Goal: Task Accomplishment & Management: Use online tool/utility

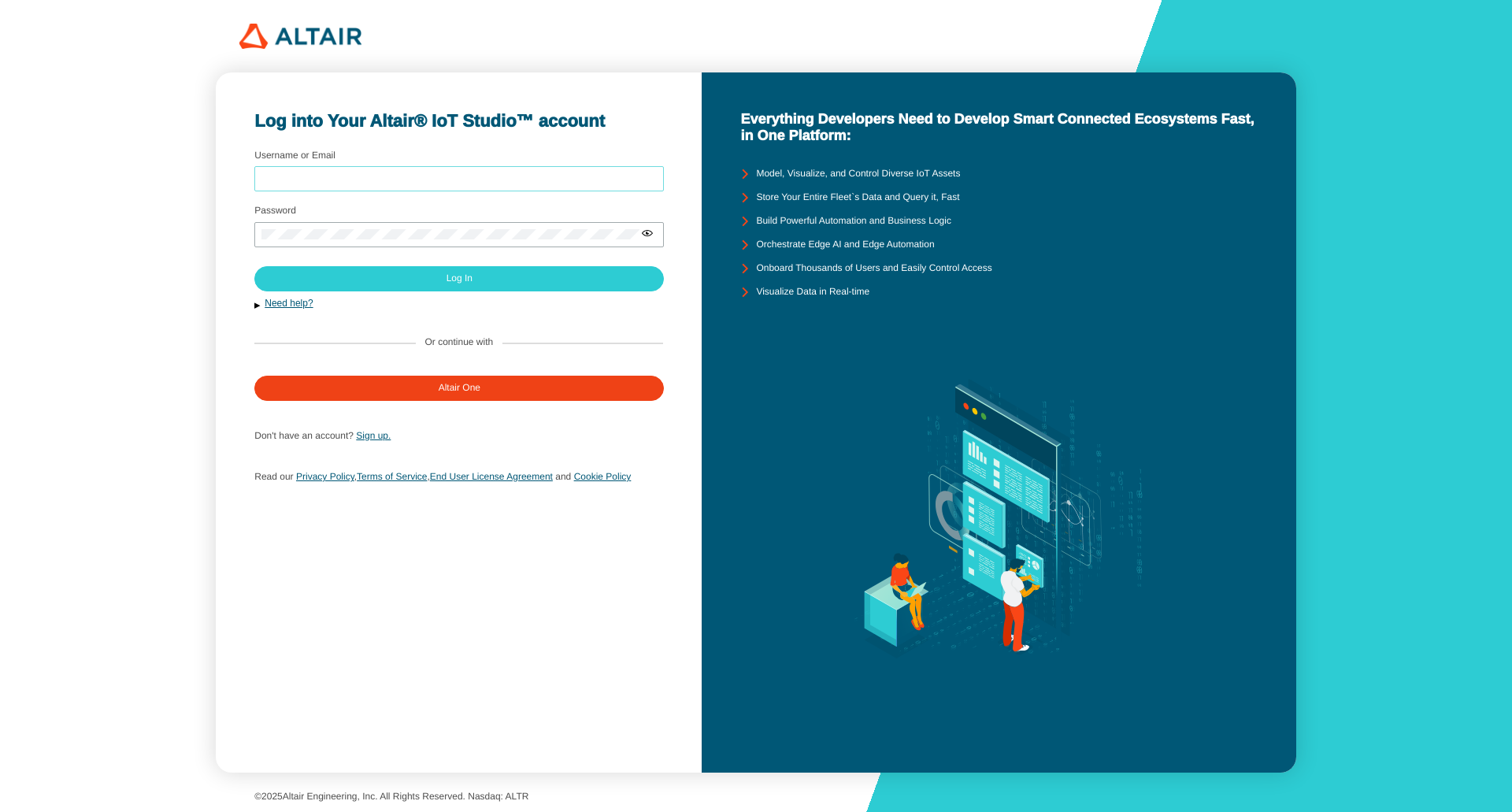
click at [350, 180] on input "Username or Email" at bounding box center [459, 179] width 396 height 11
type input "armin.zeltner@siemens.com"
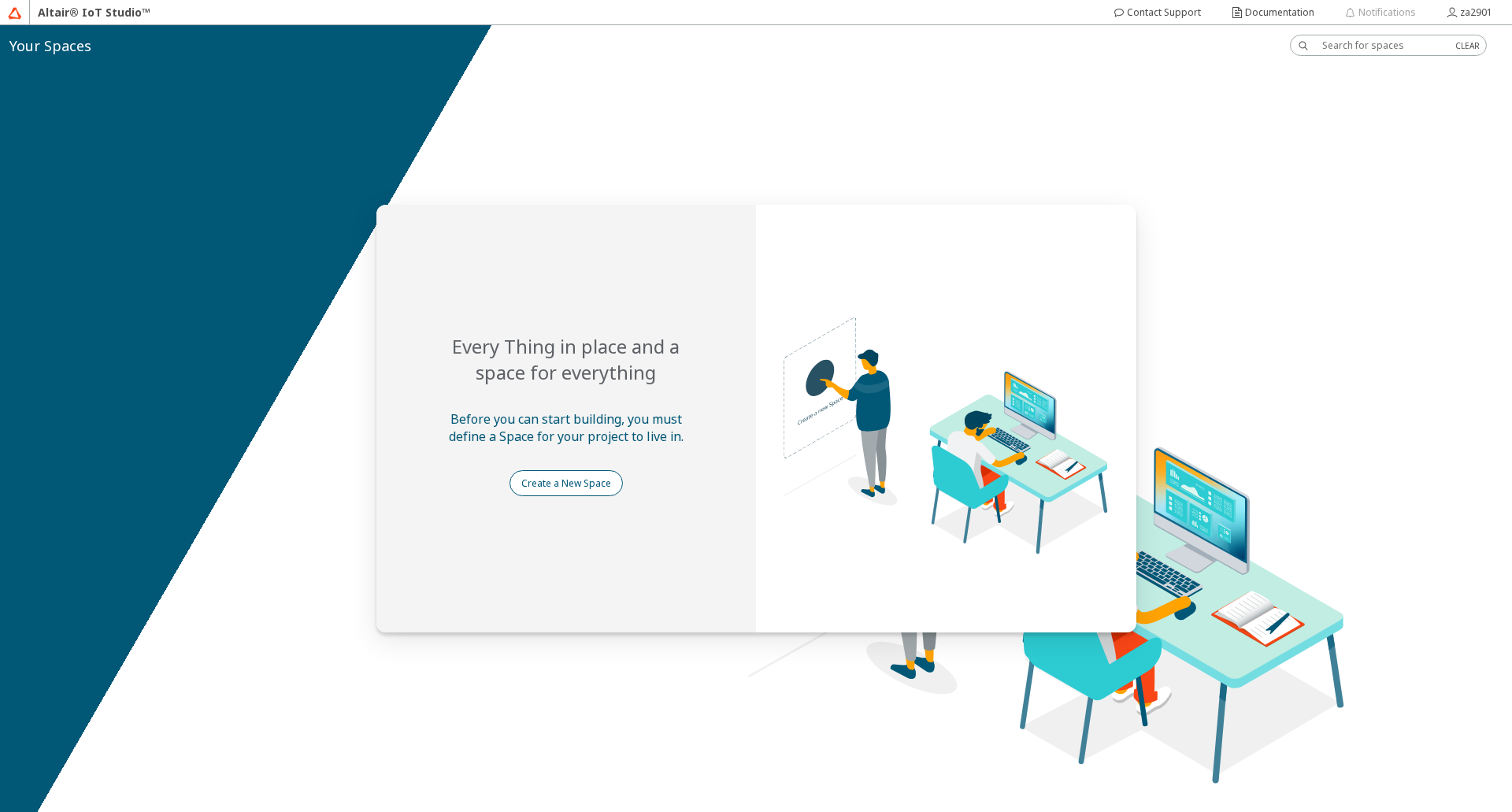
click at [0, 0] on slot "Create a New Space" at bounding box center [0, 0] width 0 height 0
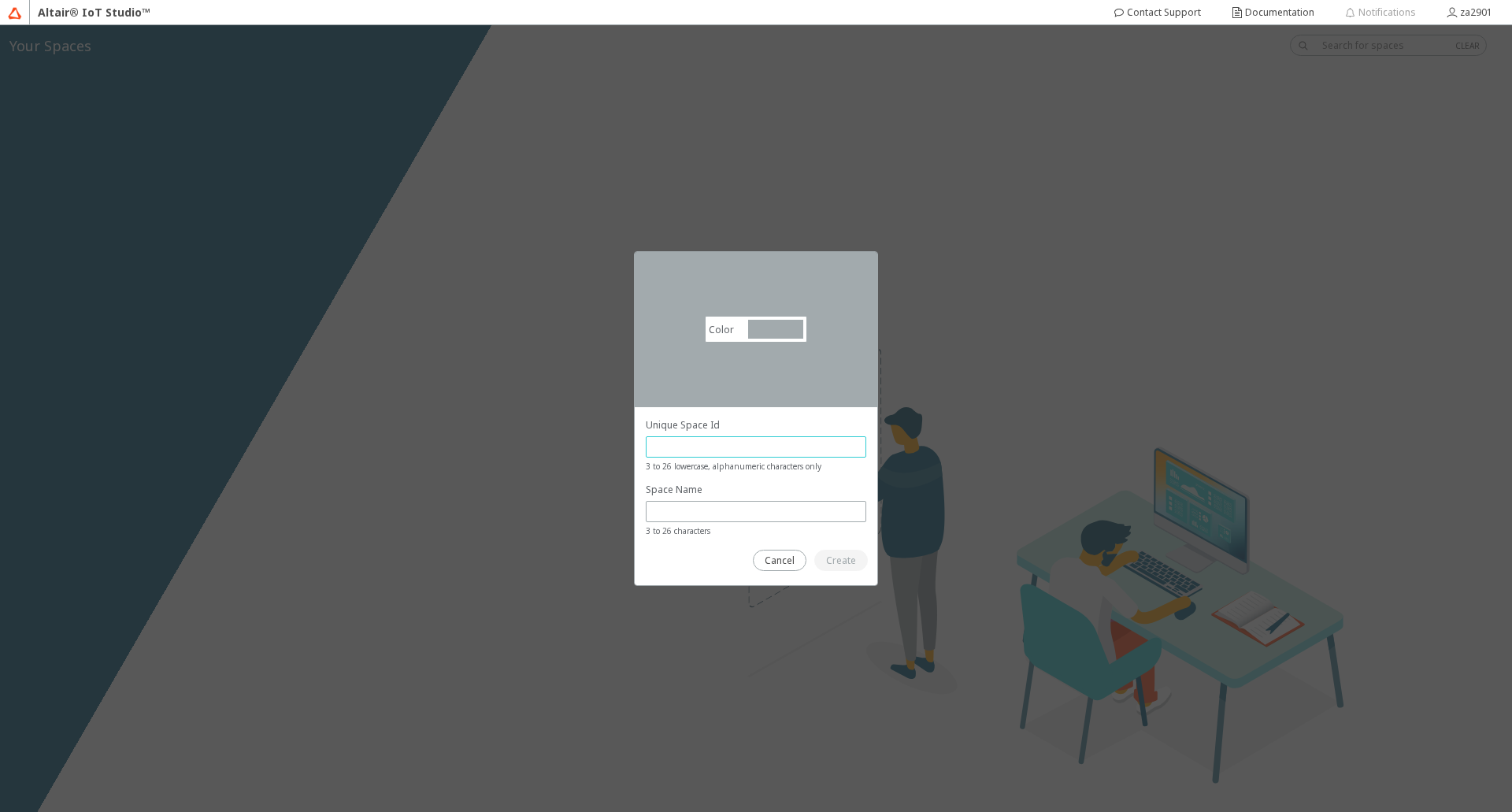
click at [708, 445] on input "text" at bounding box center [756, 447] width 206 height 14
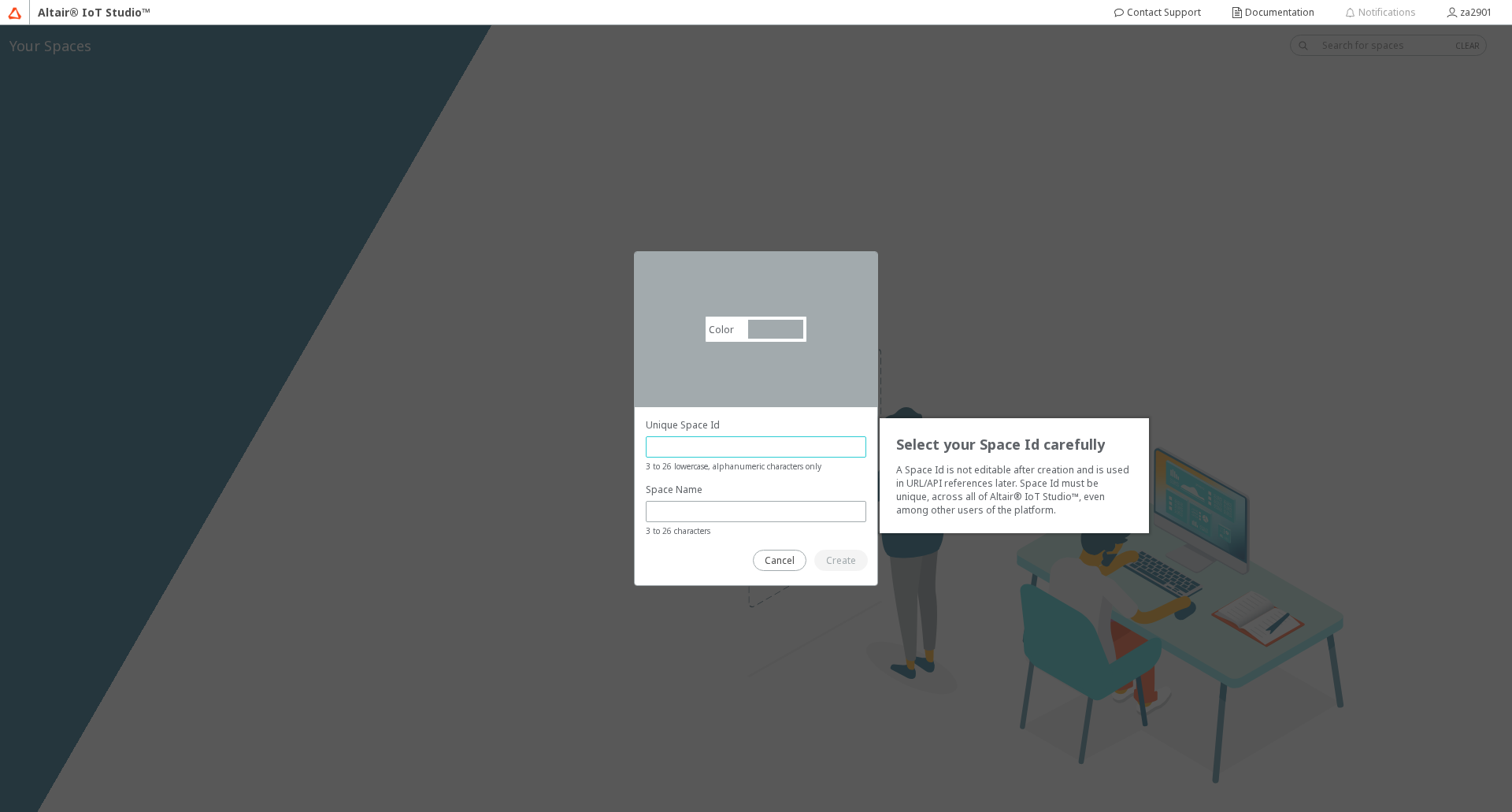
click at [686, 445] on input "text" at bounding box center [756, 447] width 206 height 14
type input "z"
type input "za2901space"
click at [0, 0] on slot "Create" at bounding box center [0, 0] width 0 height 0
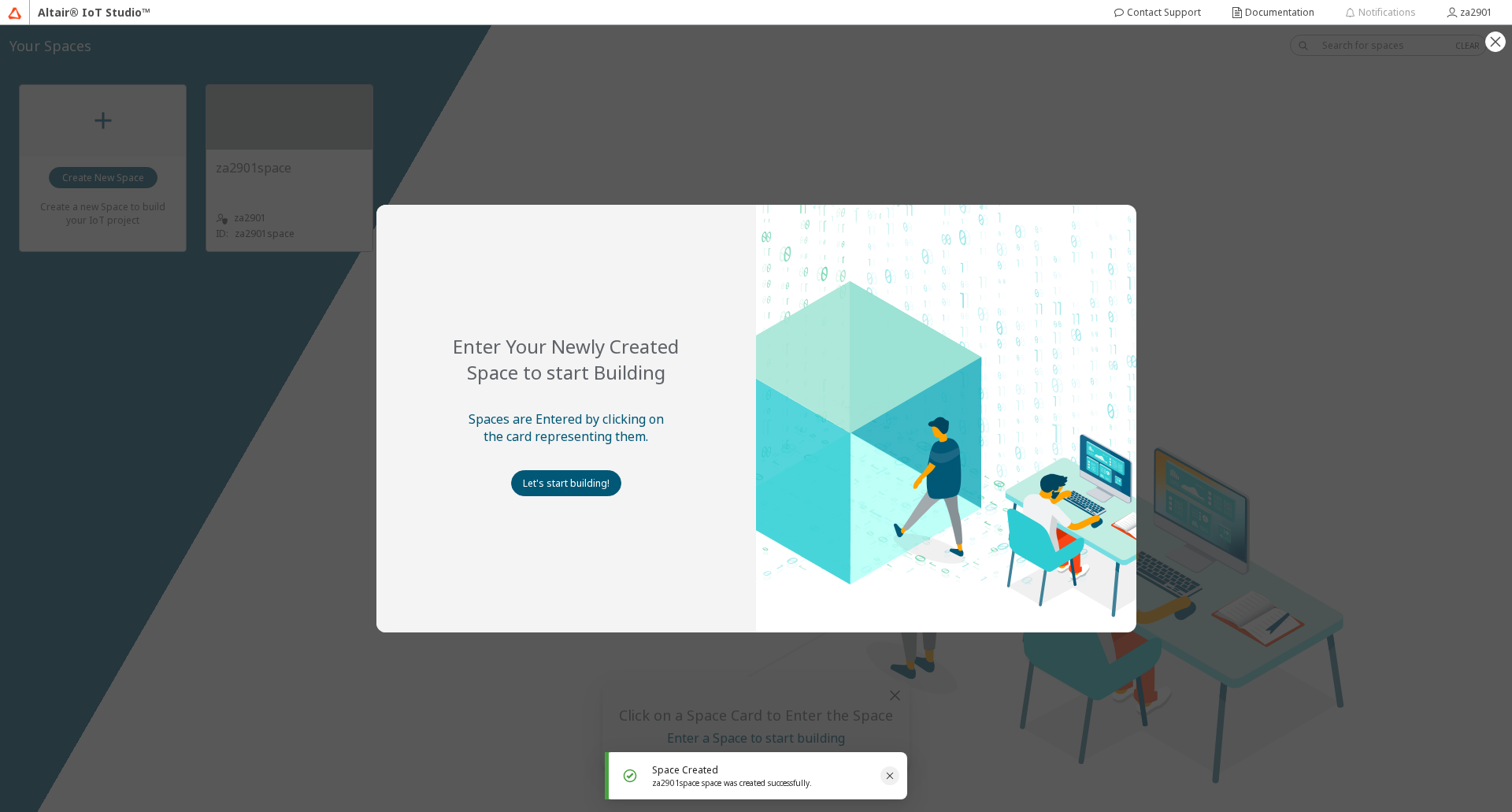
click at [893, 776] on icon "Close" at bounding box center [889, 775] width 13 height 13
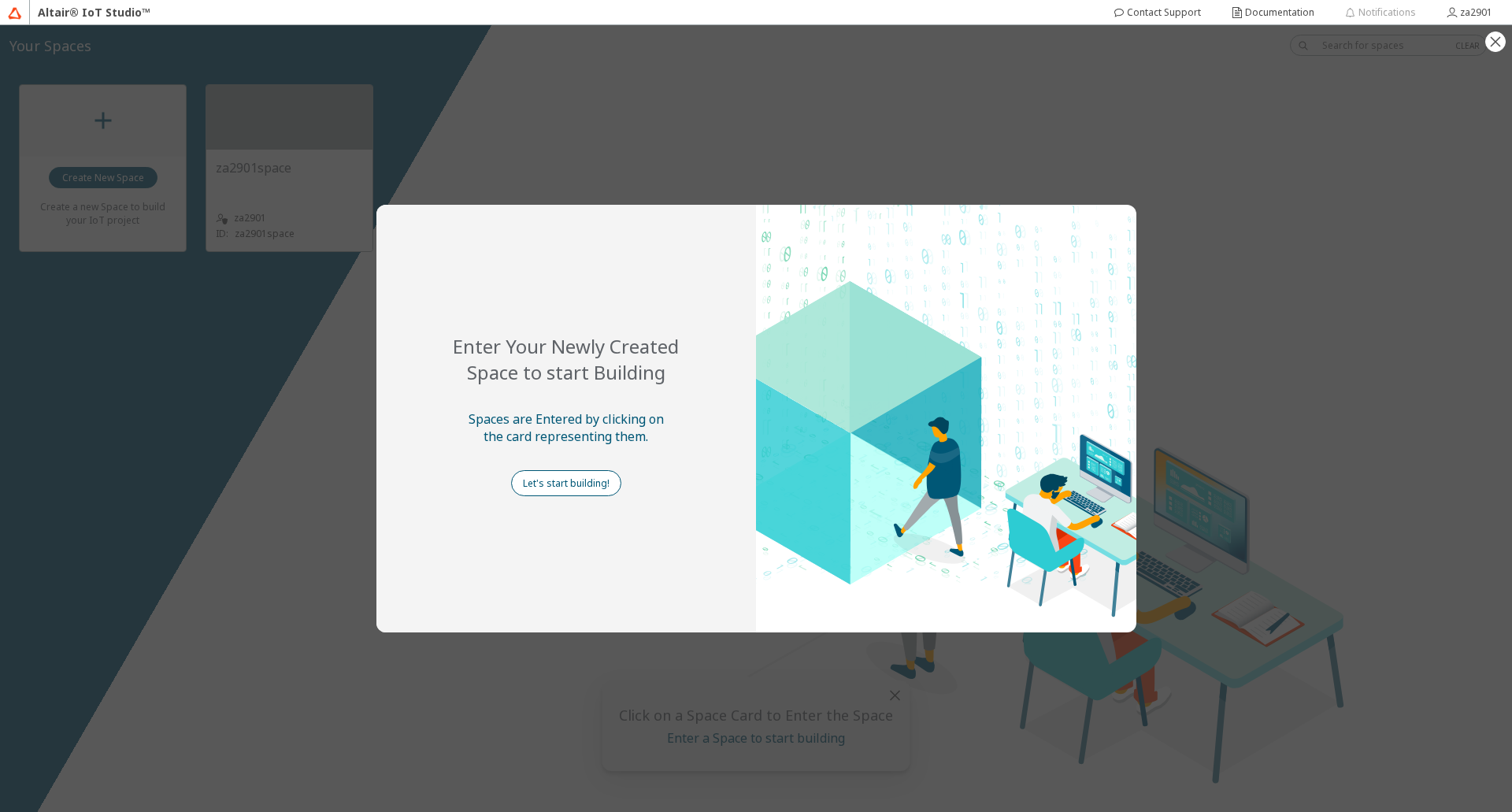
click at [0, 0] on slot "Let's start building!" at bounding box center [0, 0] width 0 height 0
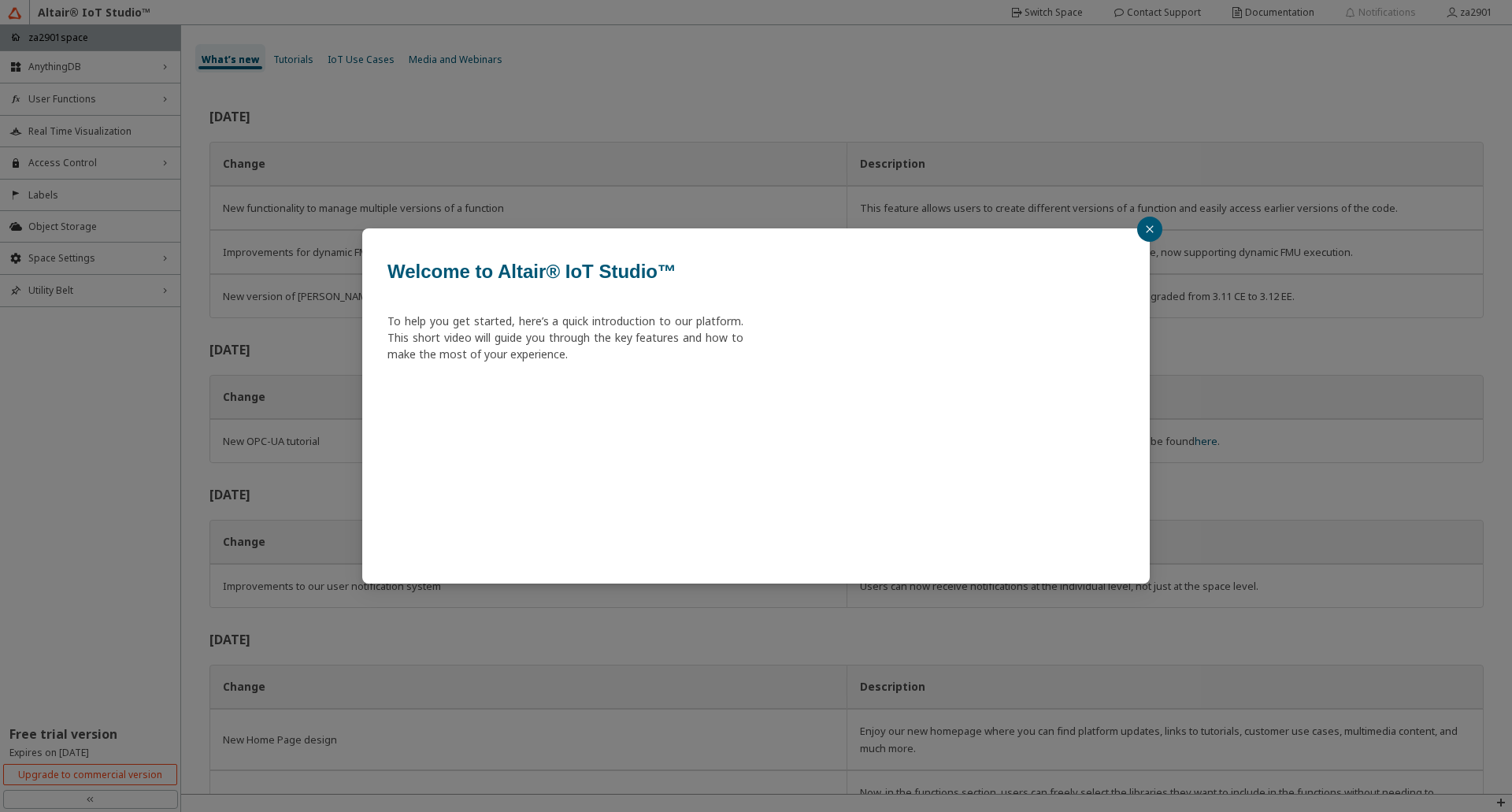
click at [1141, 228] on button "button" at bounding box center [1149, 228] width 25 height 25
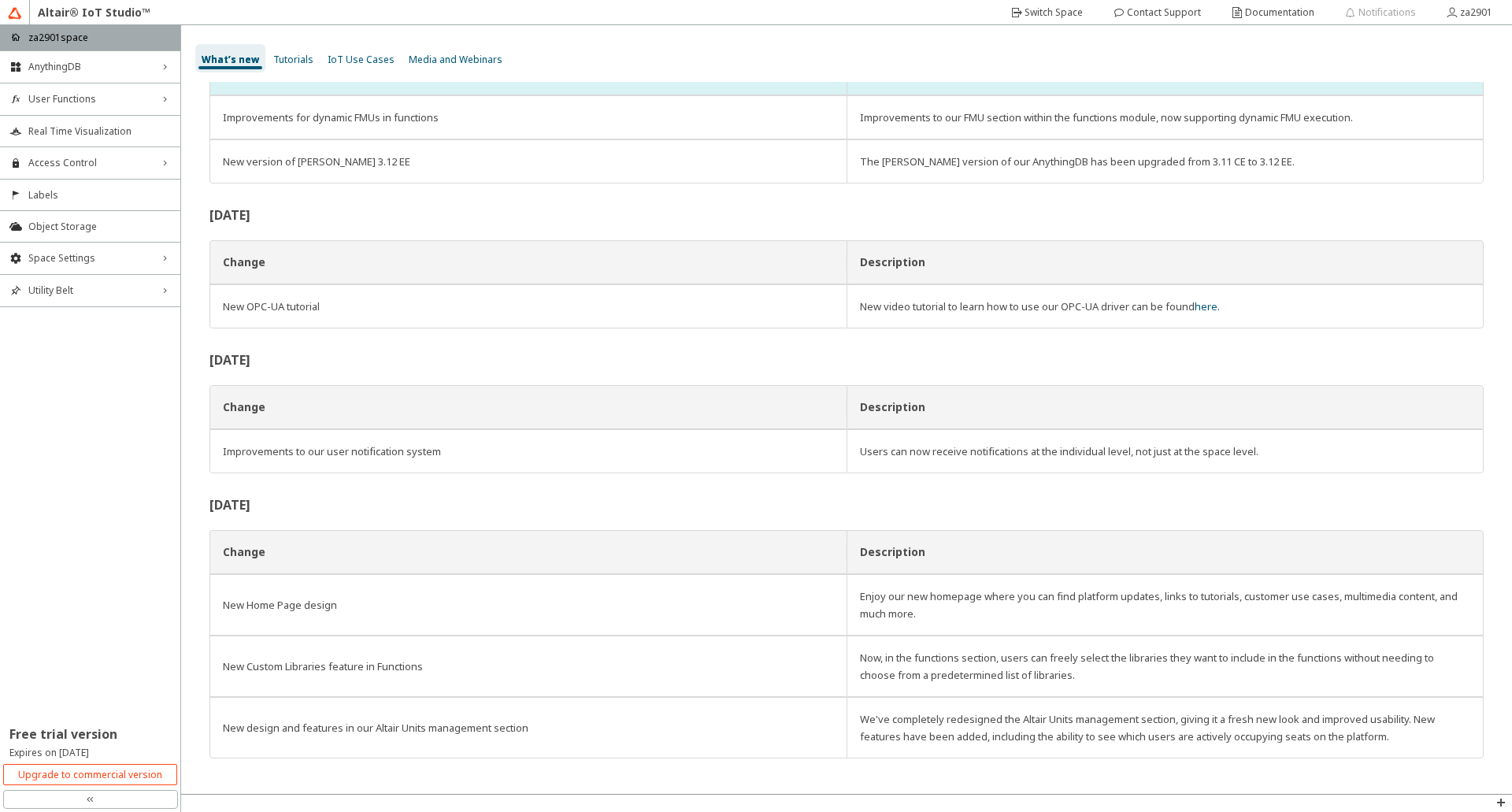
scroll to position [137, 0]
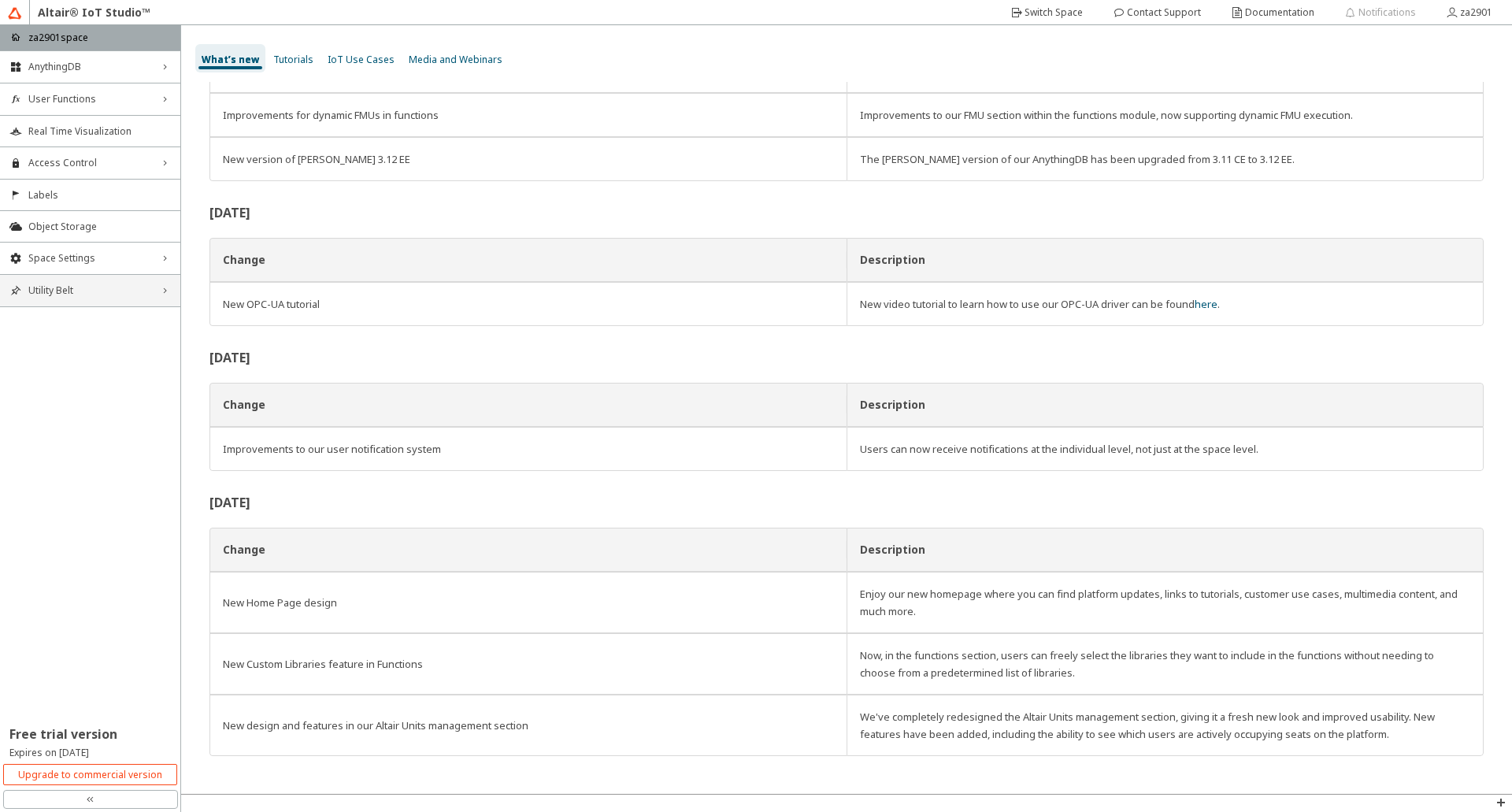
click at [134, 287] on span "Utility Belt" at bounding box center [90, 290] width 124 height 13
click at [103, 471] on div "AnythingDB right_chevron User Functions right_chevron Real Time Visualization A…" at bounding box center [90, 419] width 180 height 736
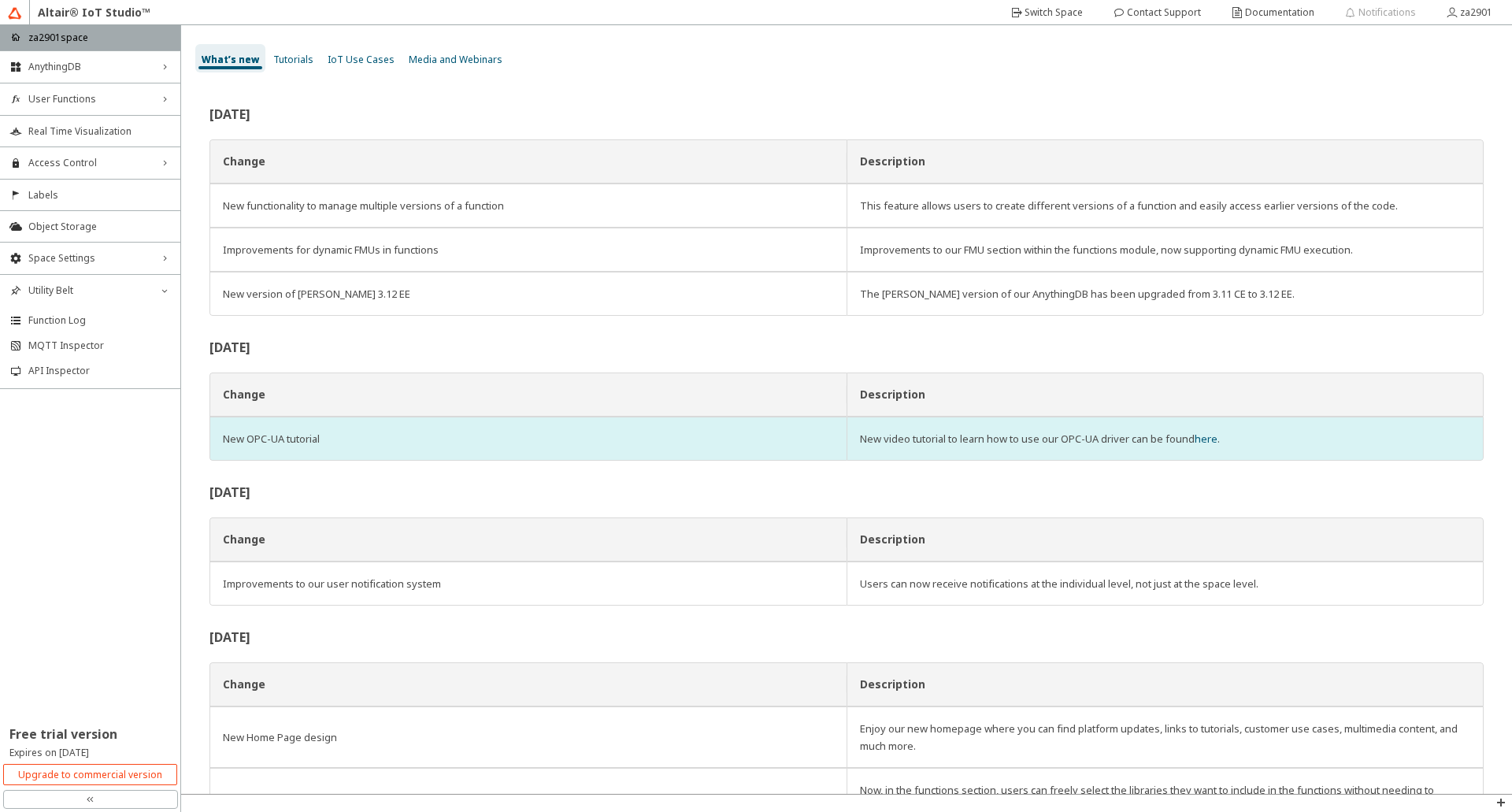
scroll to position [0, 0]
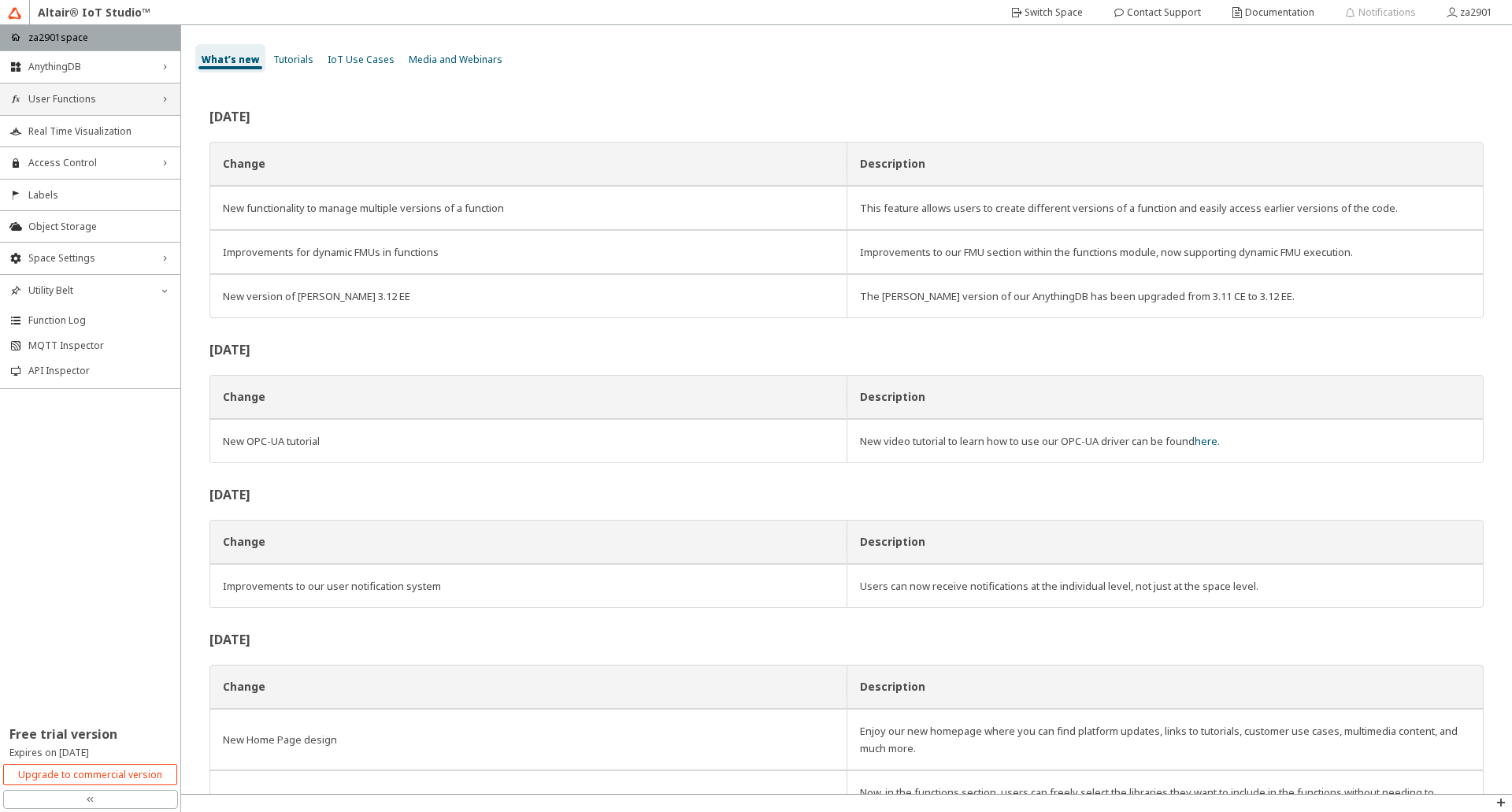
click at [57, 109] on div "User Functions right_chevron" at bounding box center [90, 99] width 180 height 32
click at [66, 191] on span "Real Time Visualization" at bounding box center [100, 188] width 142 height 13
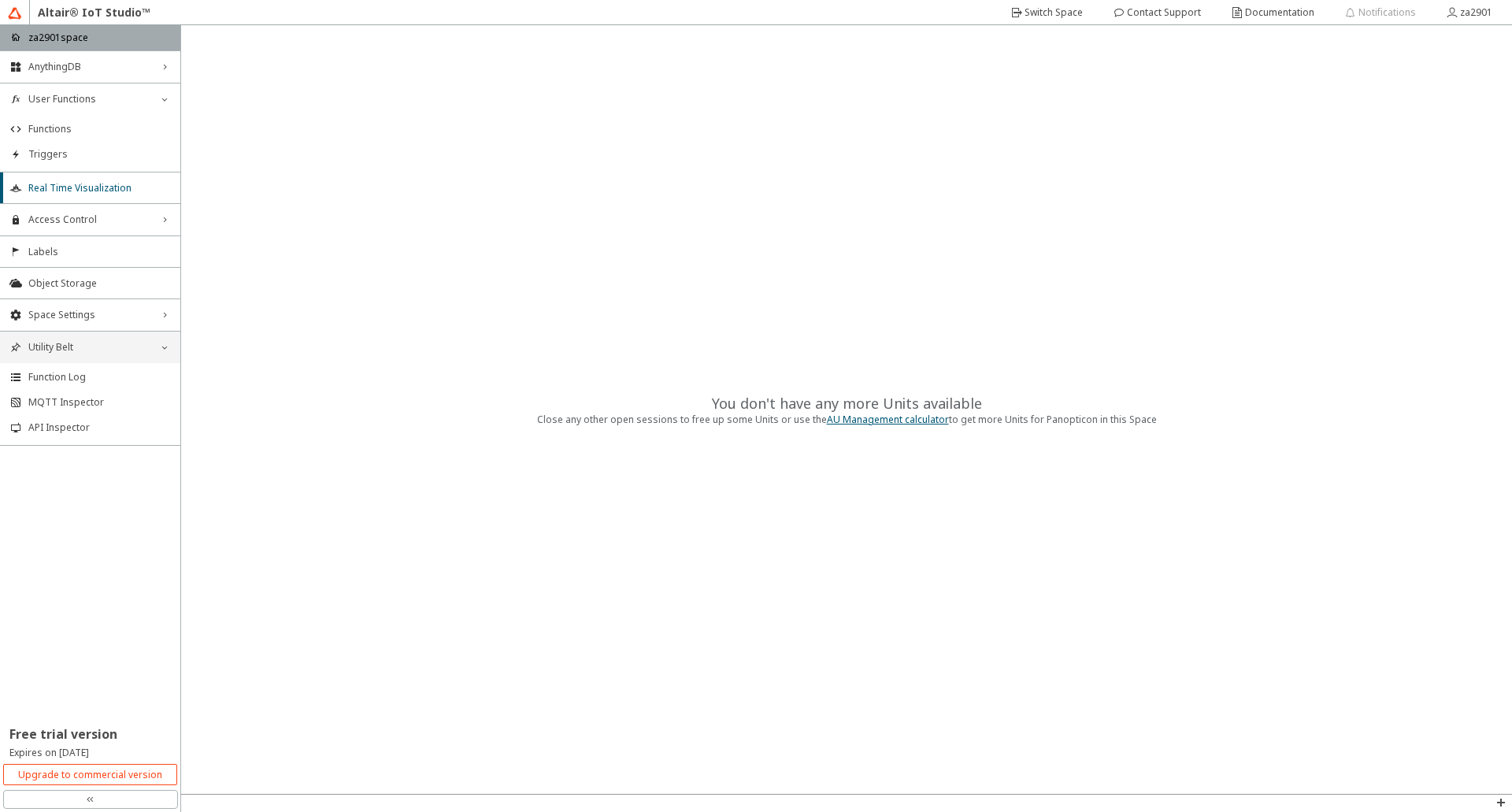
click at [49, 339] on div "Utility Belt down_chevron" at bounding box center [90, 347] width 180 height 32
click at [39, 314] on span "Space Settings" at bounding box center [90, 315] width 124 height 13
click at [45, 347] on span "General" at bounding box center [100, 345] width 142 height 13
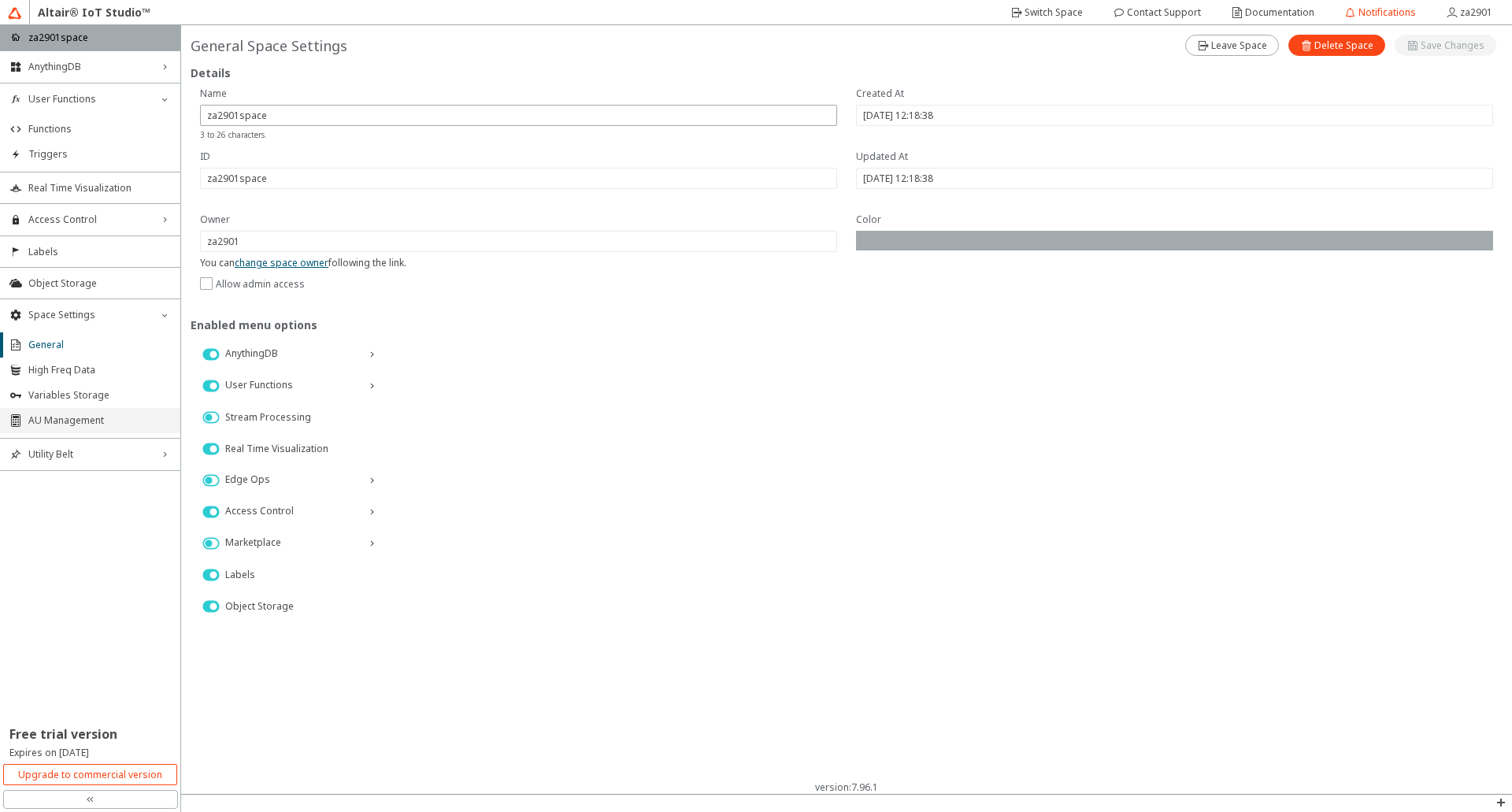
click at [91, 421] on span "AU Management" at bounding box center [100, 421] width 142 height 13
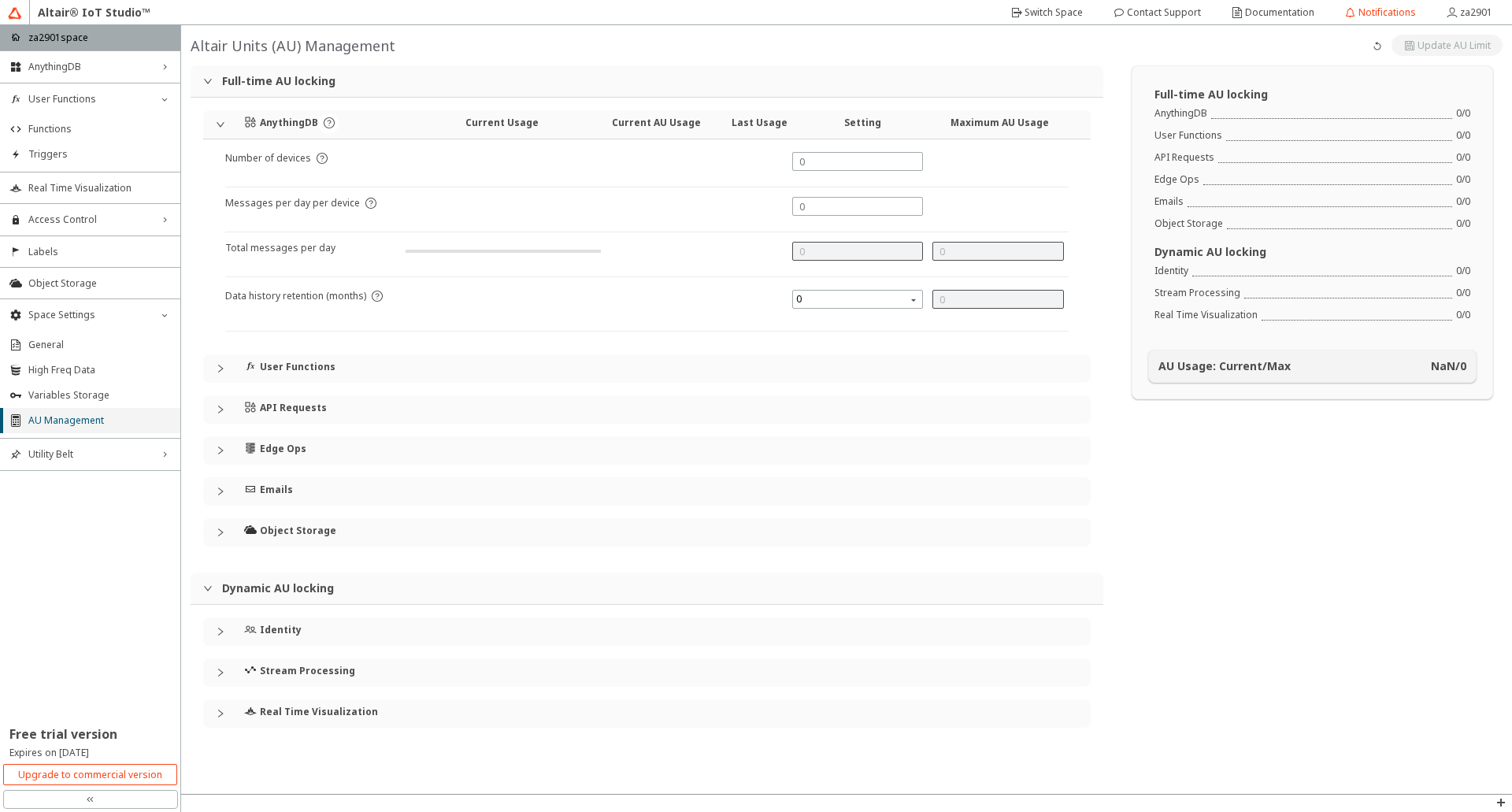
type input "1000"
type input "0"
click at [221, 491] on icon "collapsed" at bounding box center [220, 491] width 9 height 9
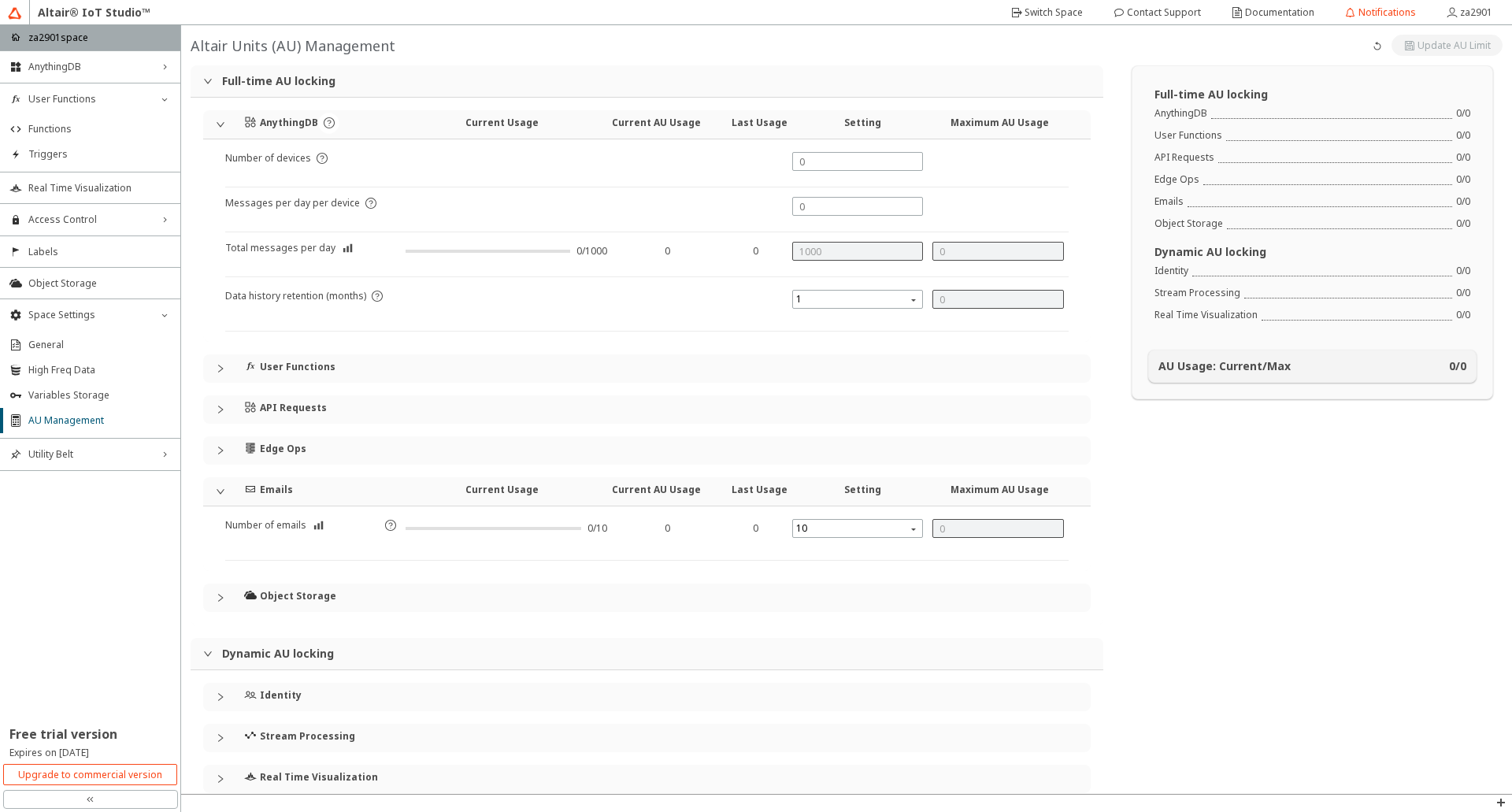
click at [215, 412] on icon "collapsed" at bounding box center [220, 409] width 9 height 9
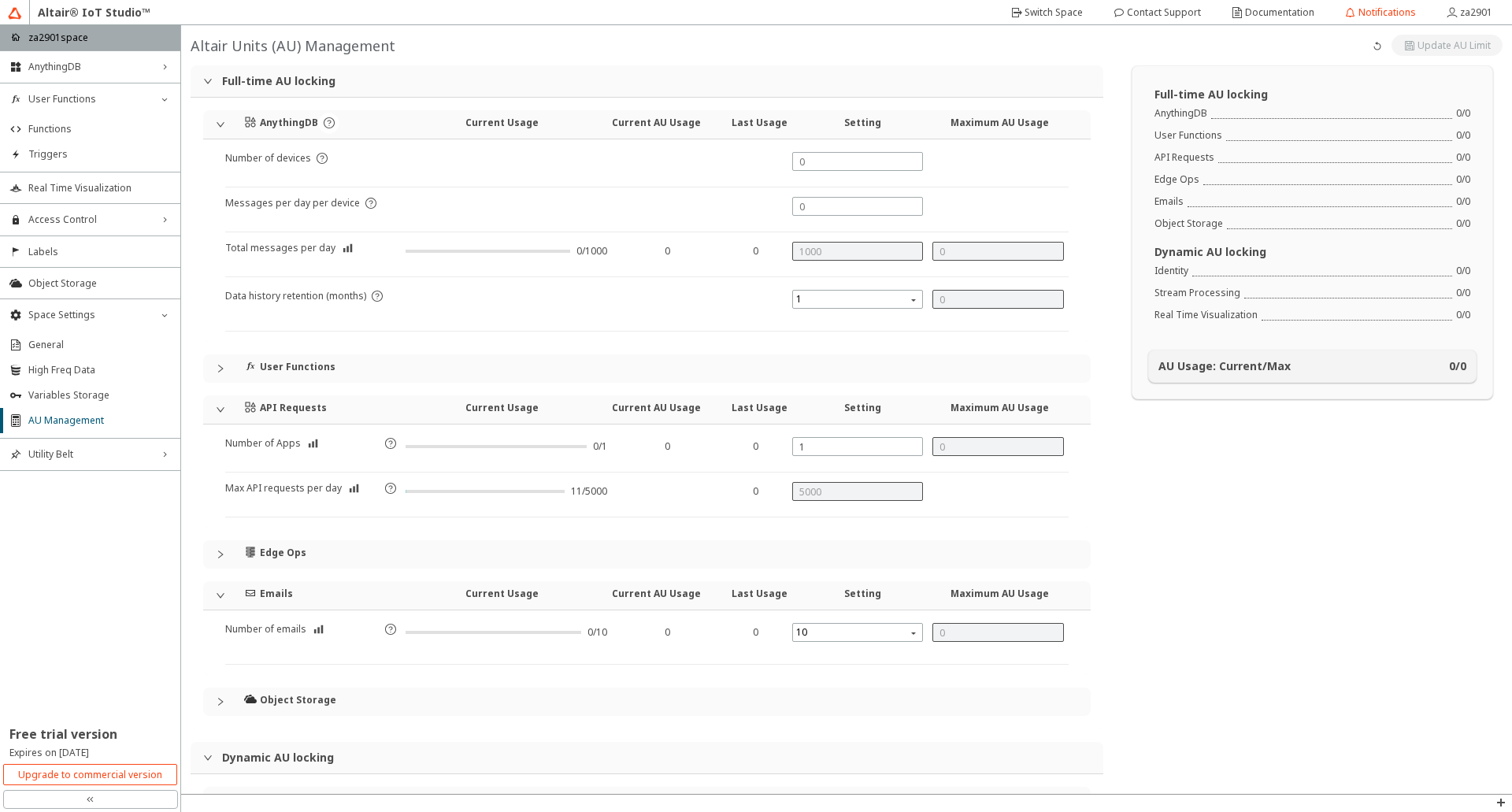
click at [222, 367] on icon "collapsed" at bounding box center [220, 368] width 9 height 9
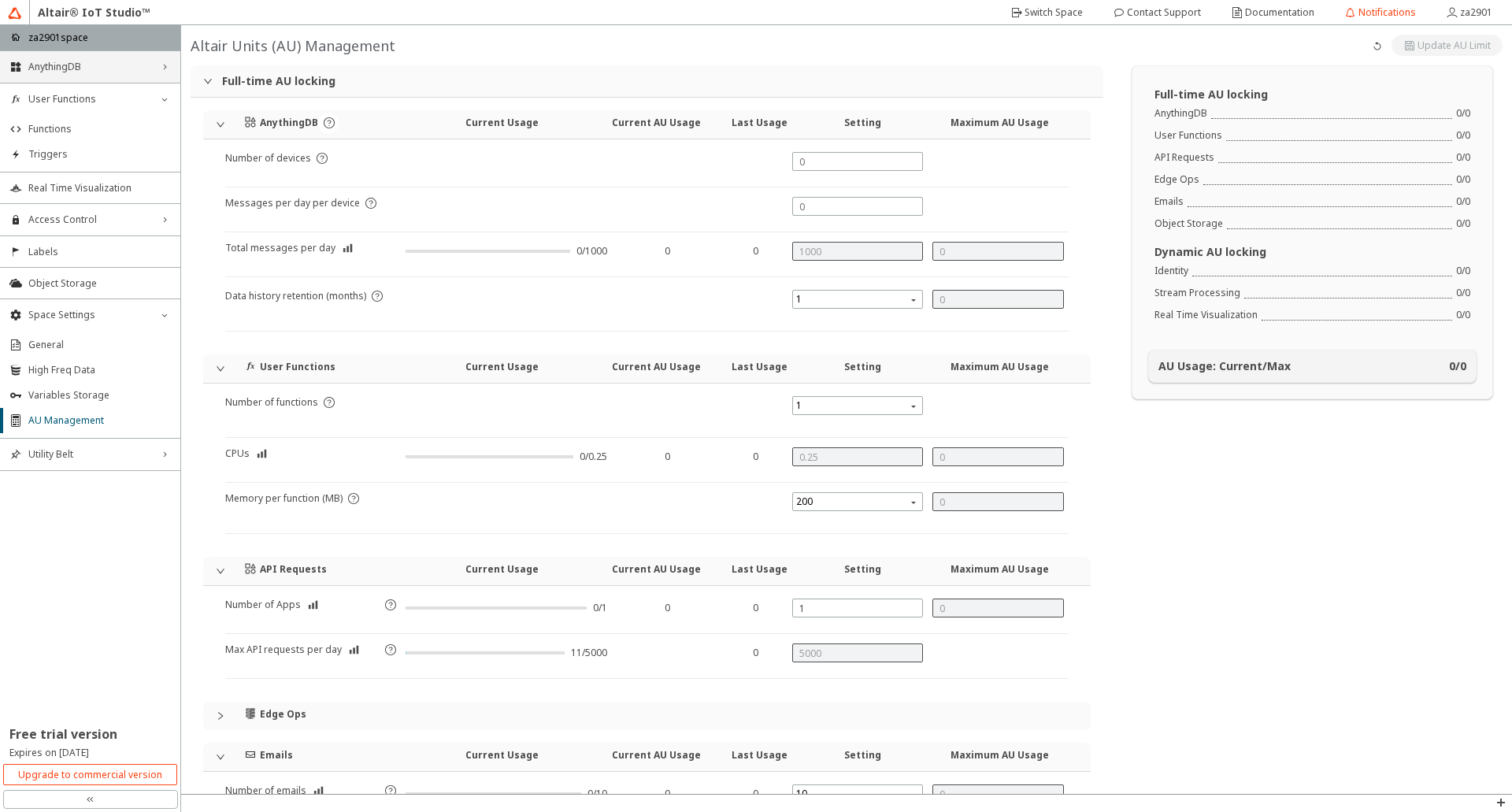
click at [57, 67] on span "AnythingDB" at bounding box center [90, 67] width 124 height 13
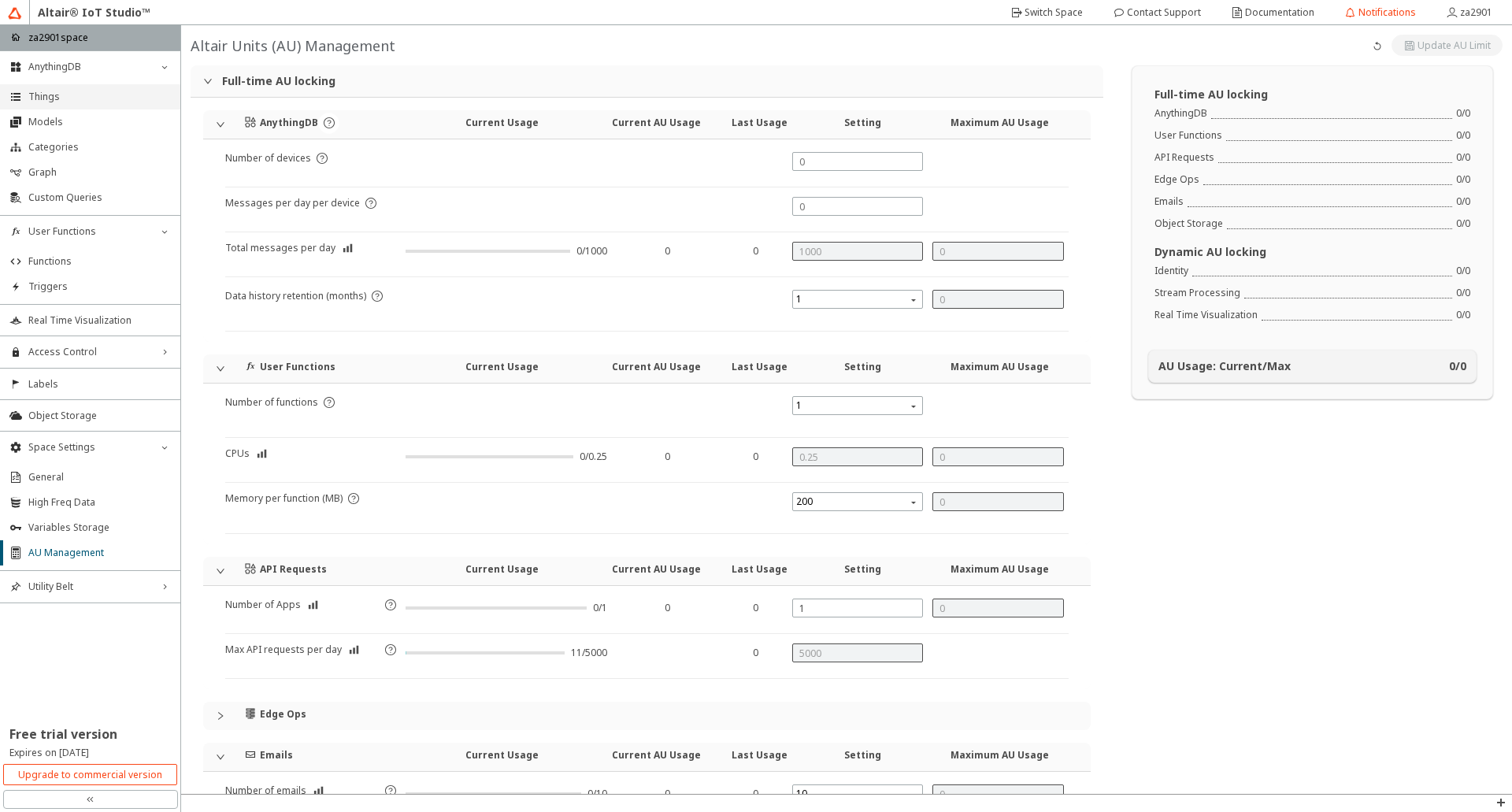
click at [56, 91] on span "Things" at bounding box center [100, 97] width 142 height 13
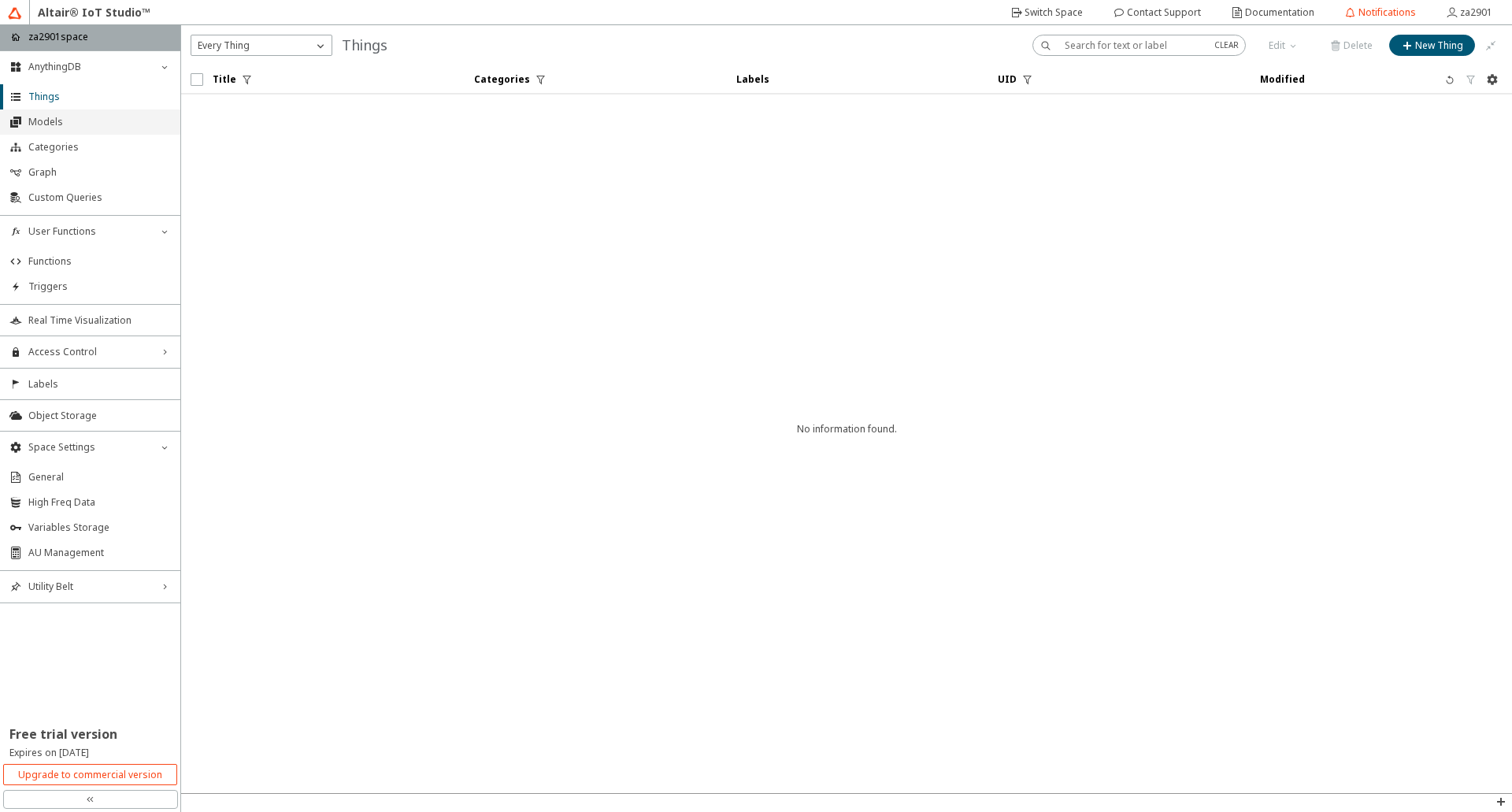
click at [43, 123] on span "Models" at bounding box center [100, 122] width 142 height 13
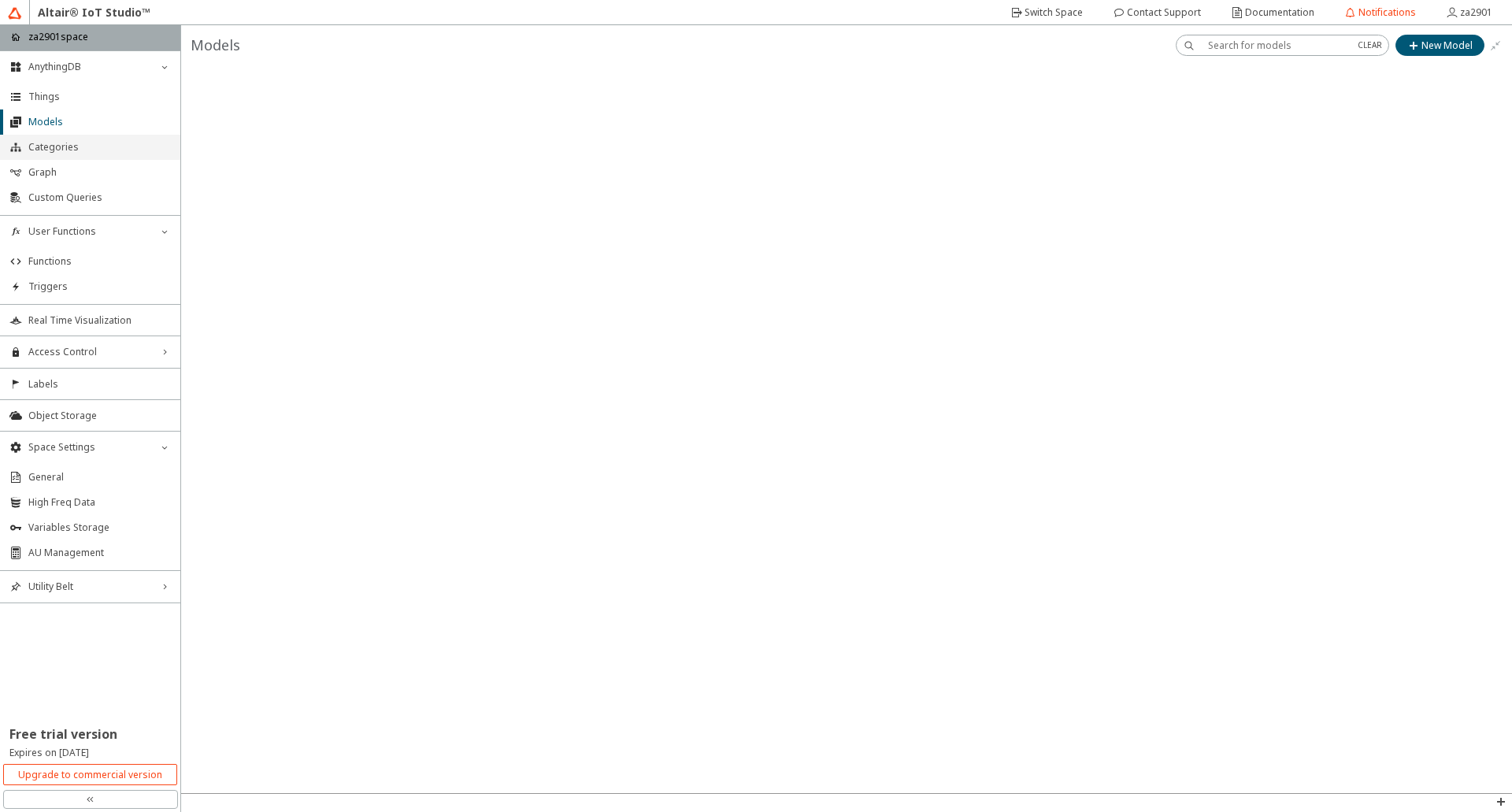
click at [76, 148] on span "Categories" at bounding box center [100, 147] width 142 height 13
click at [53, 173] on span "Graph" at bounding box center [100, 173] width 142 height 13
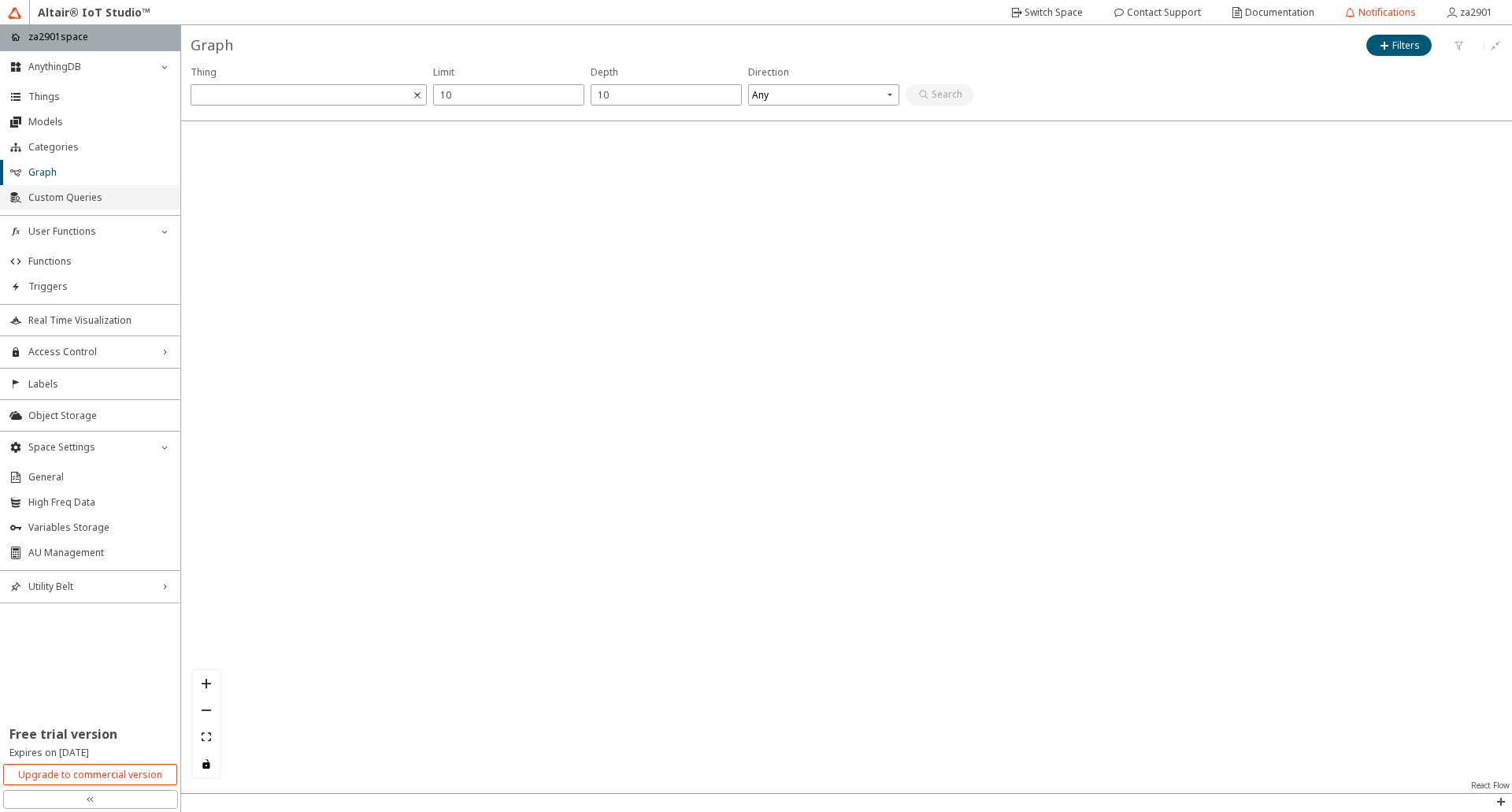
click at [62, 193] on span "Custom Queries" at bounding box center [100, 197] width 142 height 13
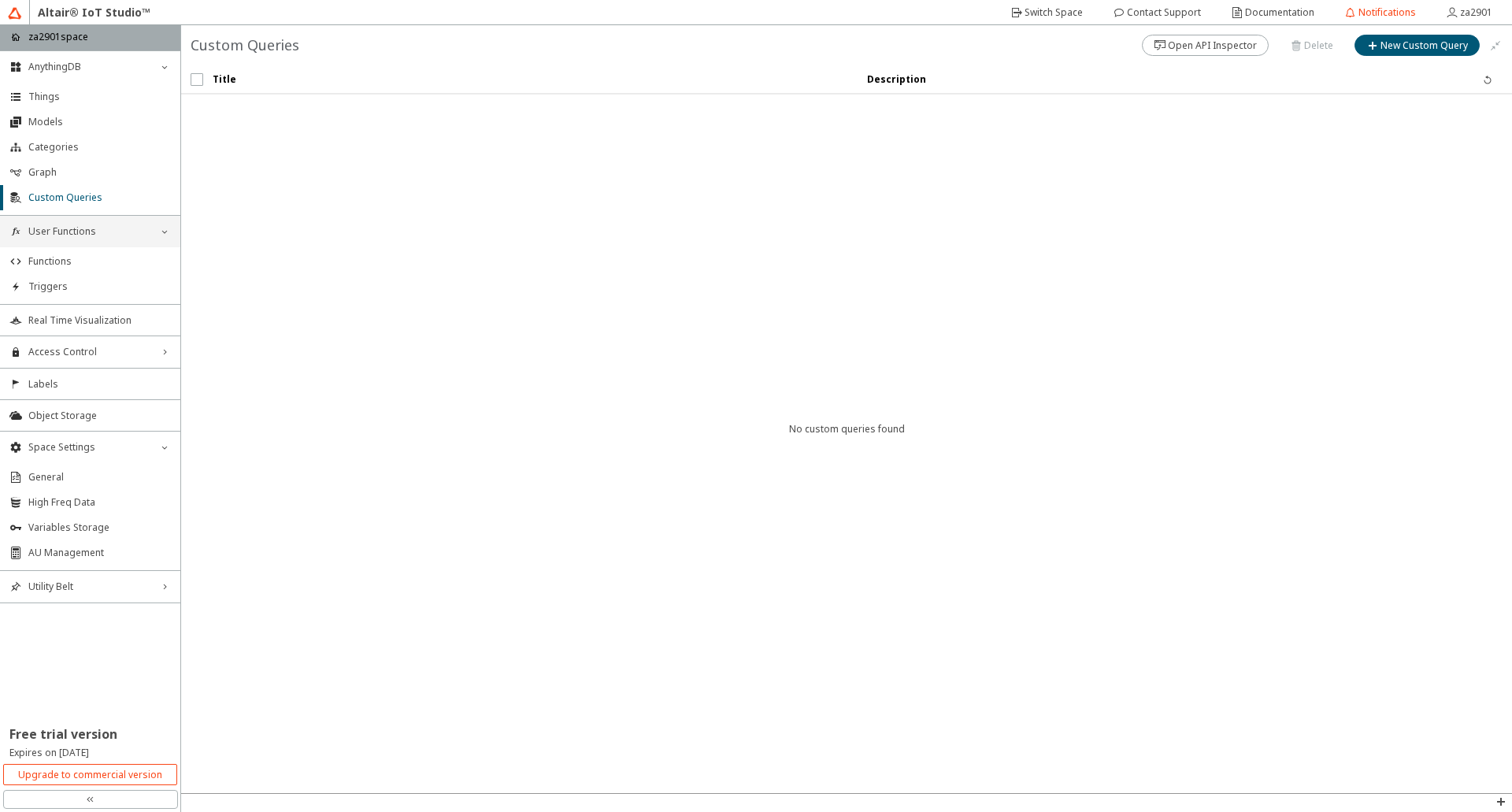
click at [52, 232] on span "User Functions" at bounding box center [90, 231] width 124 height 13
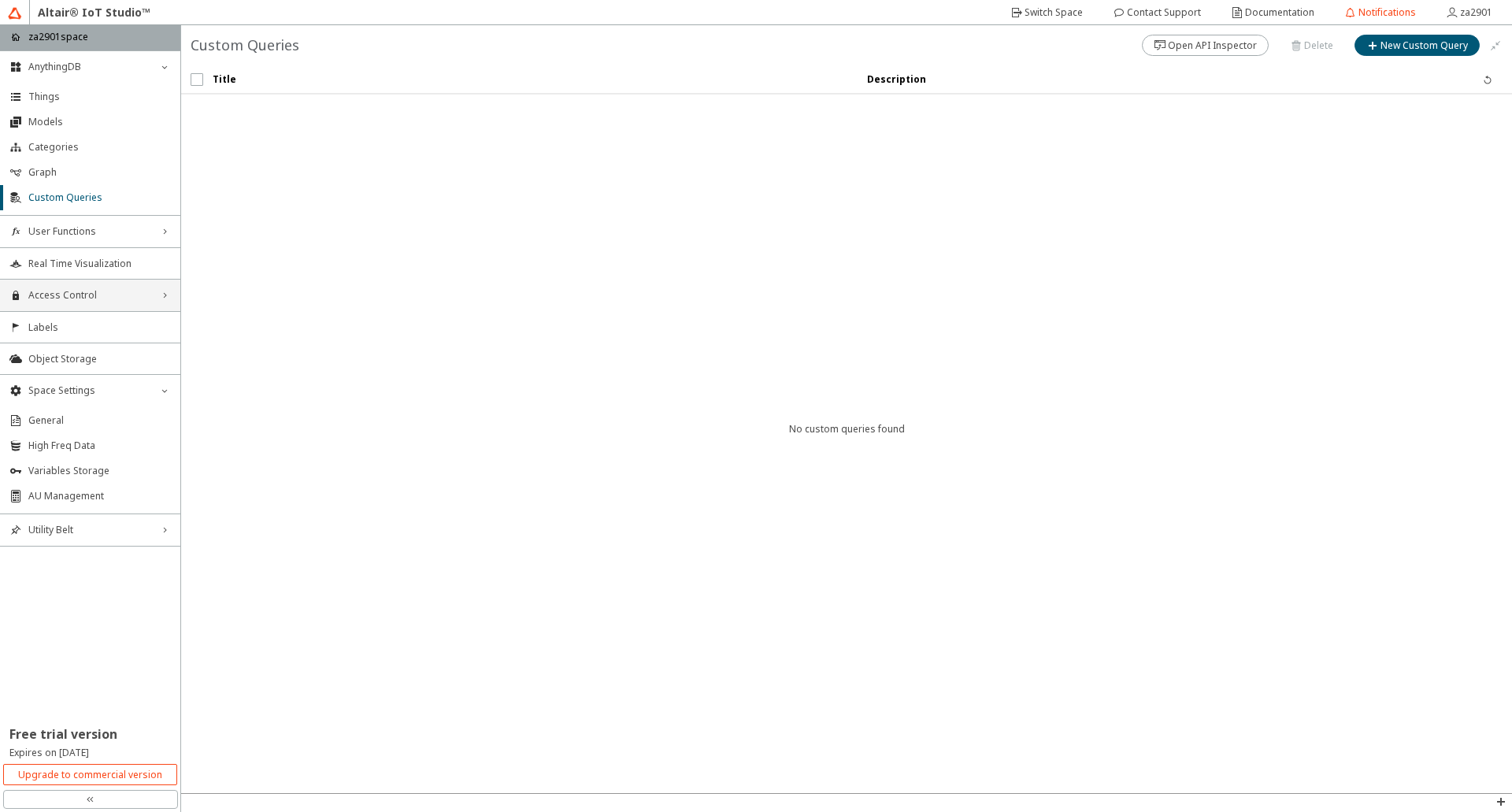
click at [48, 289] on span "Access Control" at bounding box center [90, 295] width 124 height 13
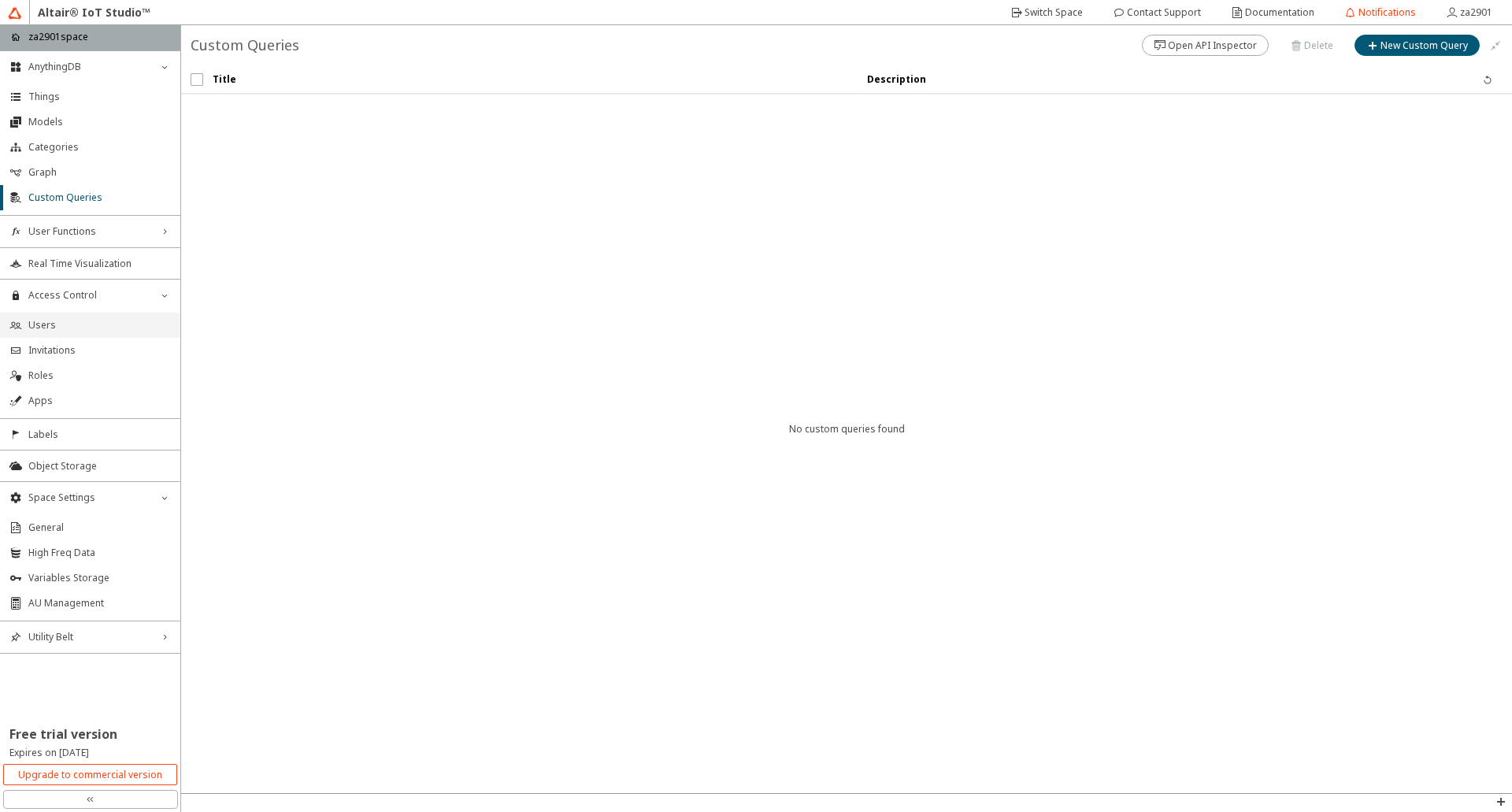
click at [54, 319] on span "Users" at bounding box center [100, 325] width 142 height 13
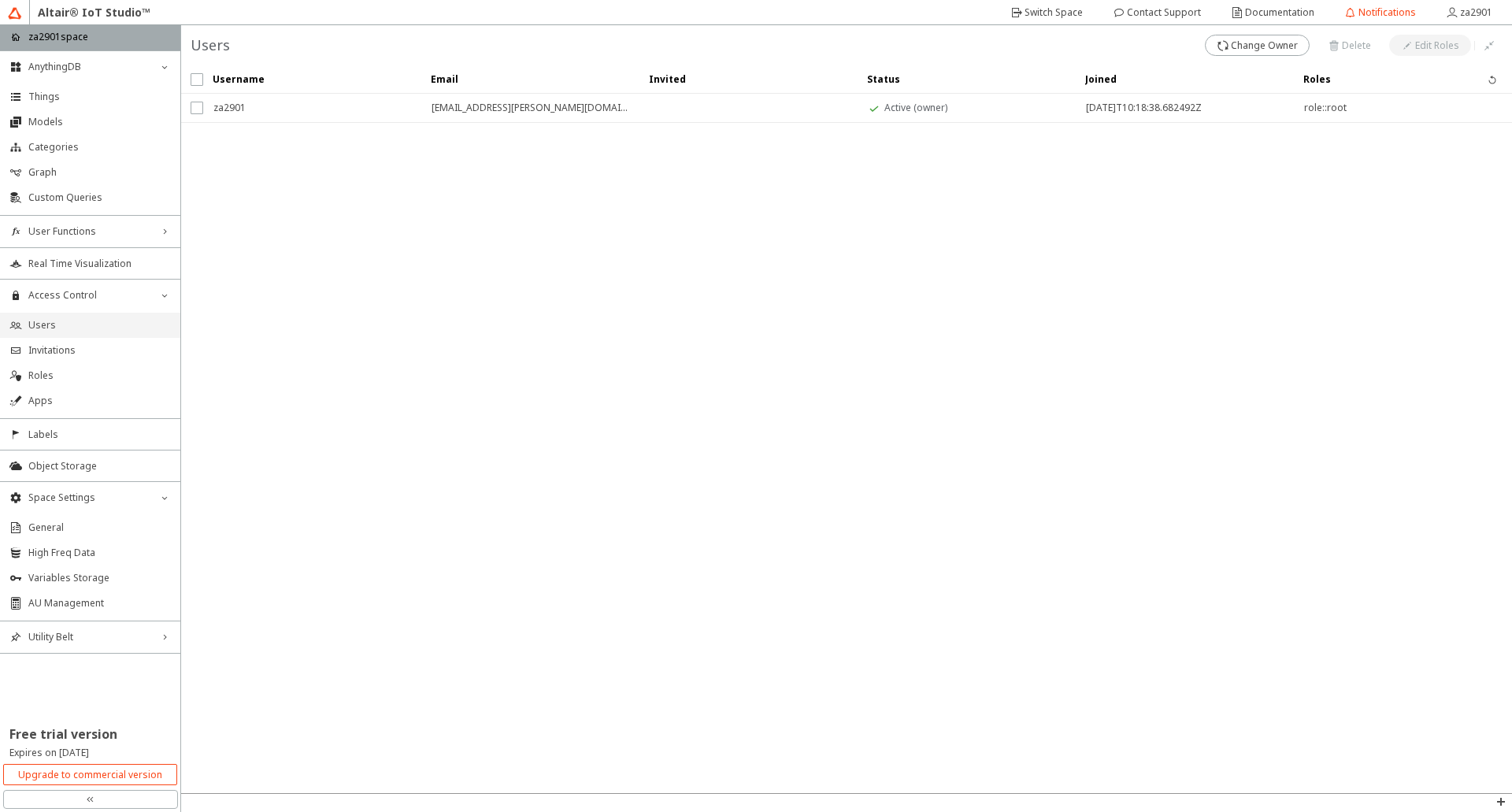
click at [62, 330] on span "Users" at bounding box center [100, 325] width 142 height 13
click at [88, 463] on span "Object Storage" at bounding box center [100, 466] width 142 height 13
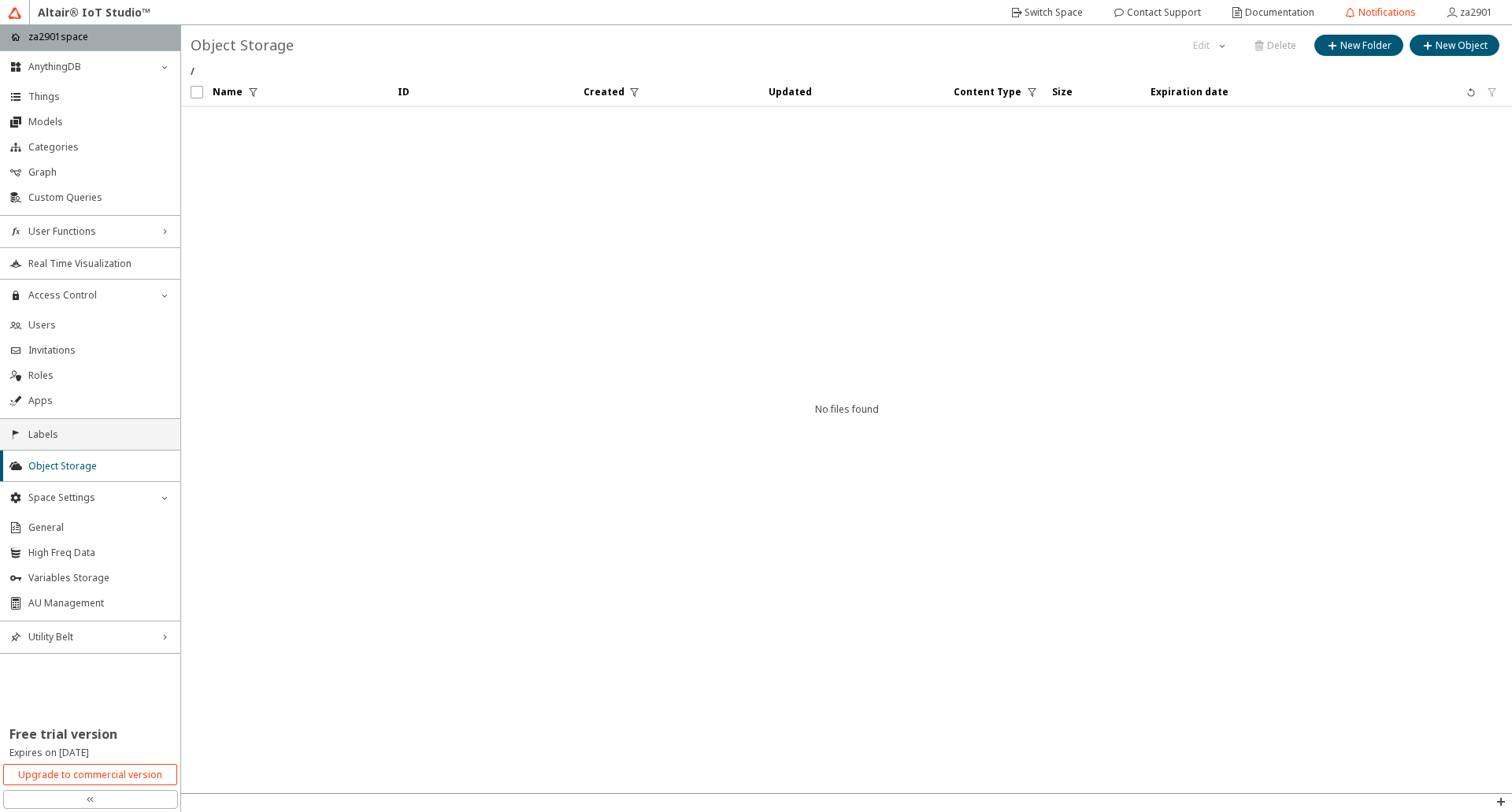
click at [71, 429] on span "Labels" at bounding box center [100, 434] width 142 height 13
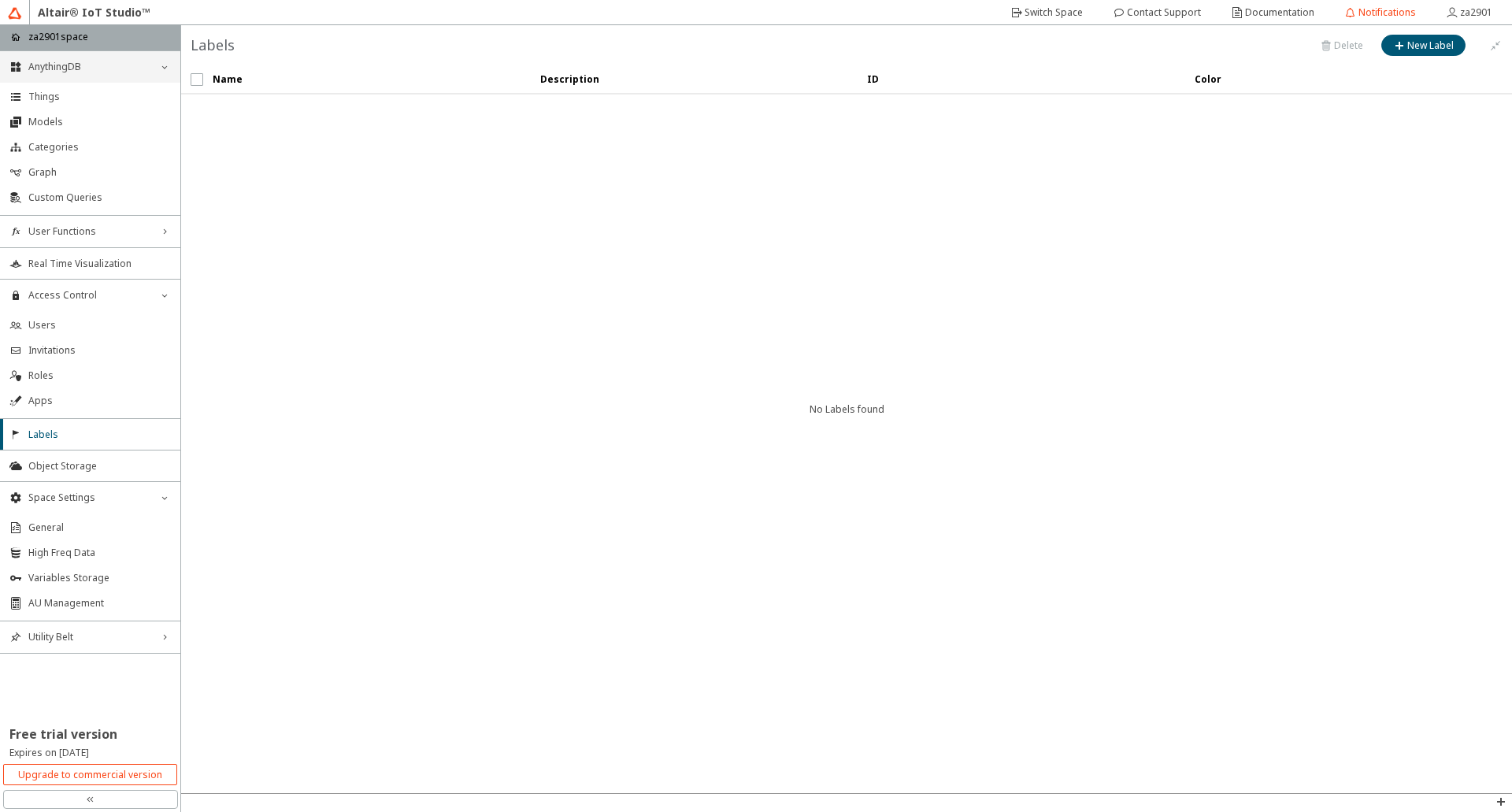
click at [38, 66] on span "AnythingDB" at bounding box center [90, 67] width 124 height 13
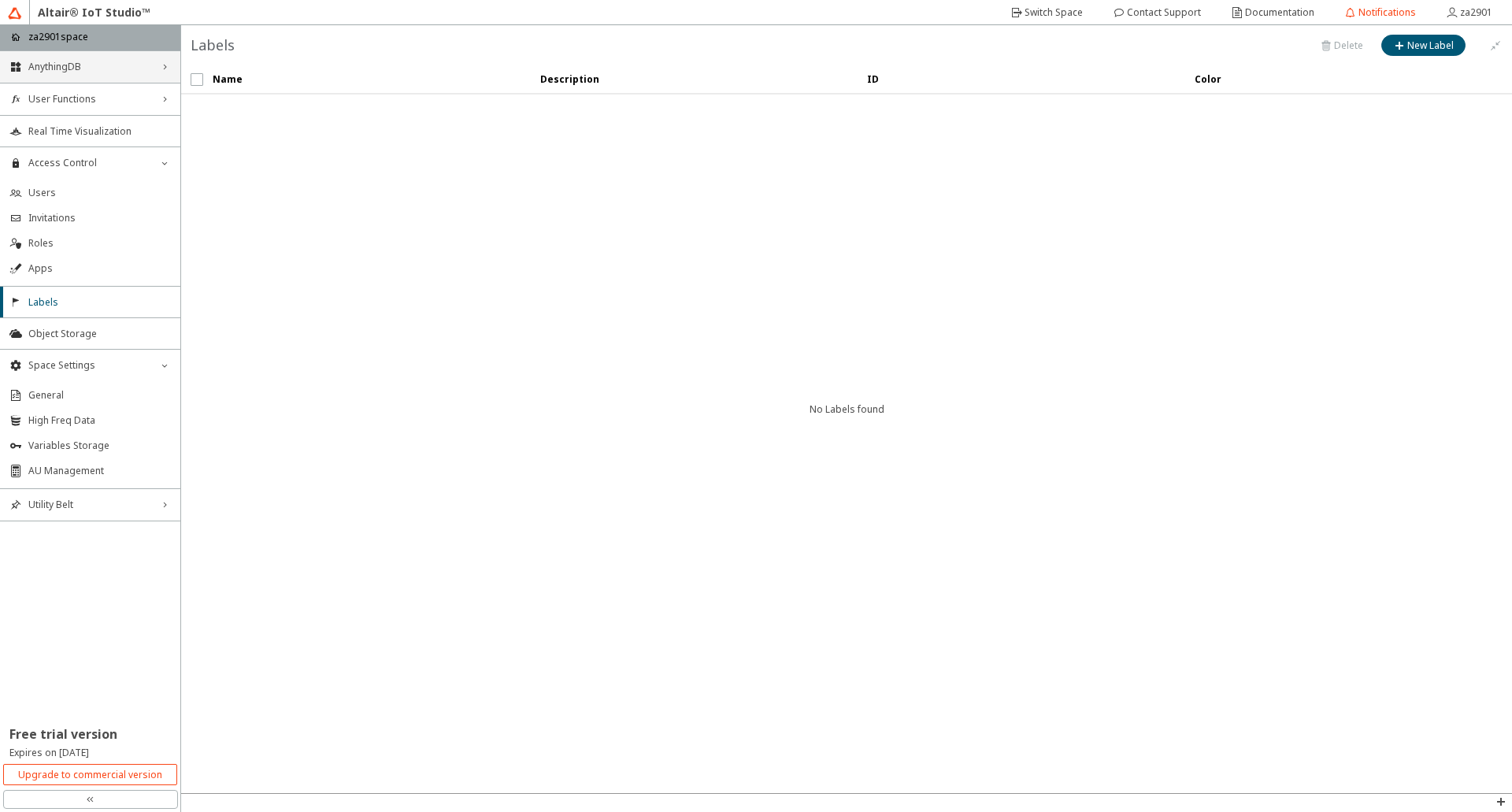
click at [47, 70] on span "AnythingDB" at bounding box center [90, 67] width 124 height 13
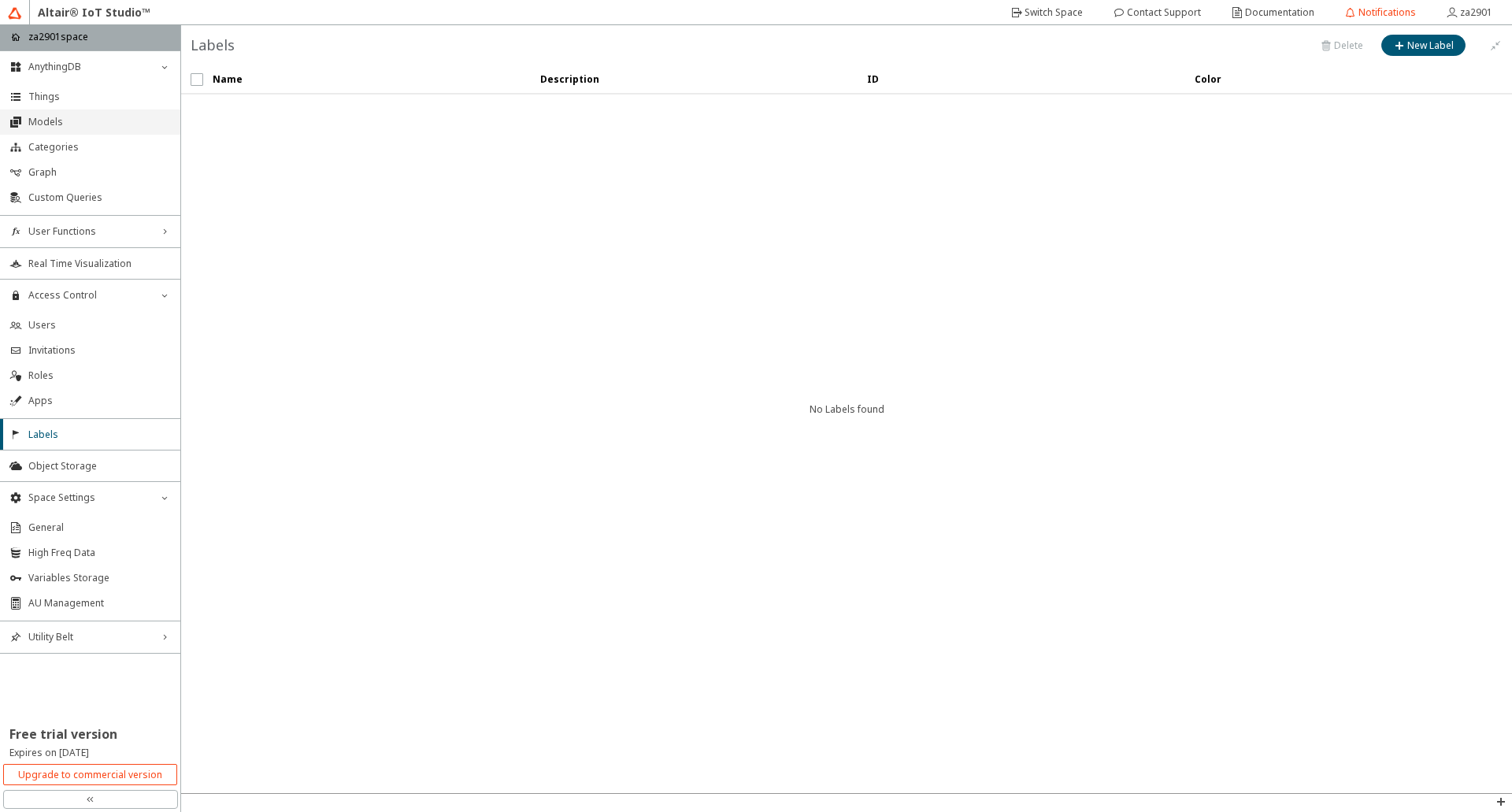
click at [50, 118] on span "Models" at bounding box center [100, 122] width 142 height 13
click at [85, 352] on span "Invitations" at bounding box center [100, 350] width 142 height 13
click at [62, 296] on span "Access Control" at bounding box center [90, 295] width 124 height 13
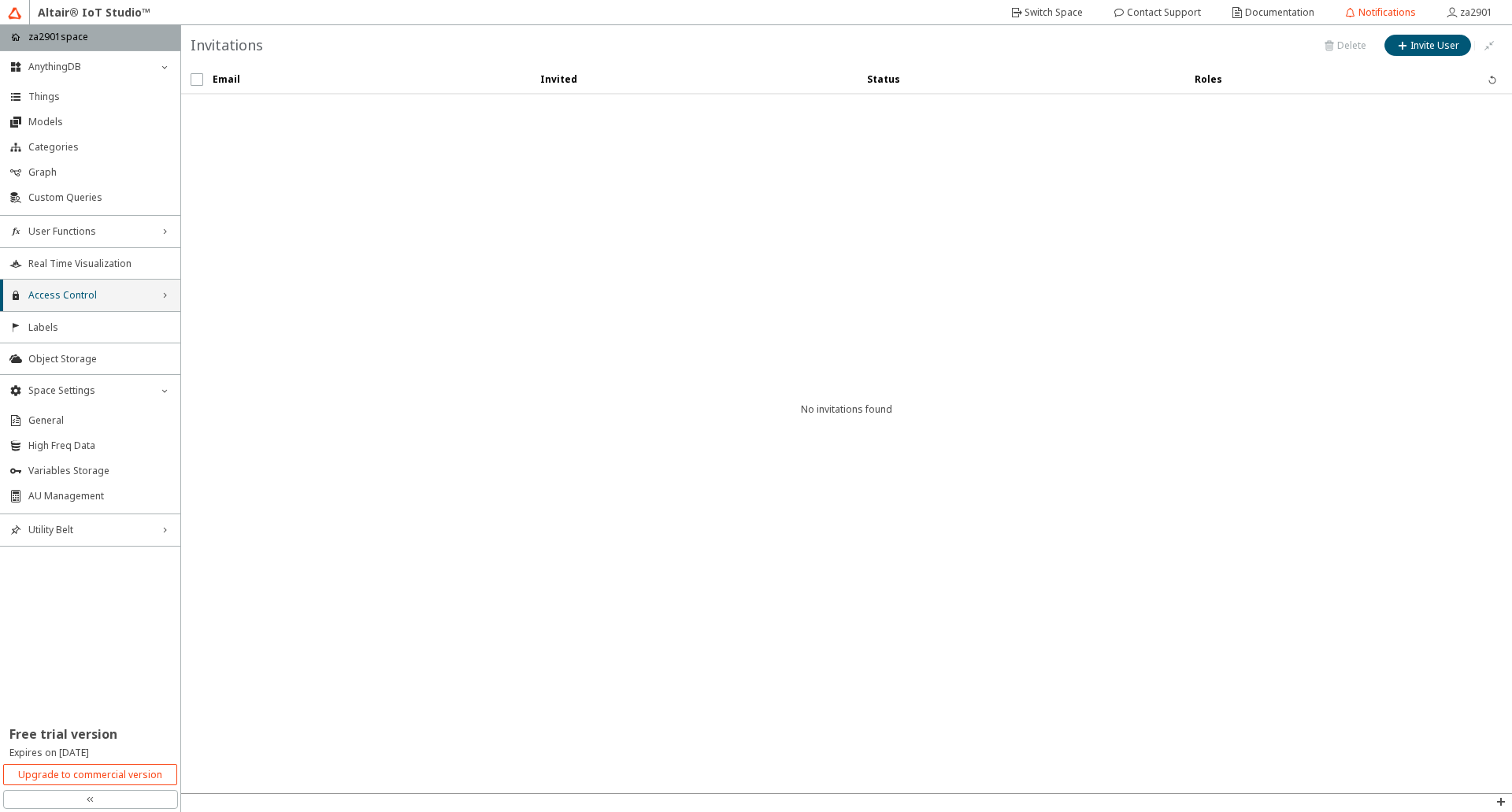
click at [62, 296] on span "Access Control" at bounding box center [90, 295] width 124 height 13
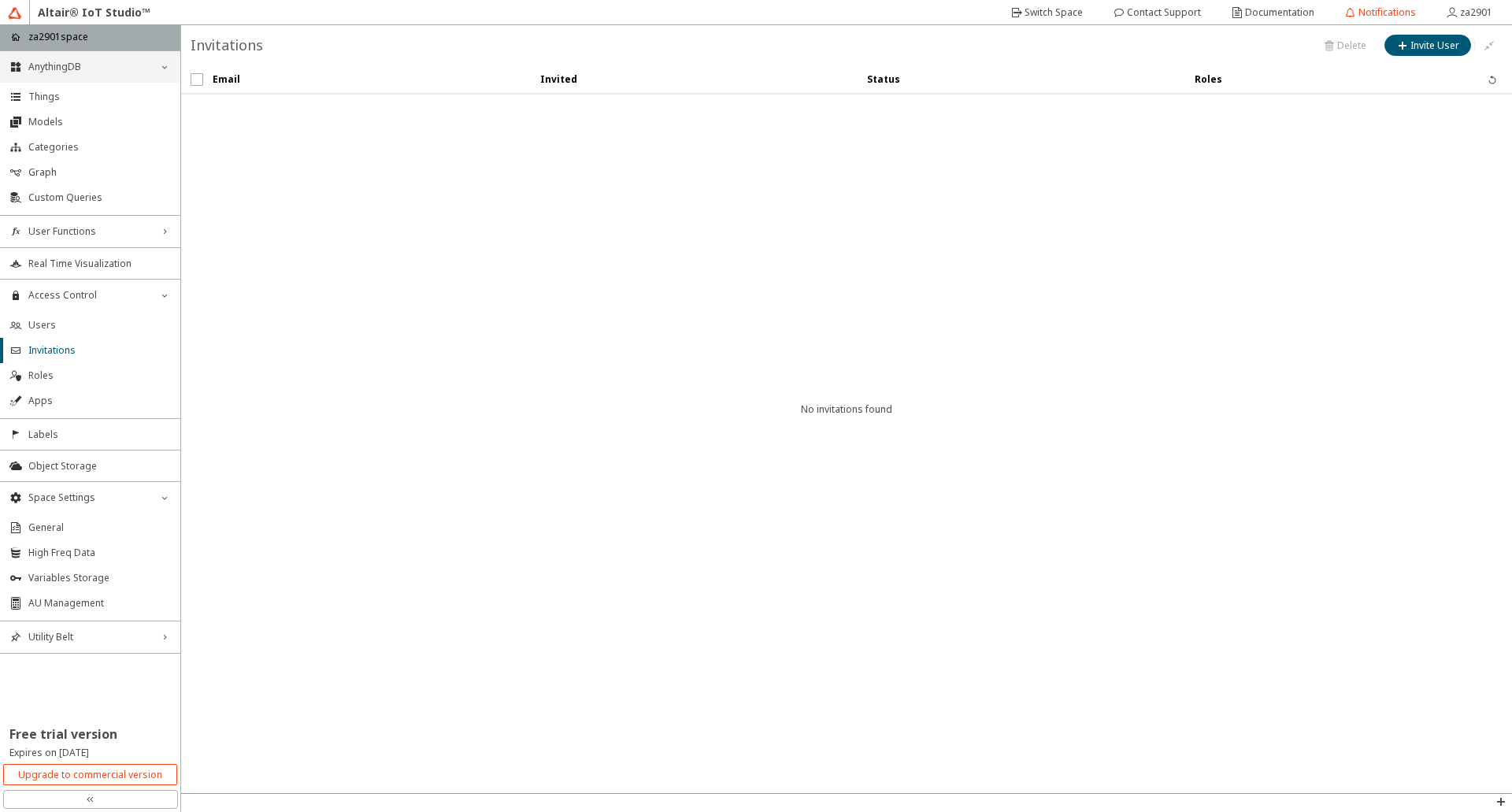
click at [71, 64] on span "AnythingDB" at bounding box center [90, 67] width 124 height 13
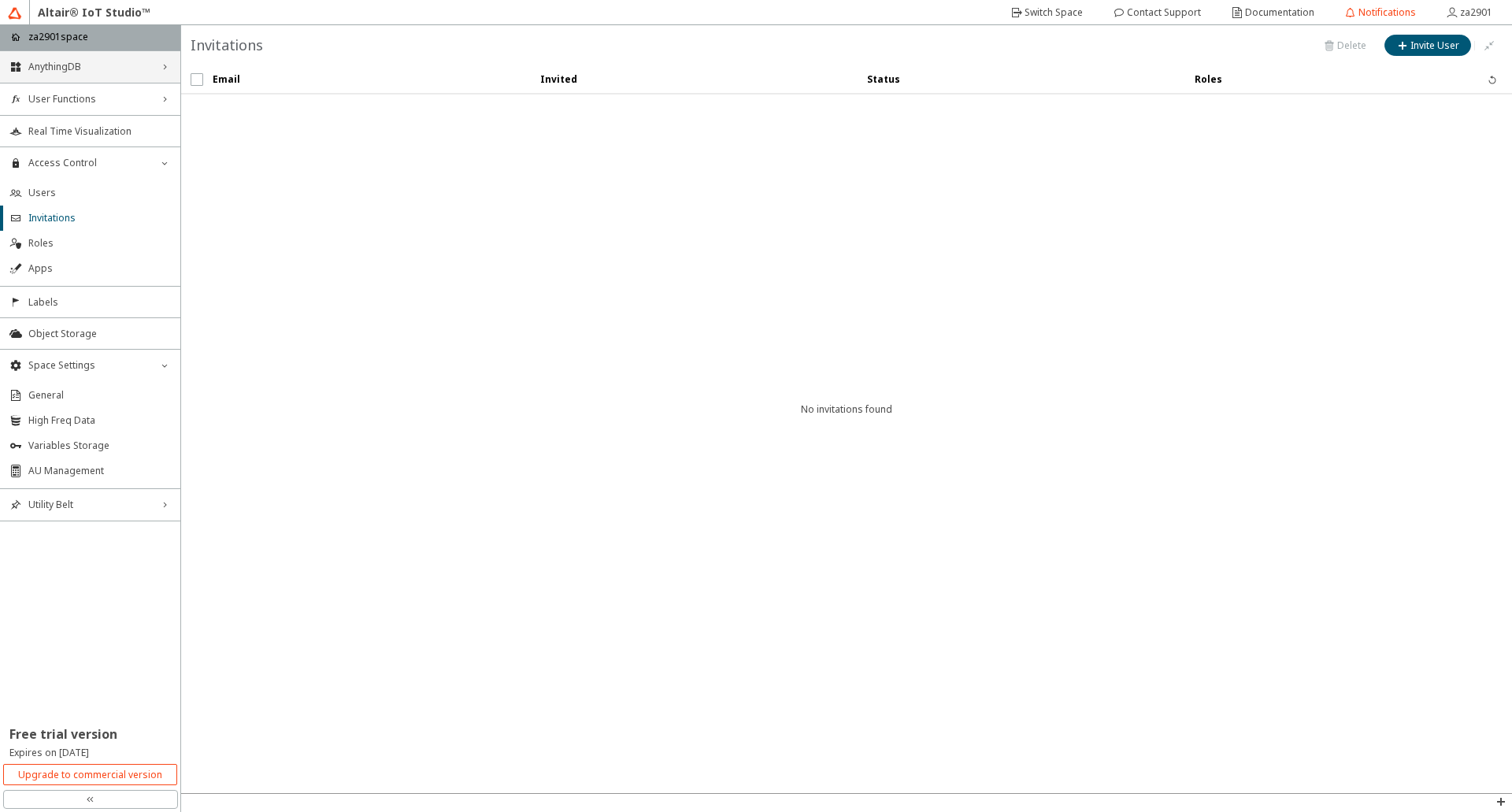
click at [71, 64] on span "AnythingDB" at bounding box center [90, 67] width 124 height 13
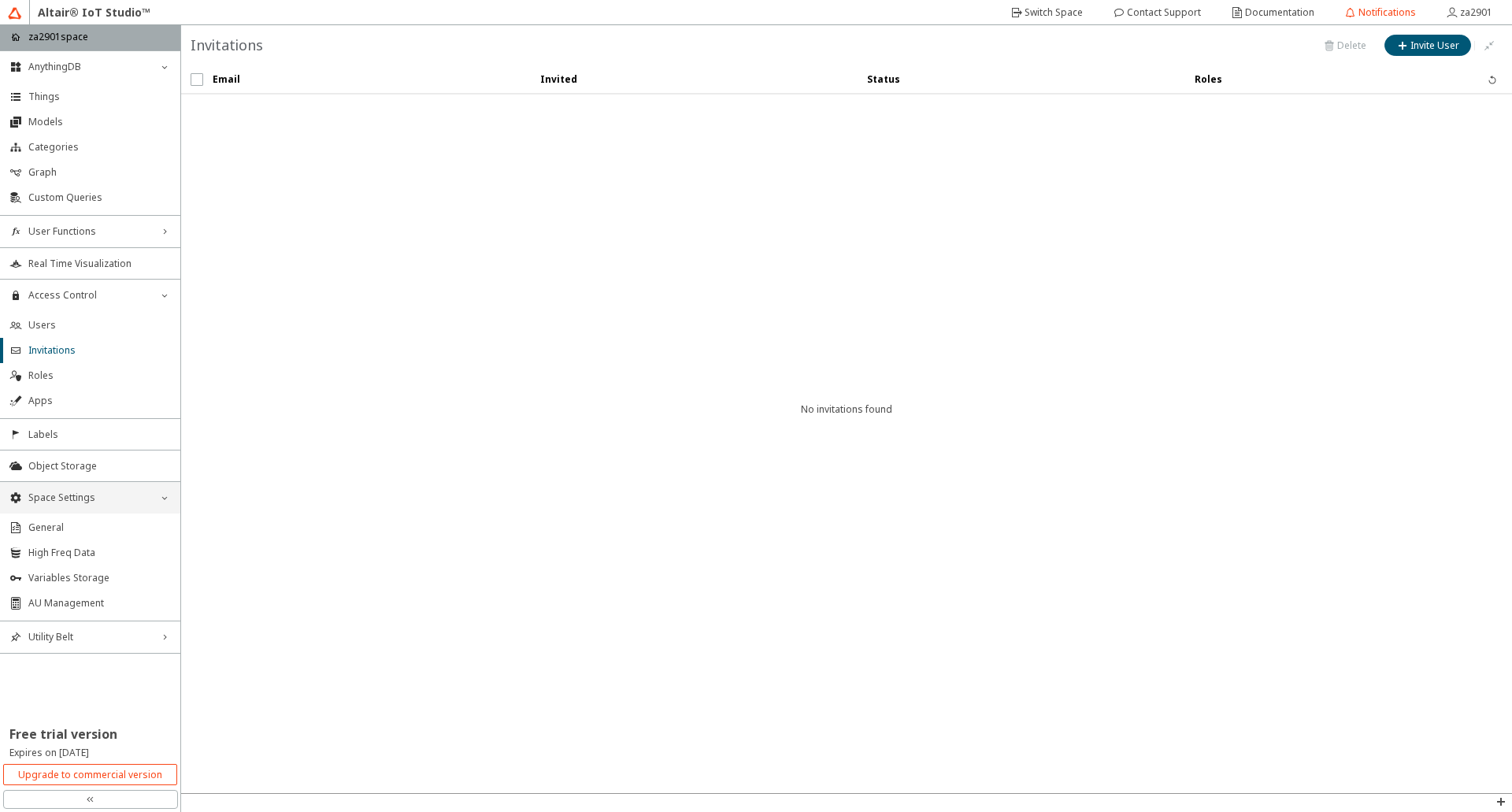
click at [86, 495] on span "Space Settings" at bounding box center [90, 497] width 124 height 13
click at [58, 423] on li "Labels" at bounding box center [90, 433] width 180 height 32
click at [36, 404] on span "Apps" at bounding box center [100, 401] width 142 height 13
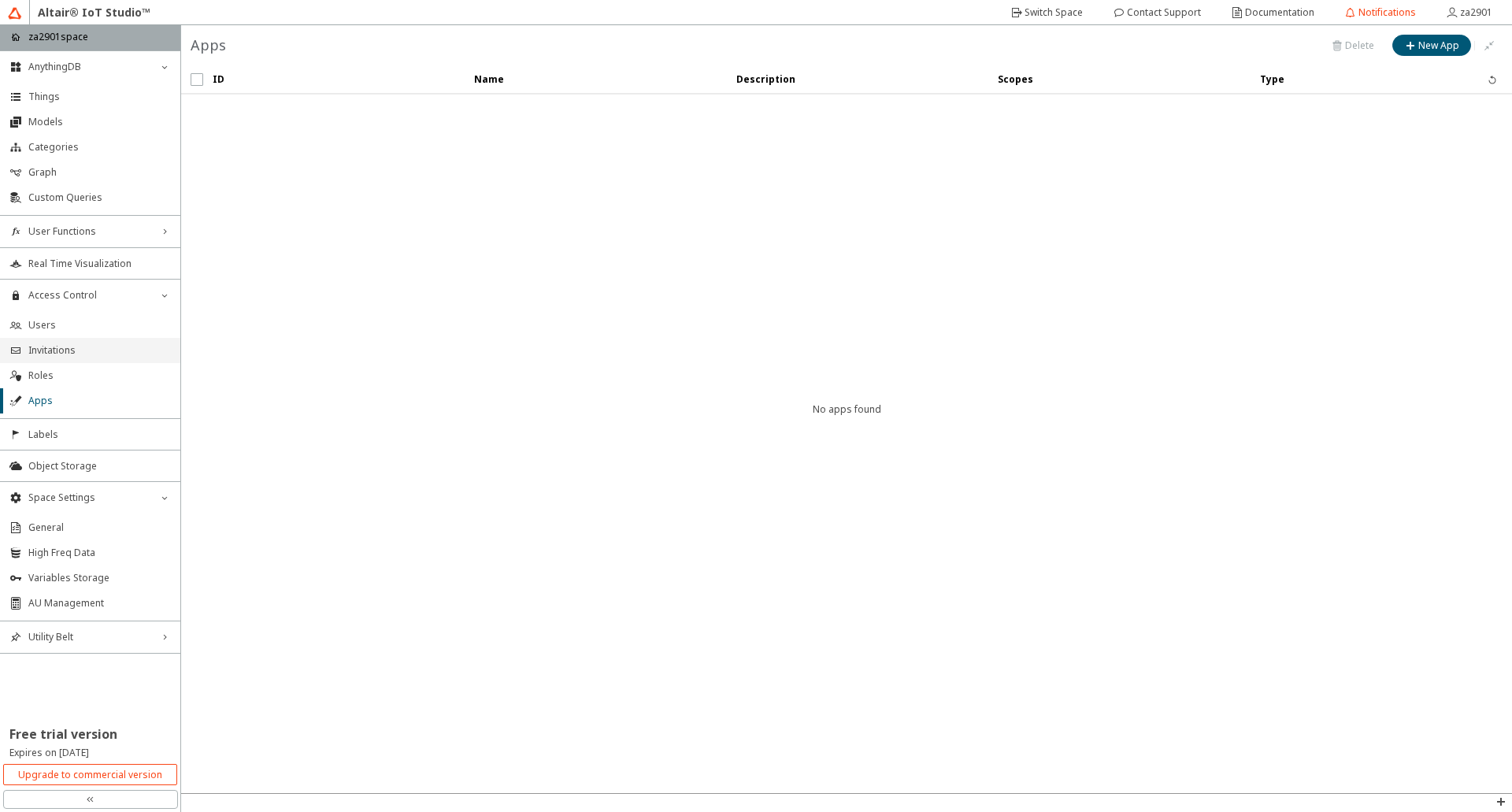
click at [45, 346] on span "Invitations" at bounding box center [100, 350] width 142 height 13
click at [41, 104] on li "Things" at bounding box center [90, 96] width 180 height 25
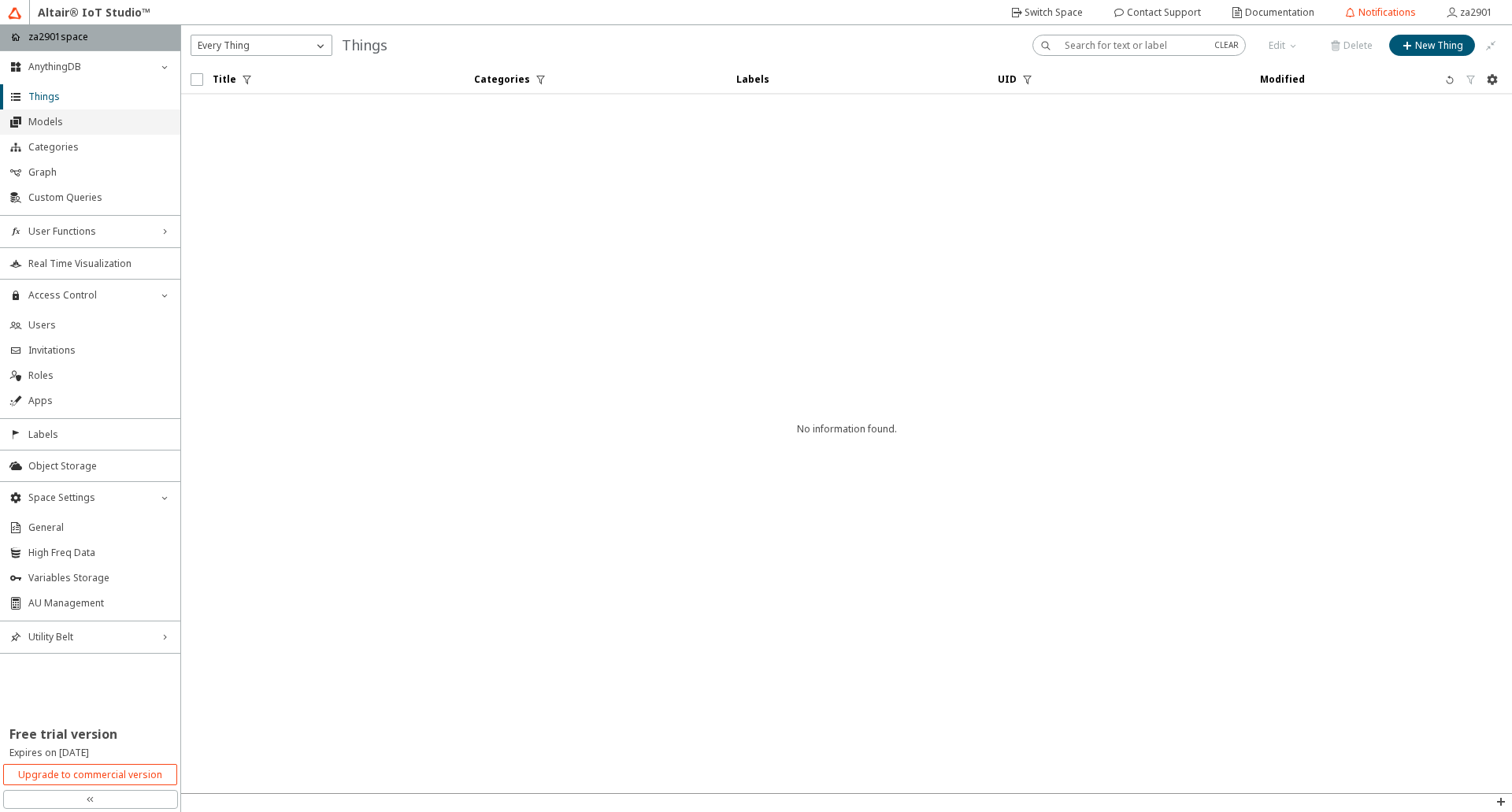
click at [45, 124] on span "Models" at bounding box center [100, 122] width 142 height 13
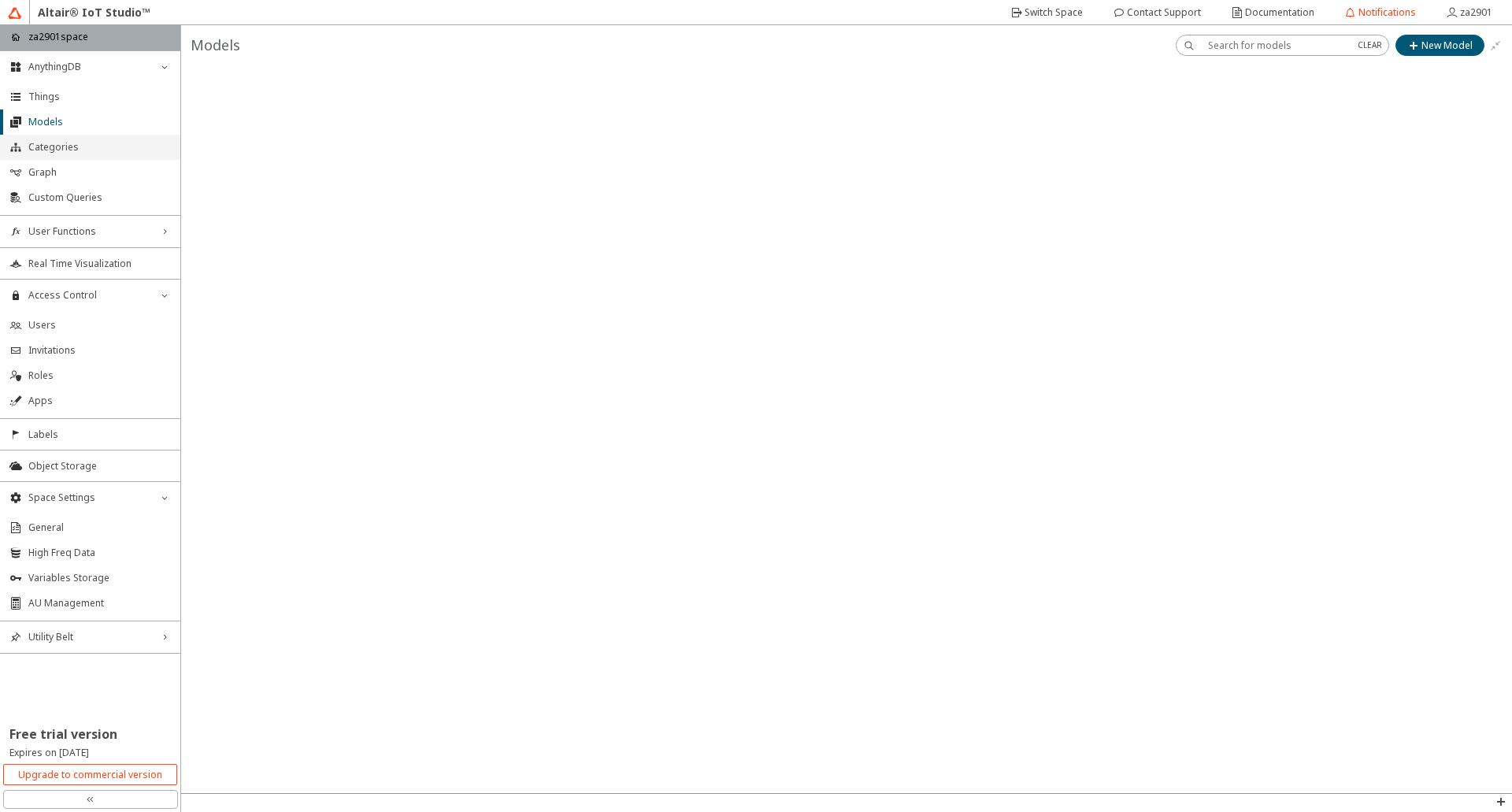
click at [47, 135] on li "Categories" at bounding box center [90, 147] width 180 height 25
click at [0, 0] on slot "Contact Support" at bounding box center [0, 0] width 0 height 0
click at [52, 99] on span "Things" at bounding box center [100, 97] width 142 height 13
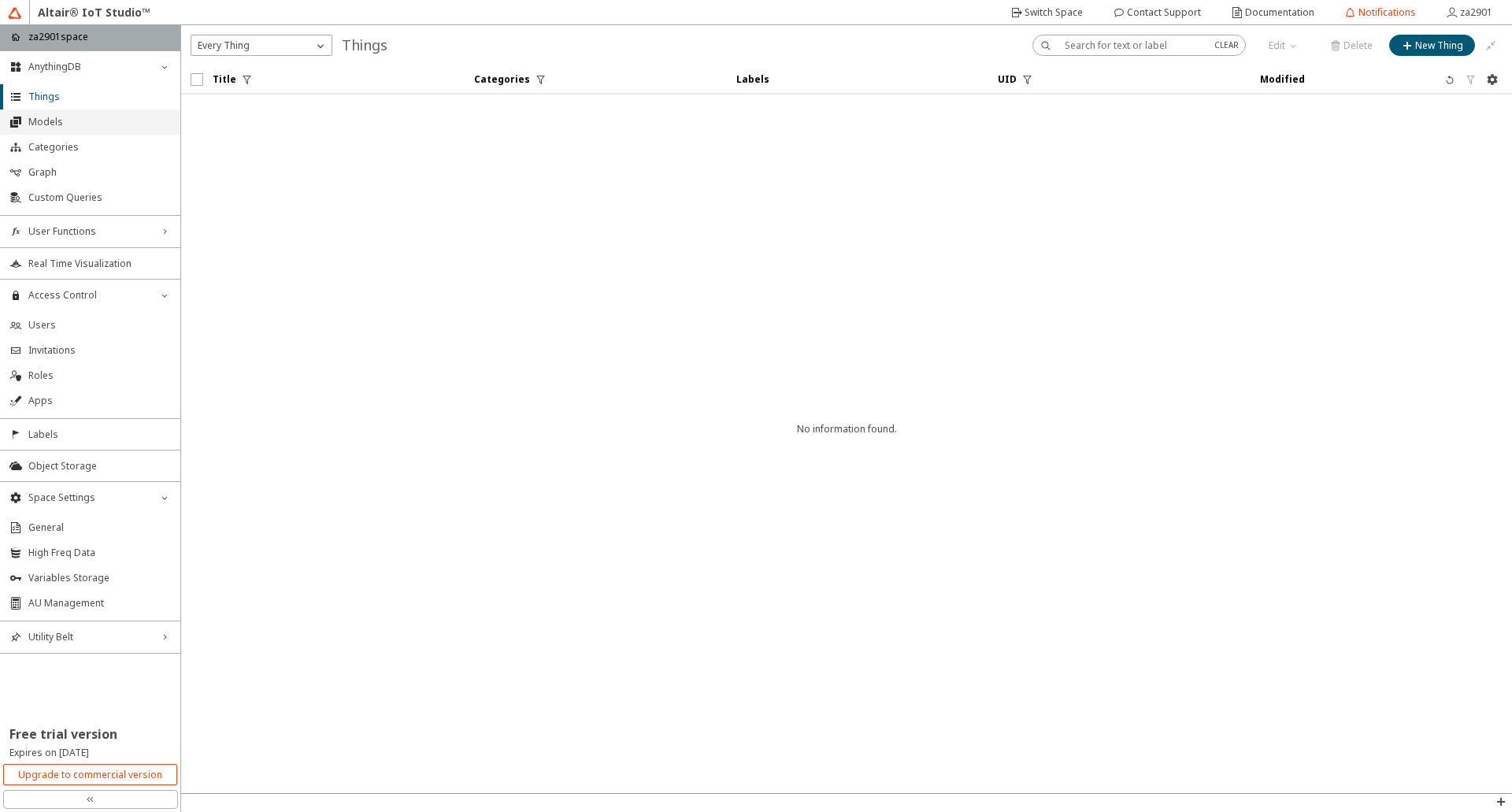
click at [62, 122] on span "Models" at bounding box center [100, 122] width 142 height 13
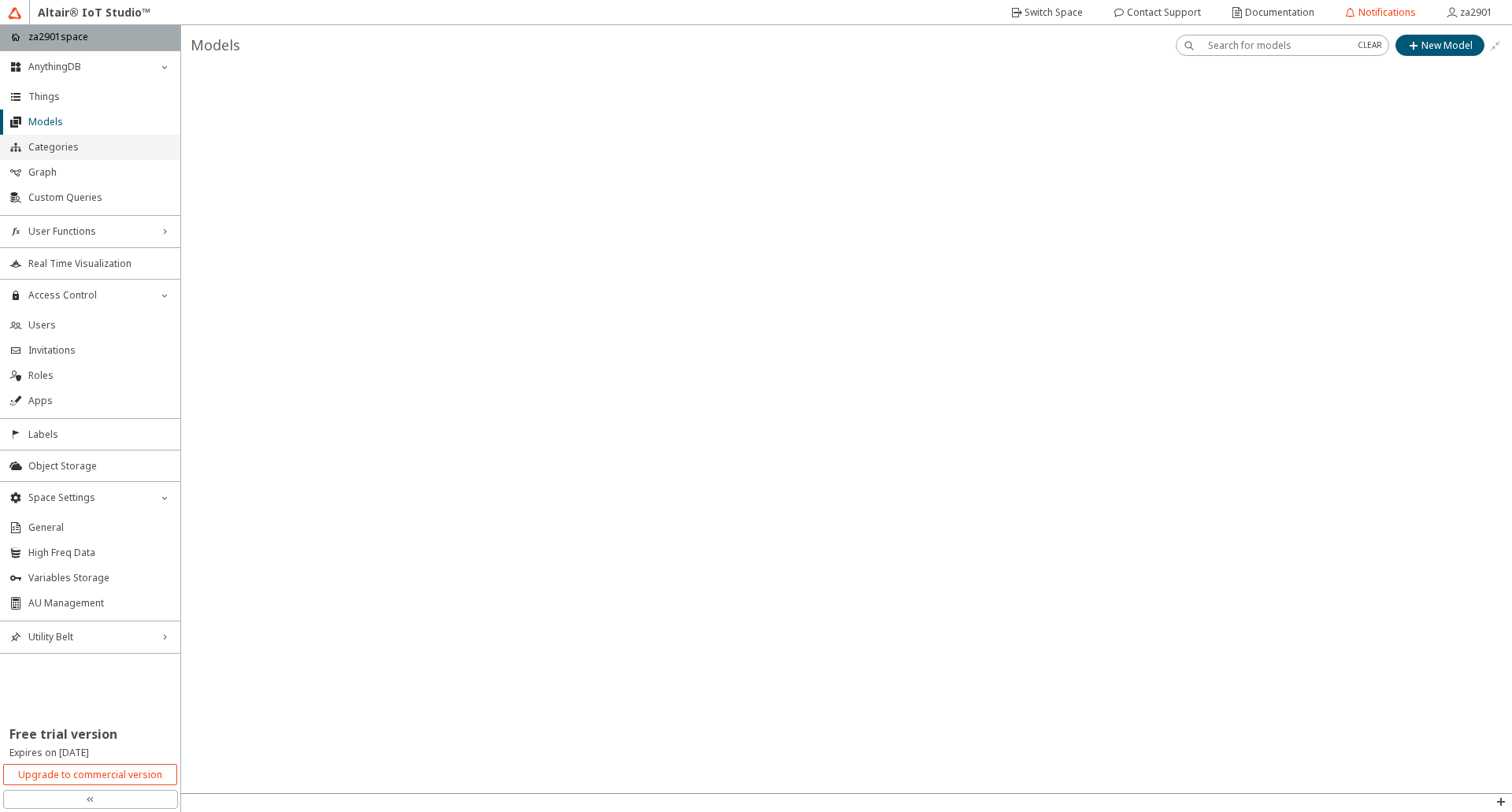
click at [38, 149] on span "Categories" at bounding box center [100, 147] width 142 height 13
click at [52, 178] on span "Graph" at bounding box center [100, 173] width 142 height 13
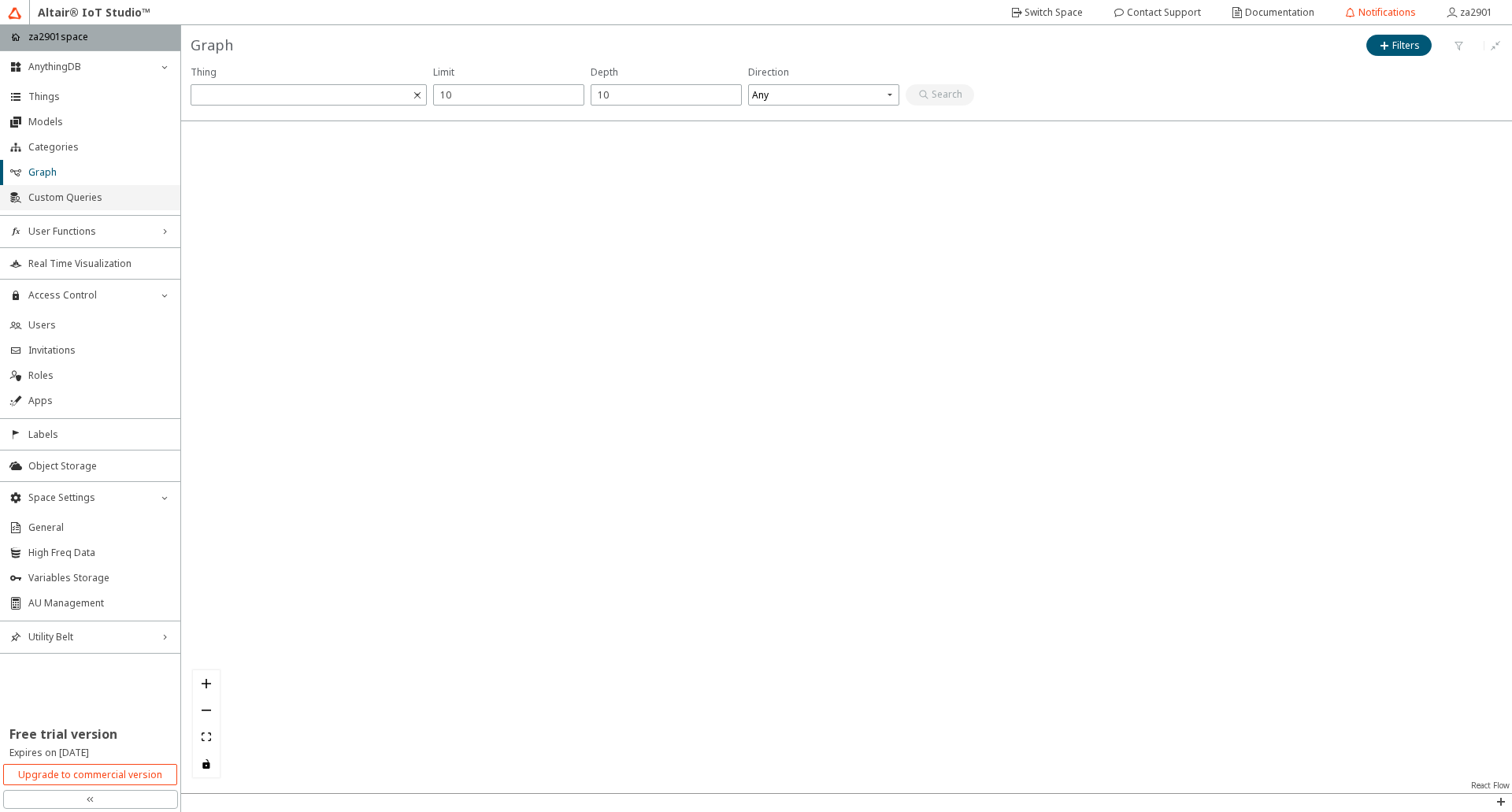
click at [69, 198] on span "Custom Queries" at bounding box center [100, 197] width 142 height 13
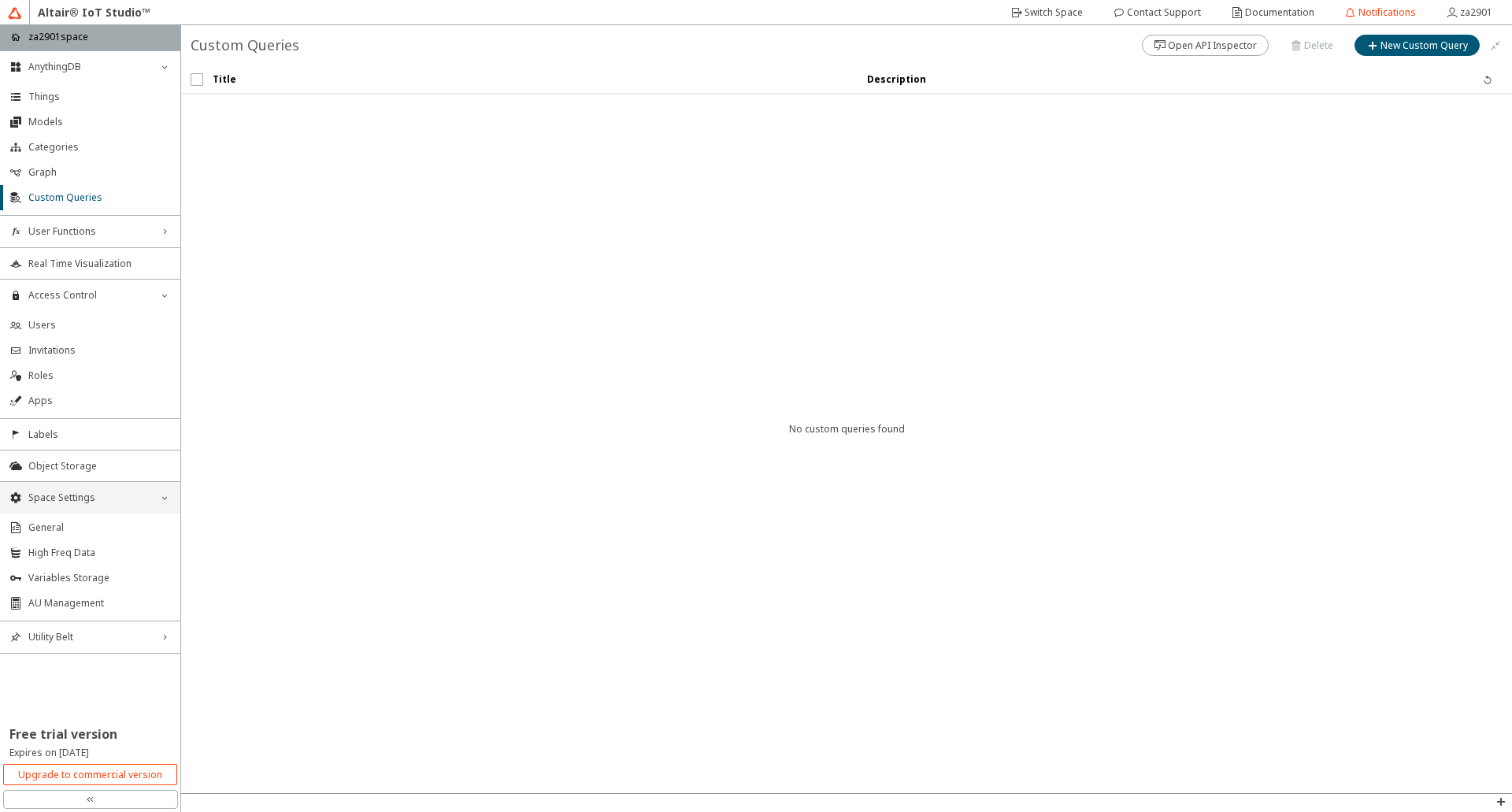
click at [135, 496] on span "Space Settings" at bounding box center [90, 497] width 124 height 13
click at [57, 120] on span "Models" at bounding box center [100, 122] width 142 height 13
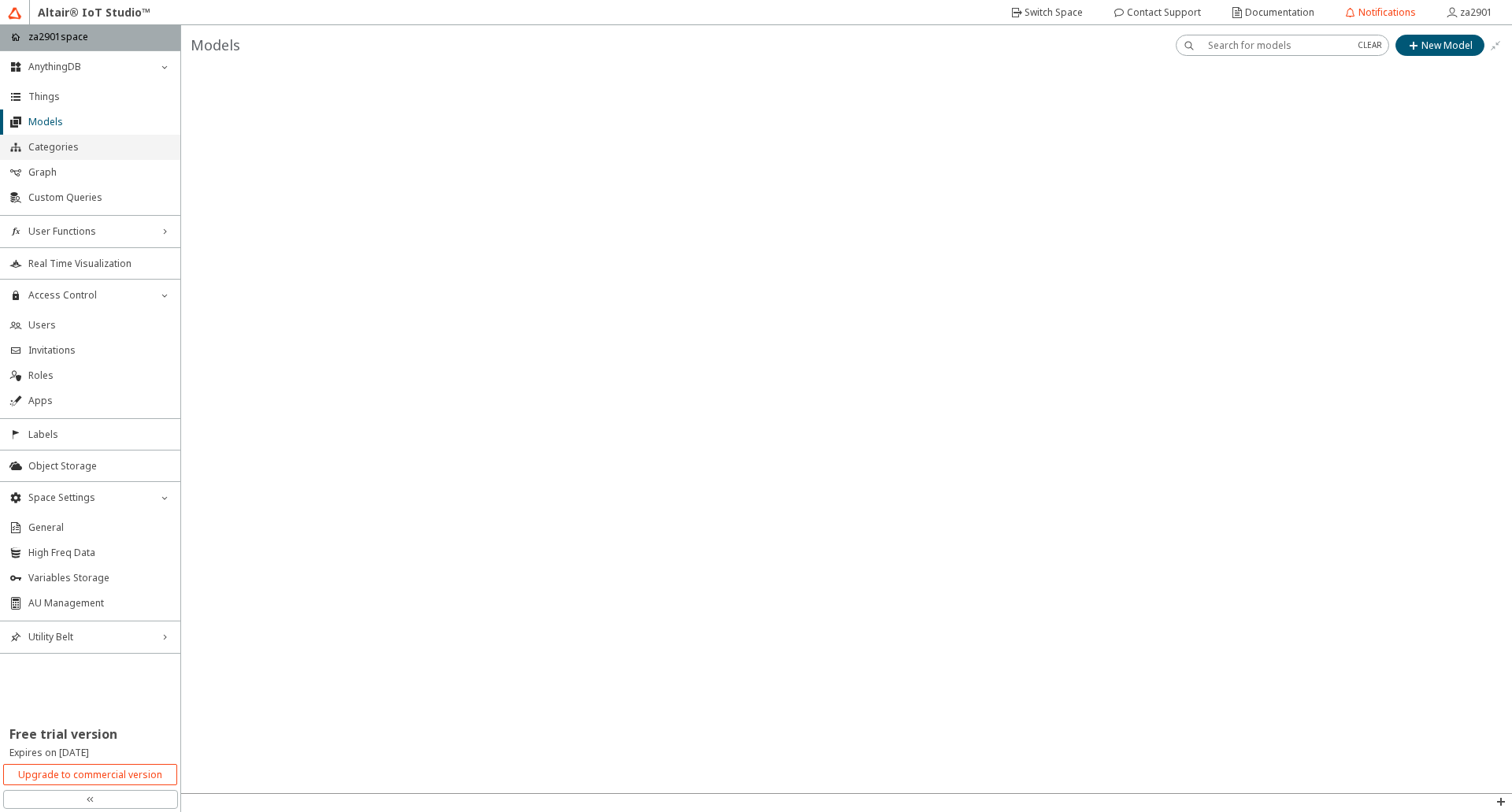
click at [51, 147] on span "Categories" at bounding box center [100, 147] width 142 height 13
click at [53, 227] on span "User Functions" at bounding box center [90, 231] width 124 height 13
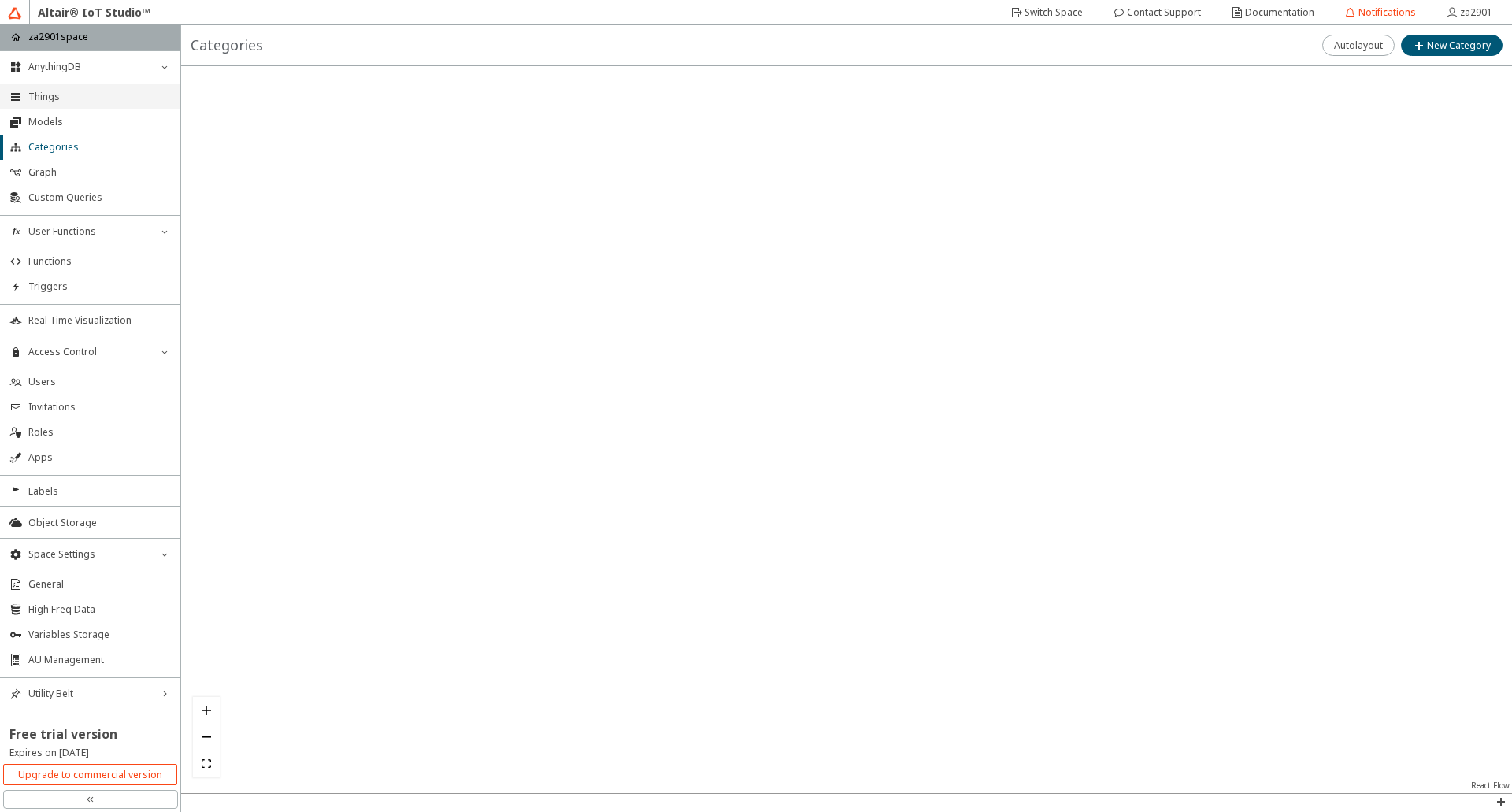
click at [41, 99] on span "Things" at bounding box center [100, 97] width 142 height 13
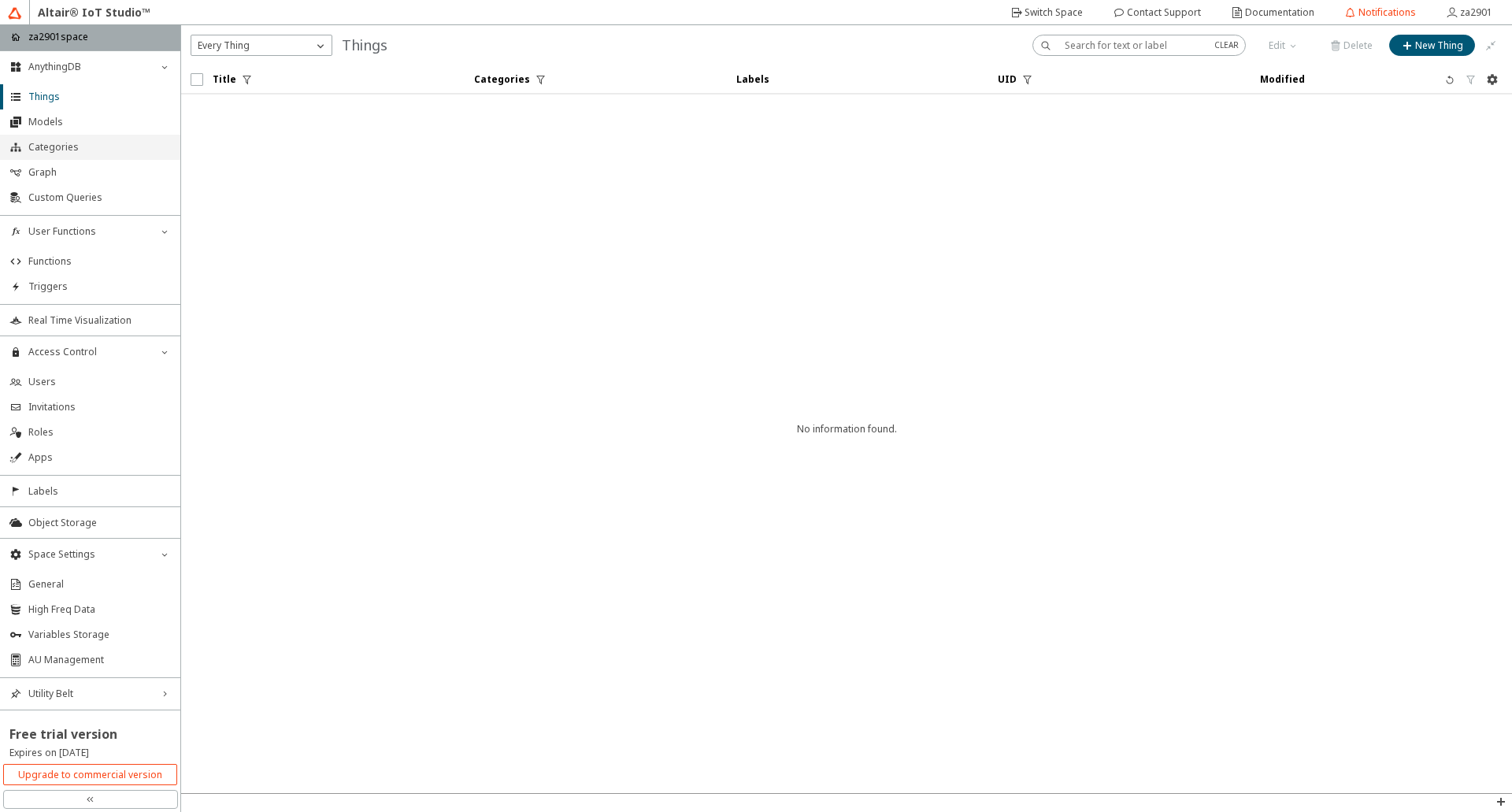
click at [41, 142] on span "Categories" at bounding box center [100, 147] width 142 height 13
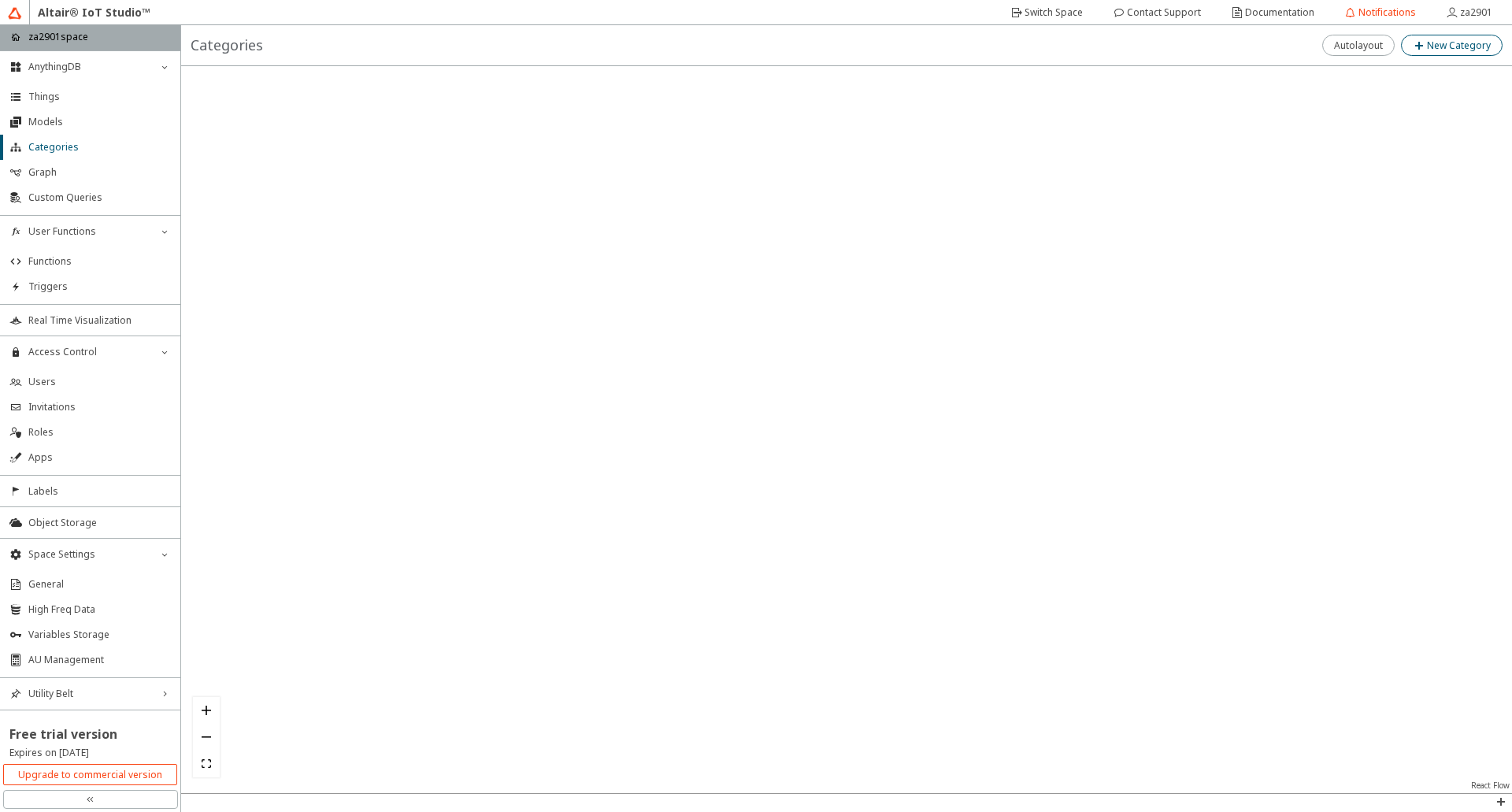
click at [1410, 41] on paper-button "New Category" at bounding box center [1451, 45] width 101 height 21
click at [0, 0] on slot "Cancel" at bounding box center [0, 0] width 0 height 0
click at [93, 96] on span "Things" at bounding box center [100, 97] width 142 height 13
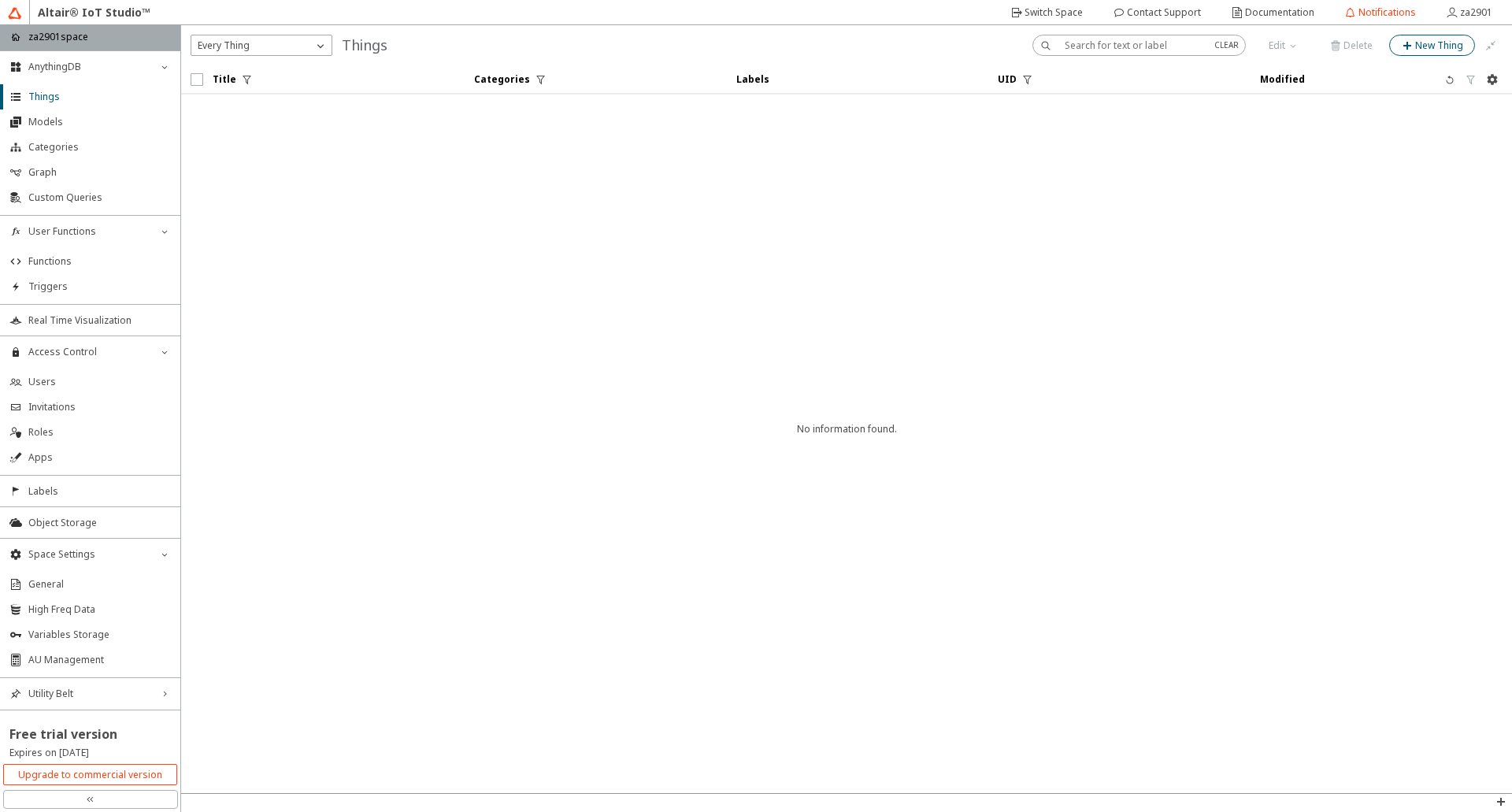
click at [0, 0] on slot "New Thing" at bounding box center [0, 0] width 0 height 0
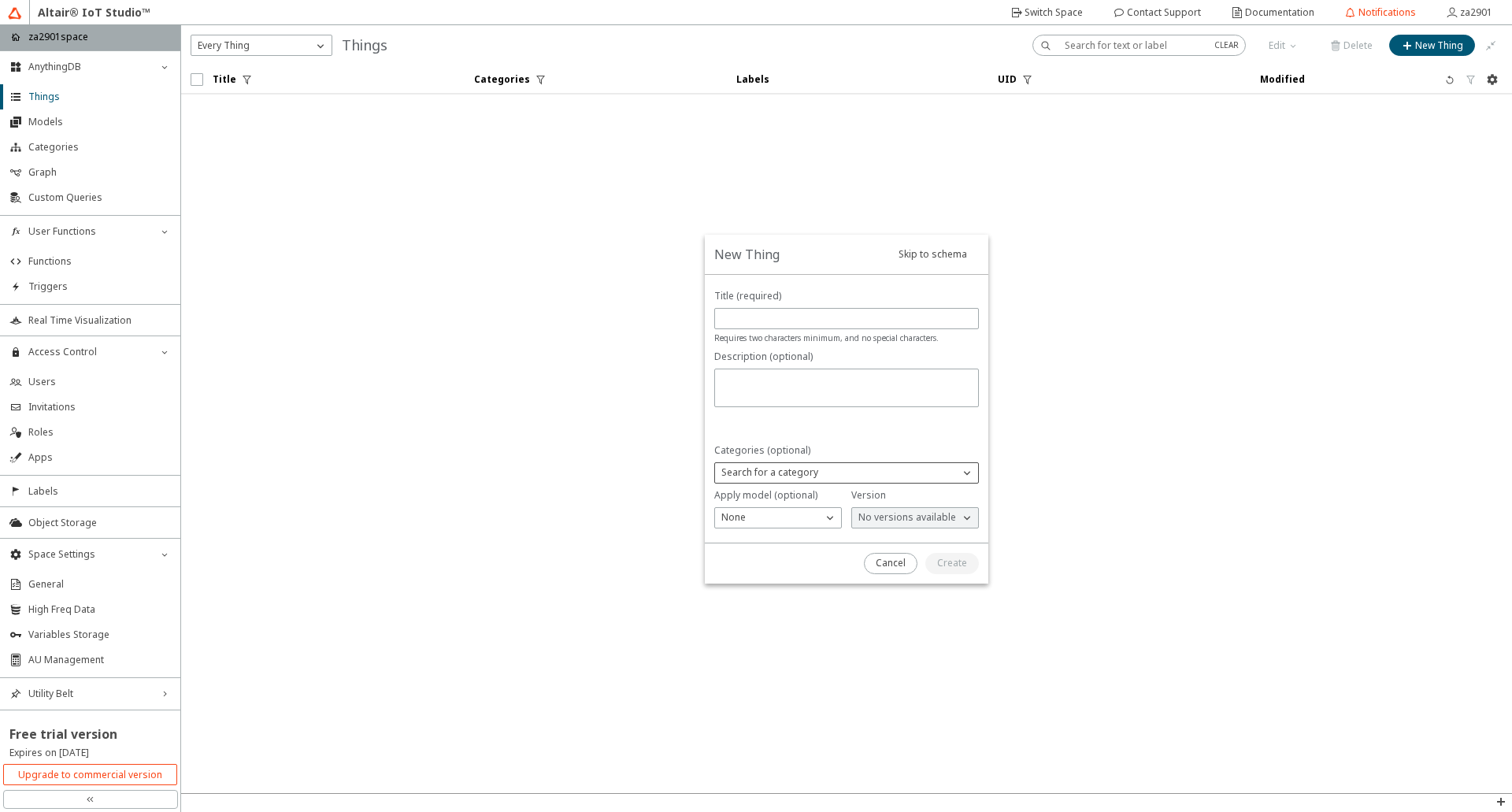
click at [879, 468] on div "Search for a category" at bounding box center [837, 472] width 244 height 15
click at [880, 468] on div "Search for a category" at bounding box center [837, 472] width 244 height 15
click at [761, 307] on div "Title (required) Requires two characters minimum, and no special characters." at bounding box center [846, 317] width 264 height 56
click at [761, 325] on input "text" at bounding box center [846, 318] width 251 height 14
click at [796, 515] on div "None" at bounding box center [768, 518] width 107 height 15
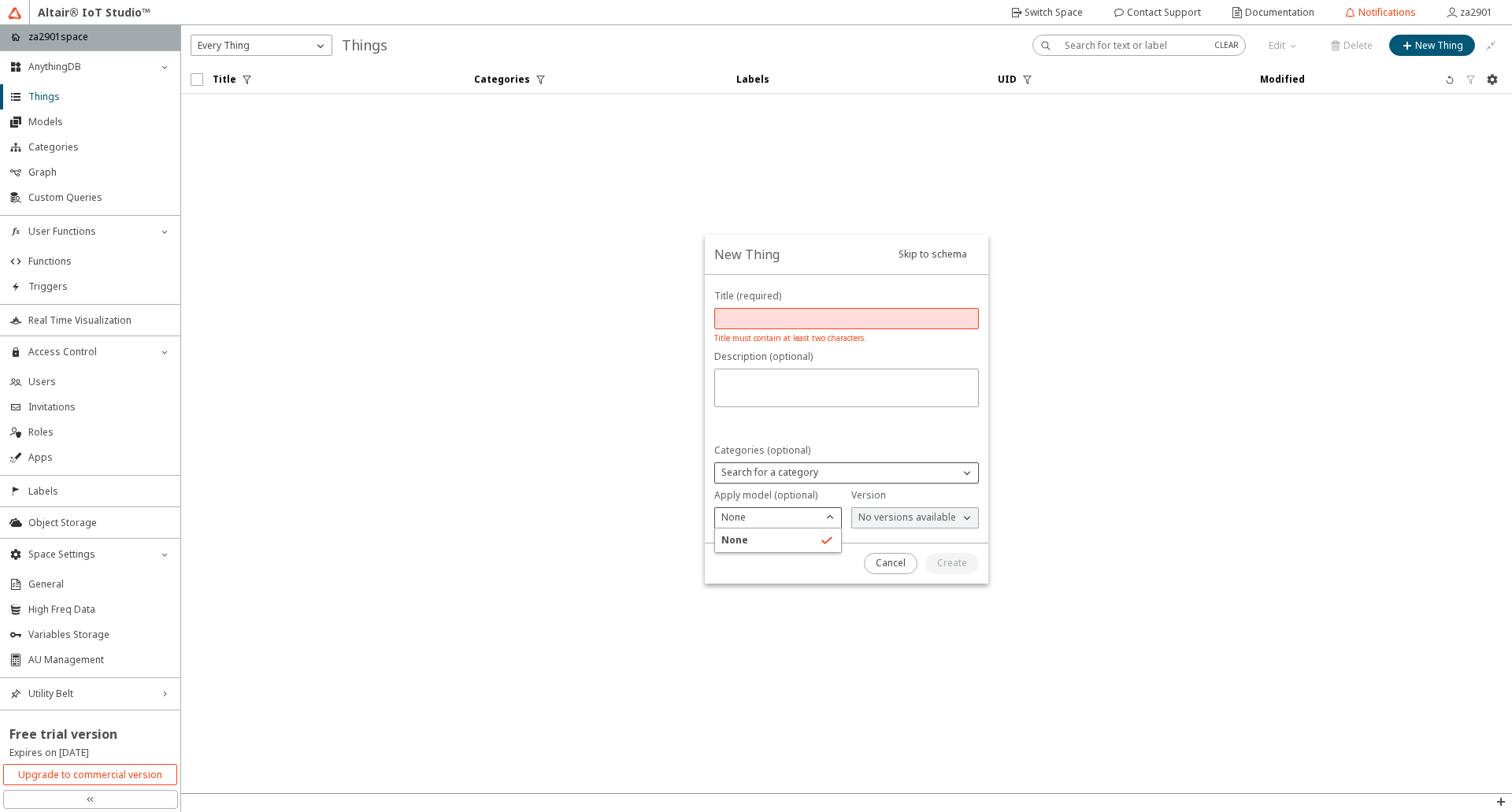
click at [795, 475] on p "Search for a category" at bounding box center [770, 472] width 110 height 15
click at [779, 320] on input "text" at bounding box center [846, 318] width 251 height 14
type input "za2901device"
click at [791, 475] on p "Search for a category" at bounding box center [770, 472] width 110 height 15
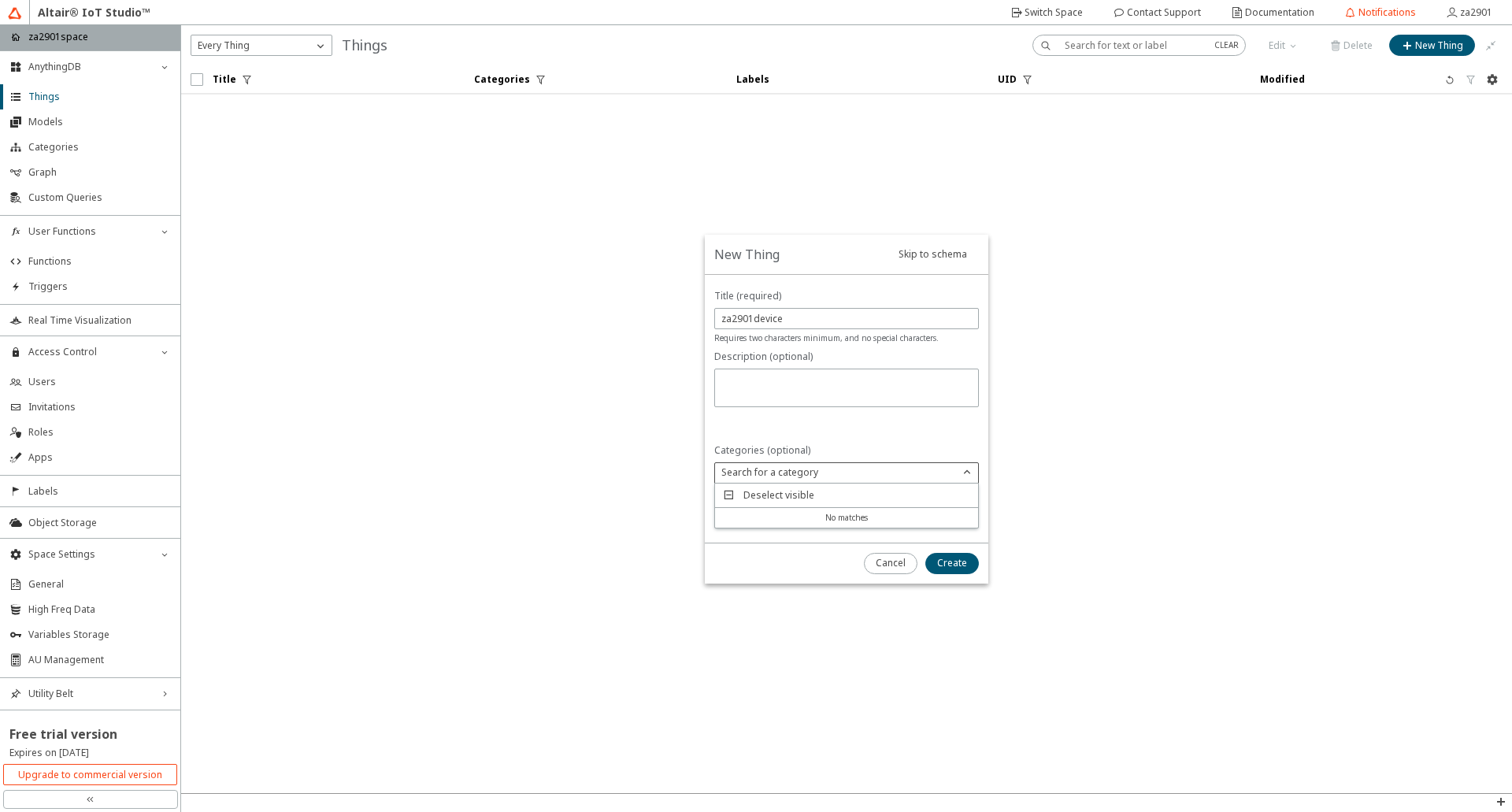
click at [777, 488] on p "Deselect visible" at bounding box center [778, 495] width 83 height 15
click at [733, 492] on iron-icon at bounding box center [729, 495] width 15 height 15
click at [729, 494] on iron-icon at bounding box center [729, 495] width 15 height 15
click at [874, 564] on paper-button "Cancel" at bounding box center [890, 563] width 53 height 21
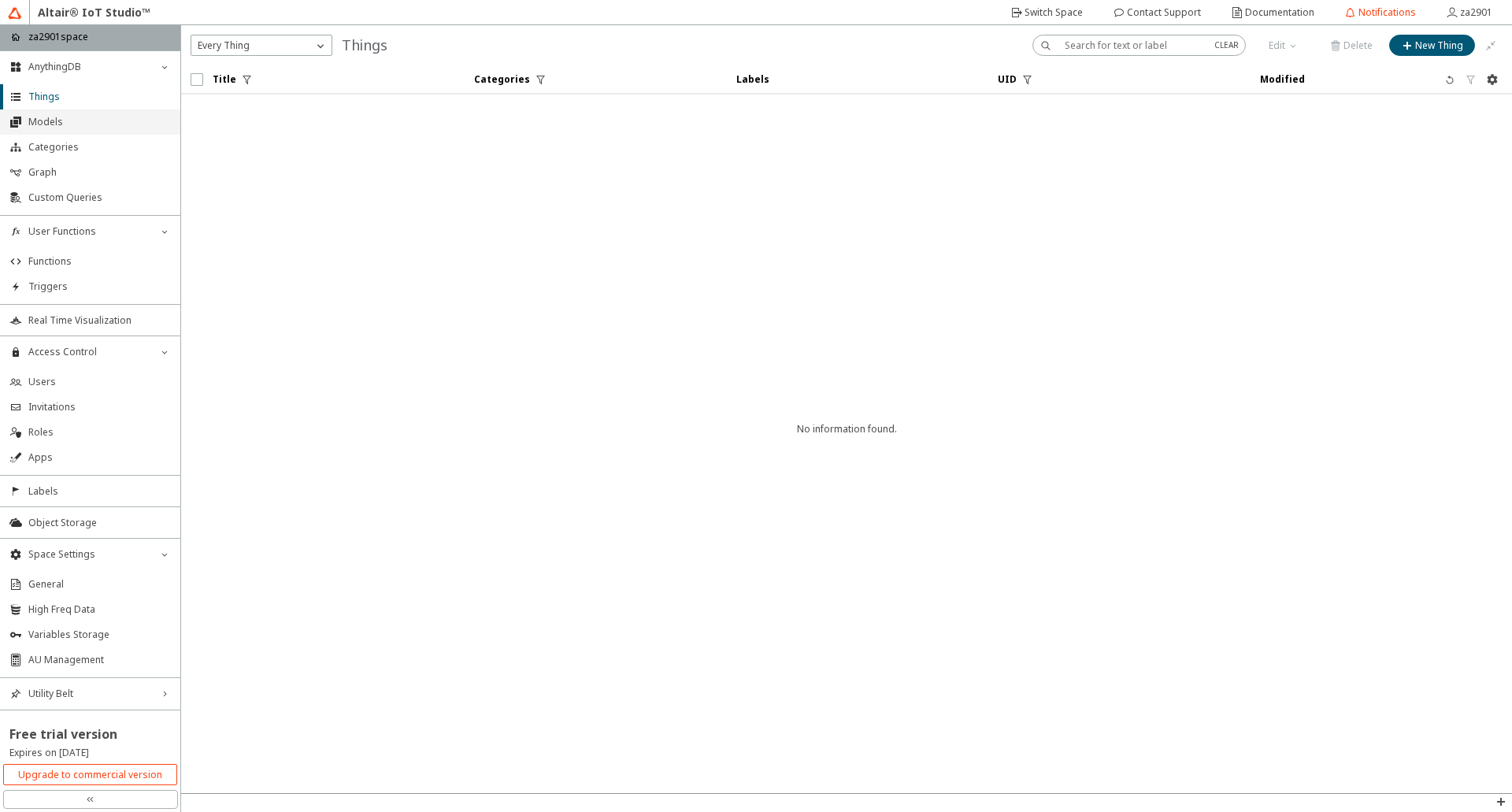
click at [42, 128] on span "Models" at bounding box center [100, 122] width 142 height 13
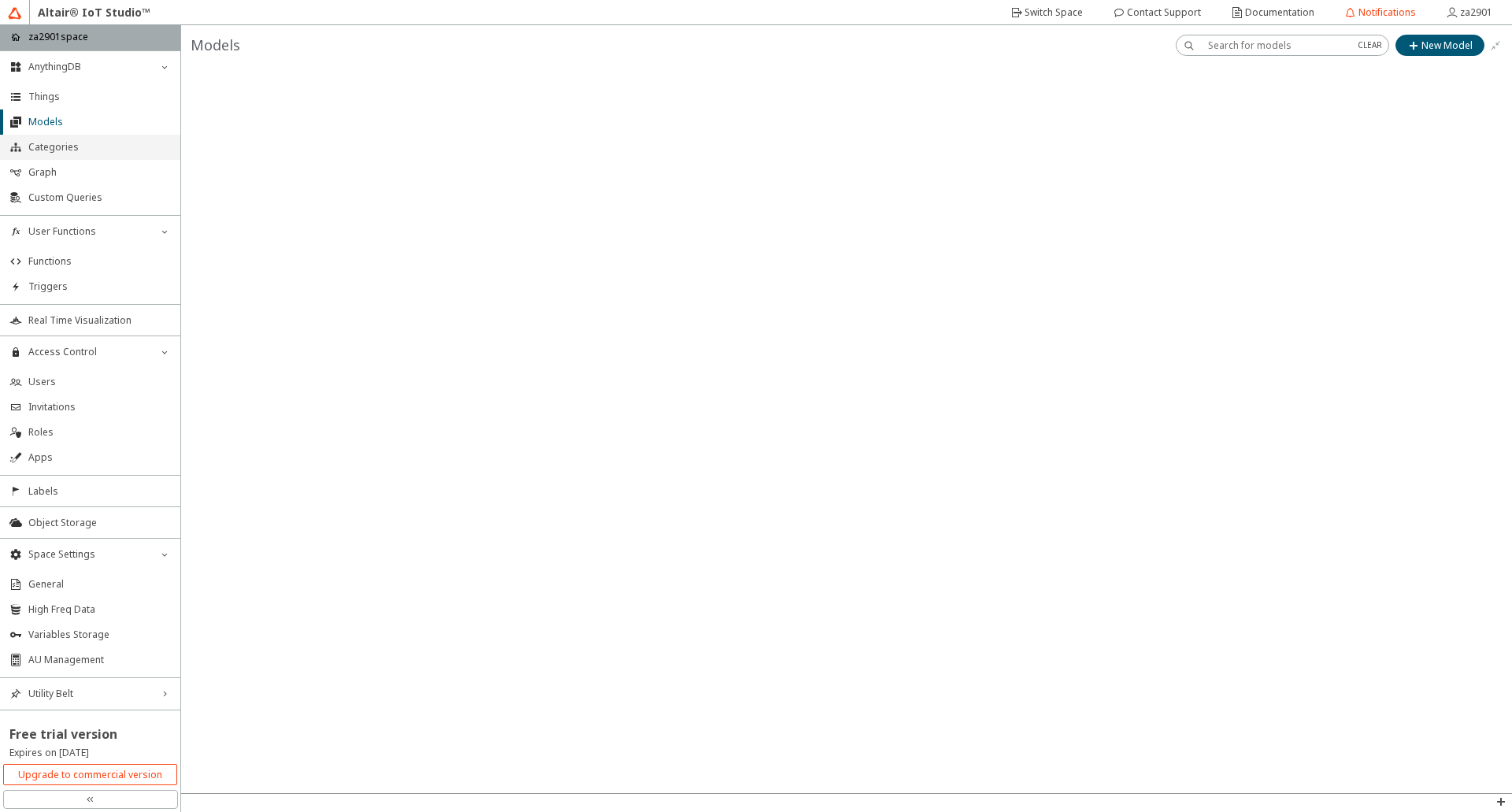
click at [52, 142] on span "Categories" at bounding box center [100, 147] width 142 height 13
click at [0, 0] on slot "New Category" at bounding box center [0, 0] width 0 height 0
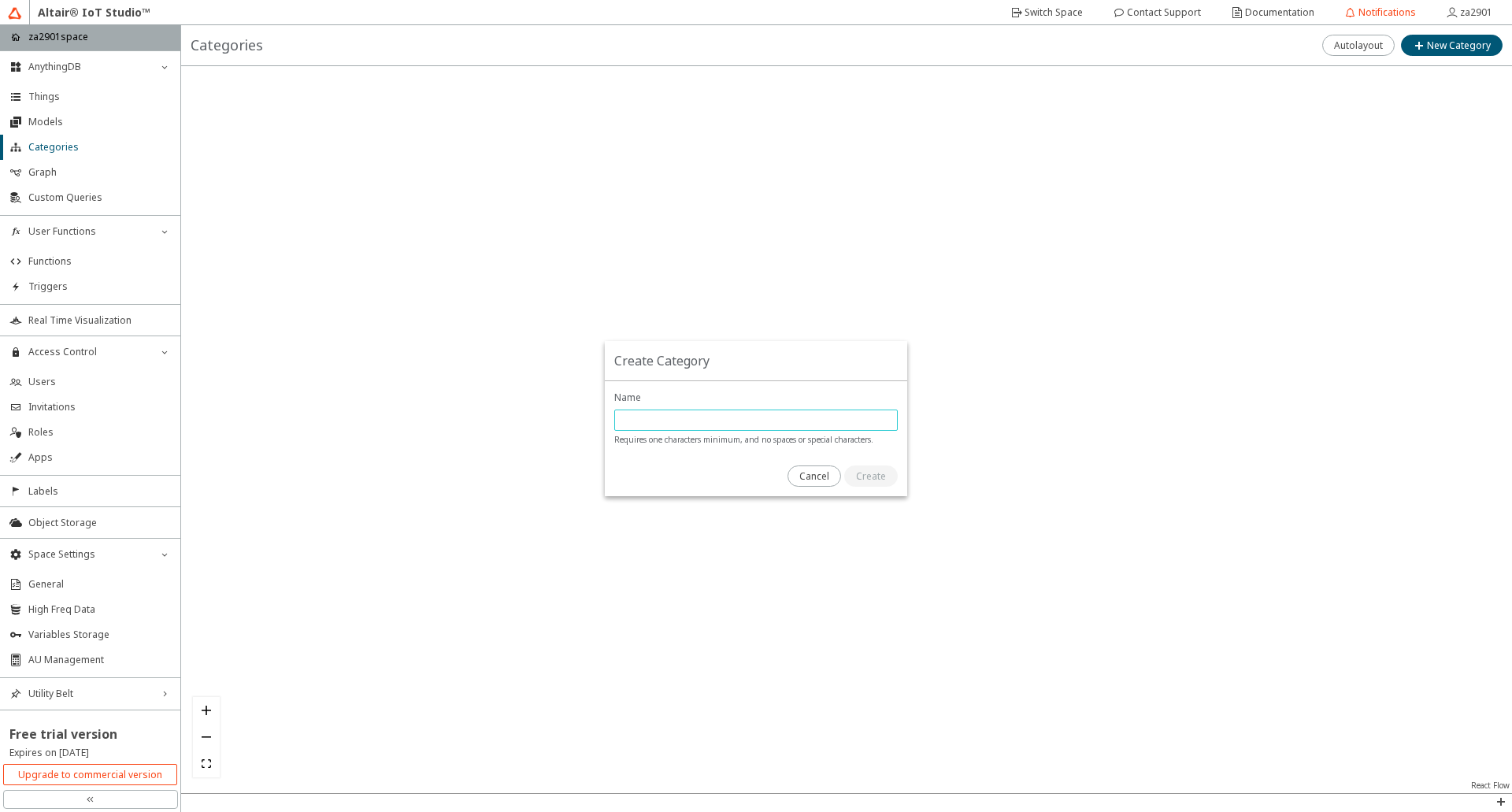
click at [739, 415] on input "text" at bounding box center [756, 421] width 269 height 14
type input "za2901category"
click at [0, 0] on slot "Create" at bounding box center [0, 0] width 0 height 0
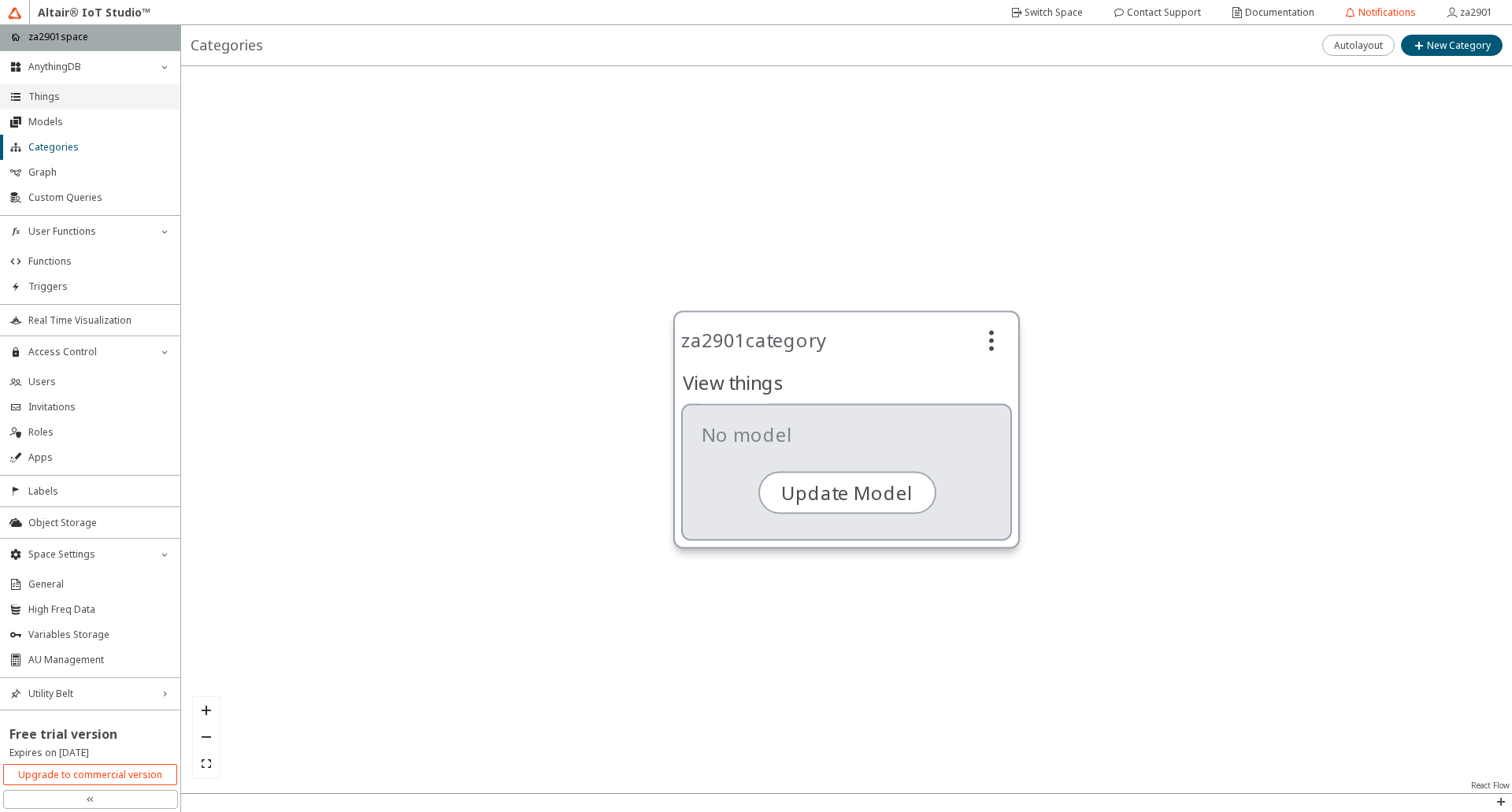
click at [43, 95] on span "Things" at bounding box center [100, 97] width 142 height 13
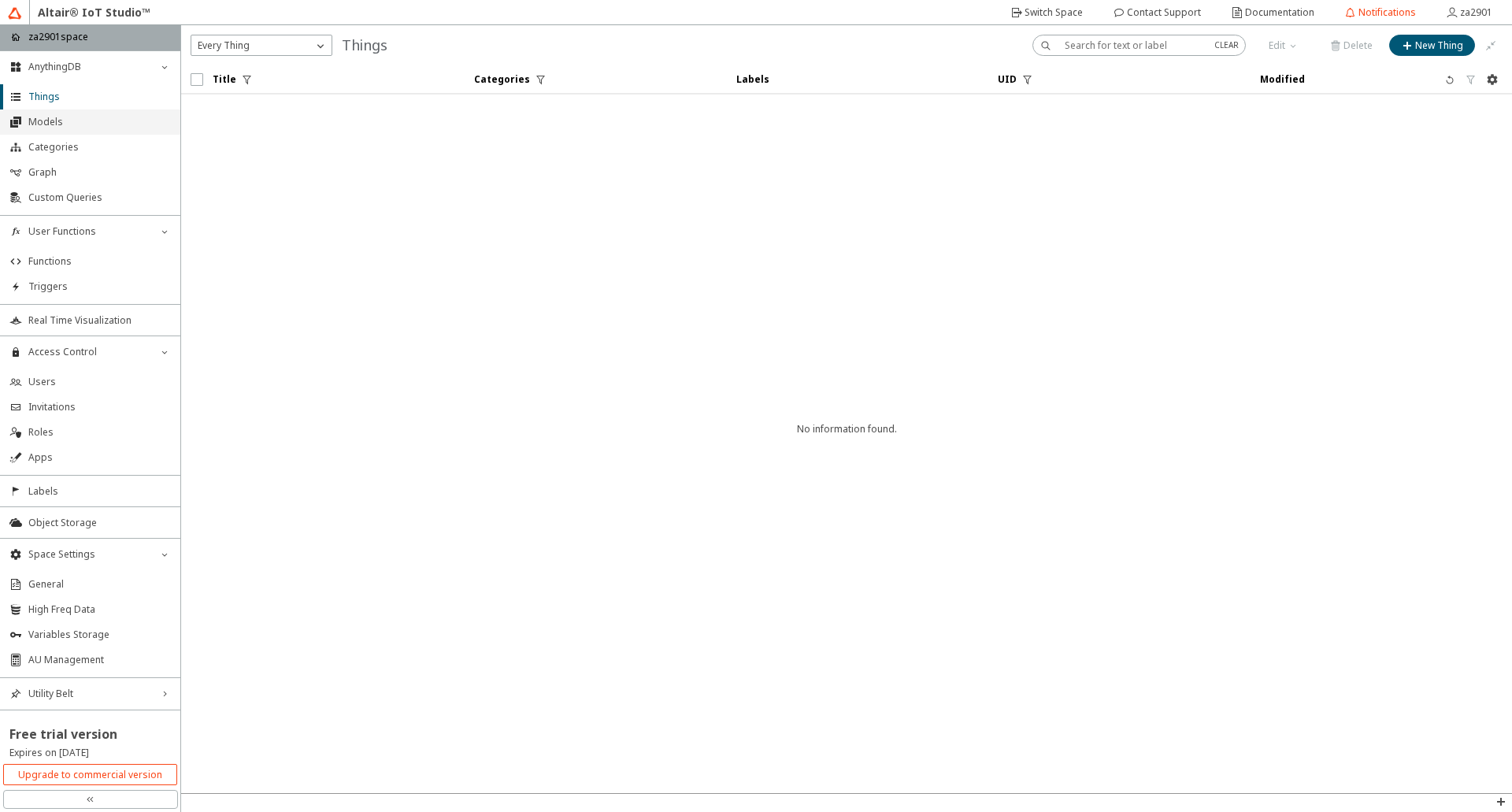
click at [31, 124] on span "Models" at bounding box center [100, 122] width 142 height 13
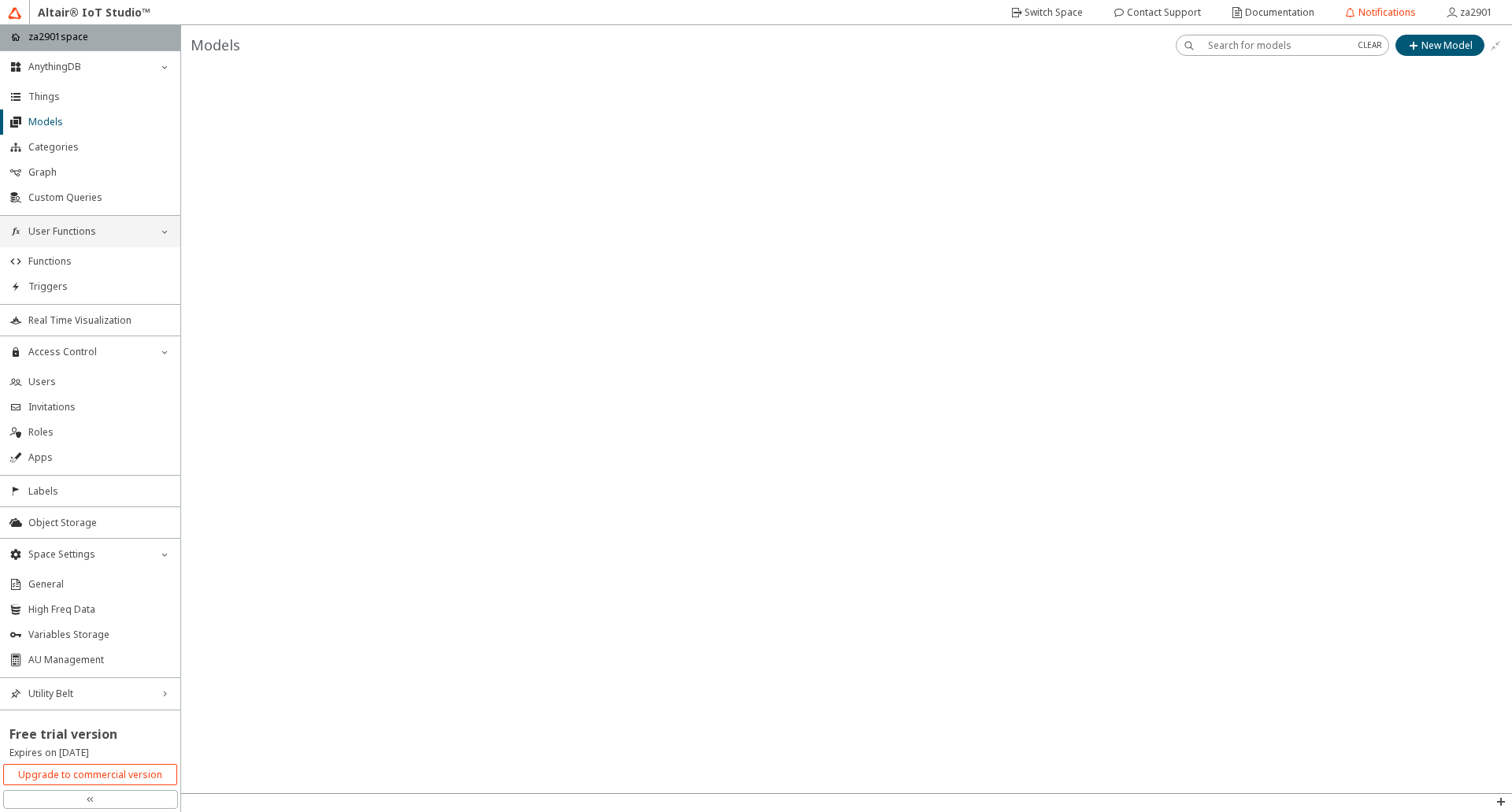
click at [46, 238] on div "User Functions down_chevron" at bounding box center [90, 231] width 180 height 32
click at [34, 233] on span "User Functions" at bounding box center [90, 231] width 124 height 13
click at [49, 265] on span "Functions" at bounding box center [100, 261] width 142 height 13
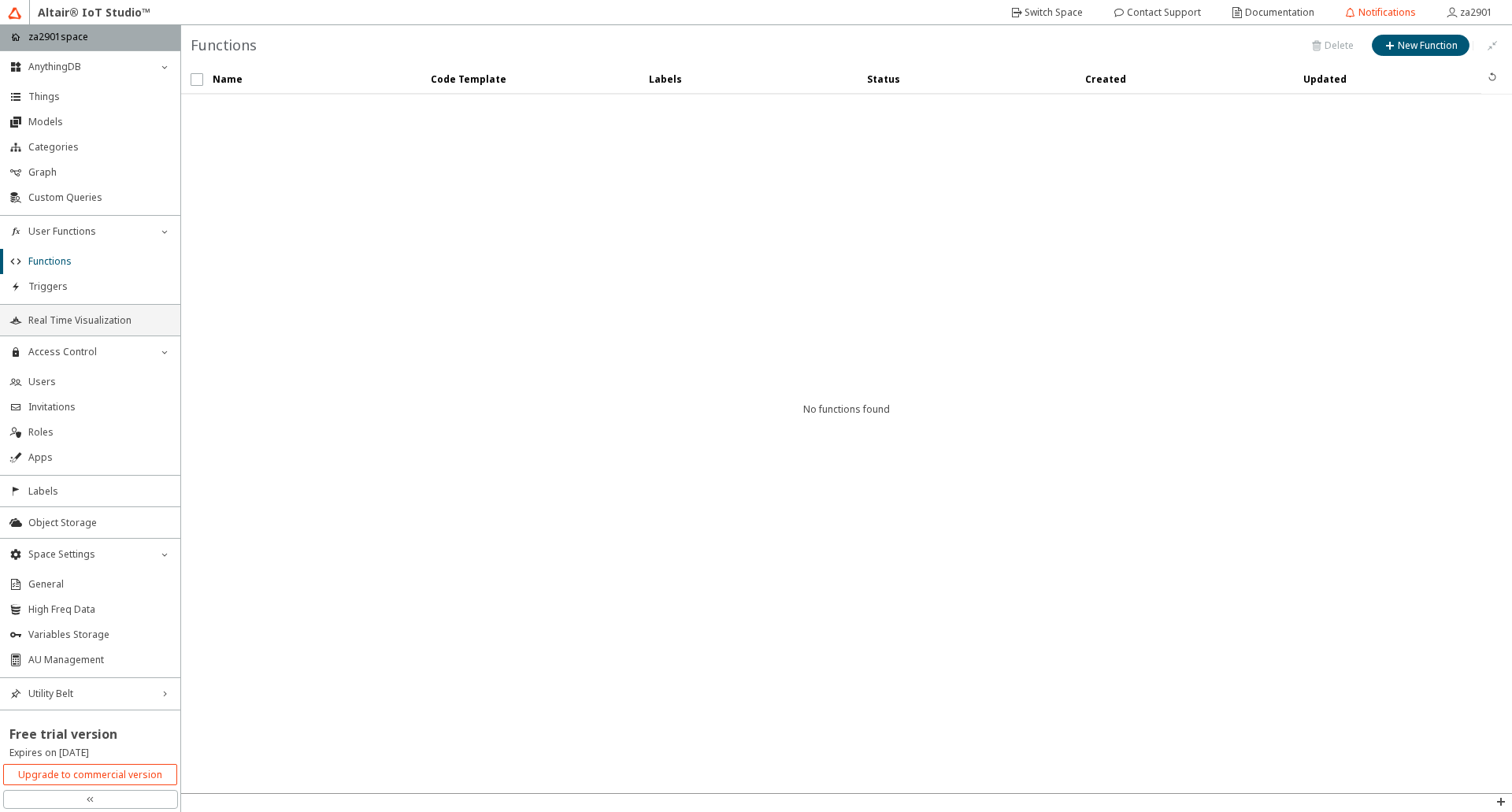
click at [60, 322] on span "Real Time Visualization" at bounding box center [100, 320] width 142 height 13
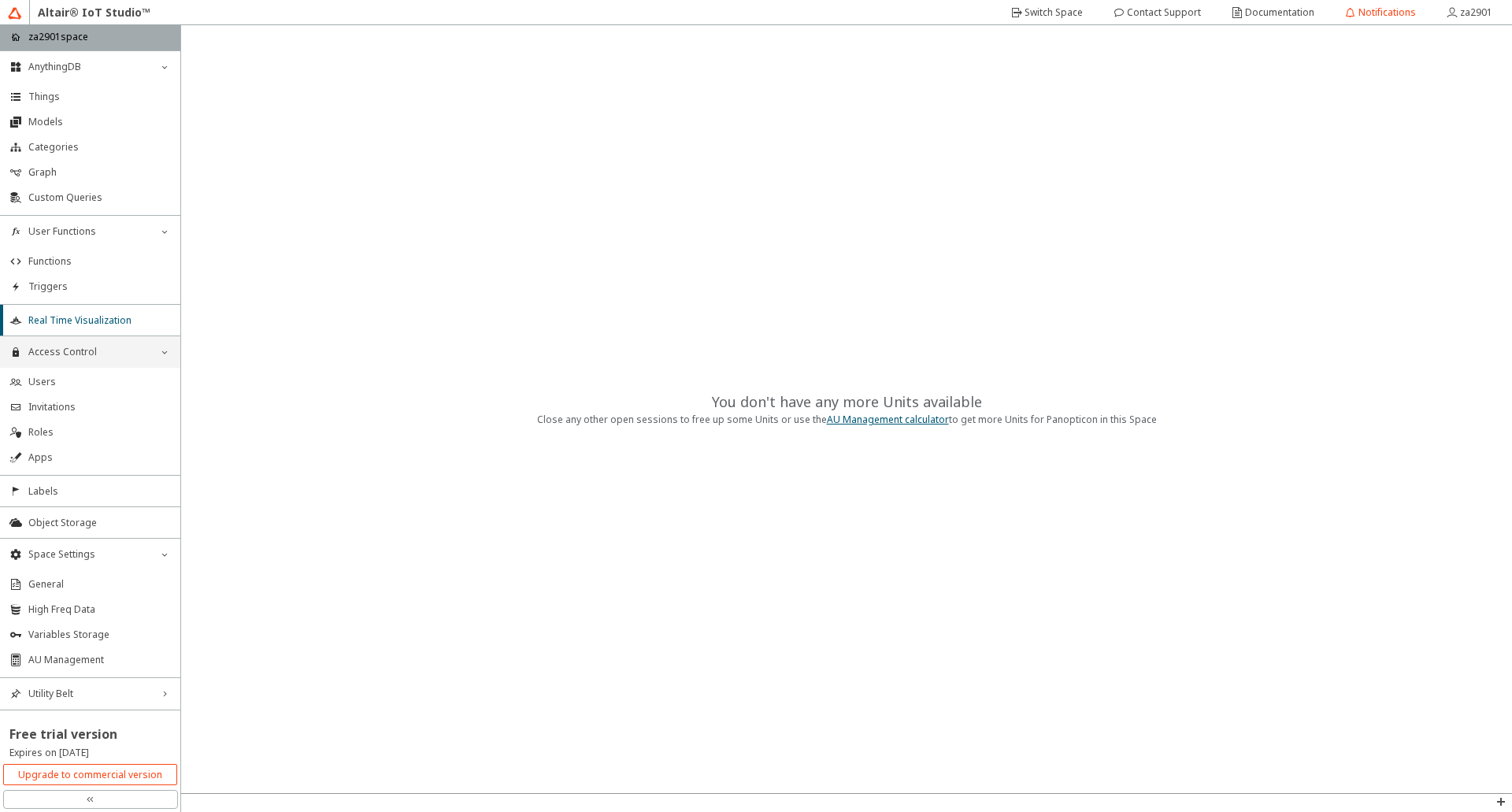
click at [62, 352] on span "Access Control" at bounding box center [90, 352] width 124 height 13
click at [68, 353] on span "Access Control" at bounding box center [90, 352] width 124 height 13
click at [62, 458] on span "Apps" at bounding box center [100, 458] width 142 height 13
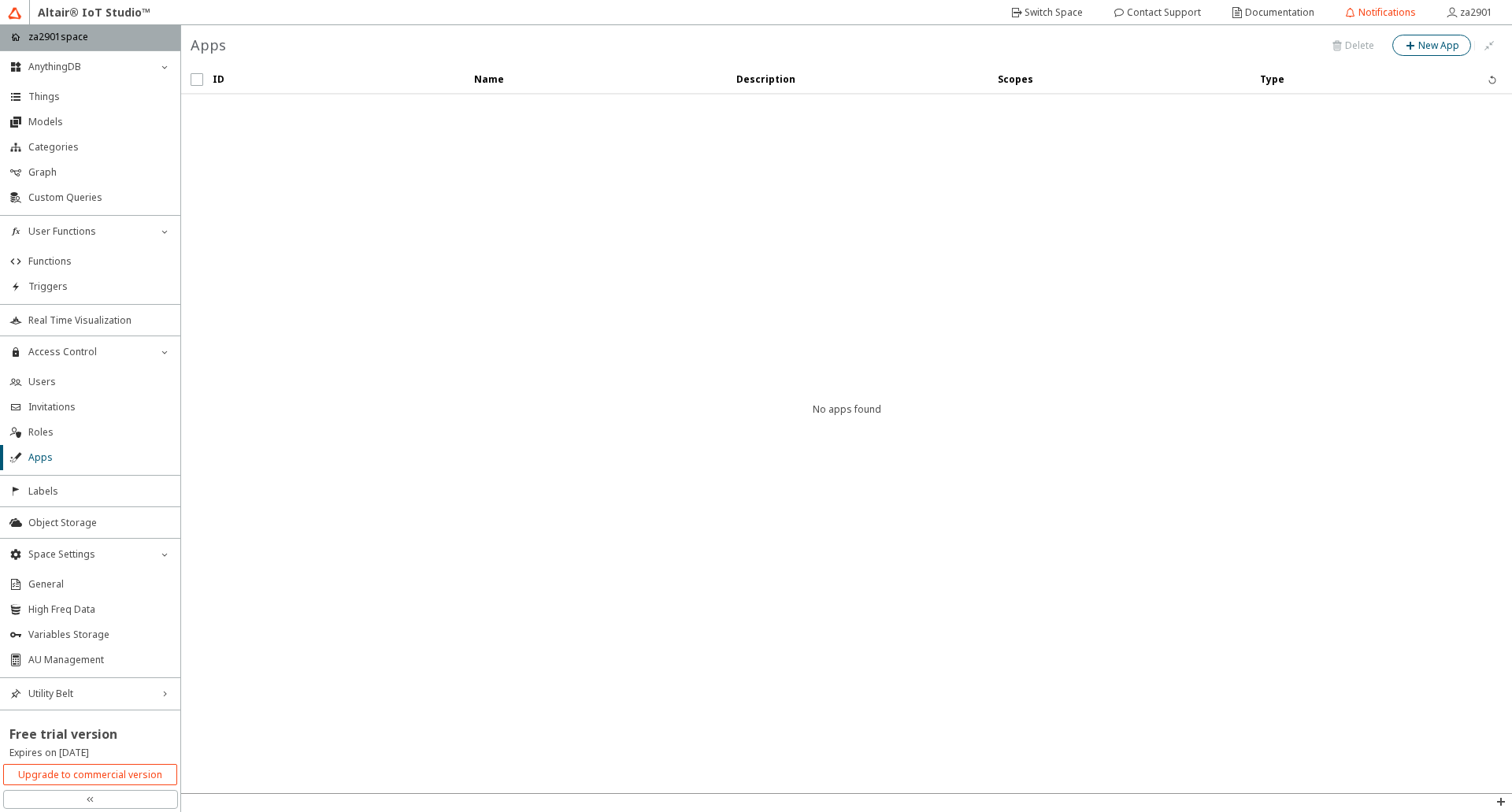
click at [1411, 40] on iron-icon at bounding box center [1411, 45] width 15 height 13
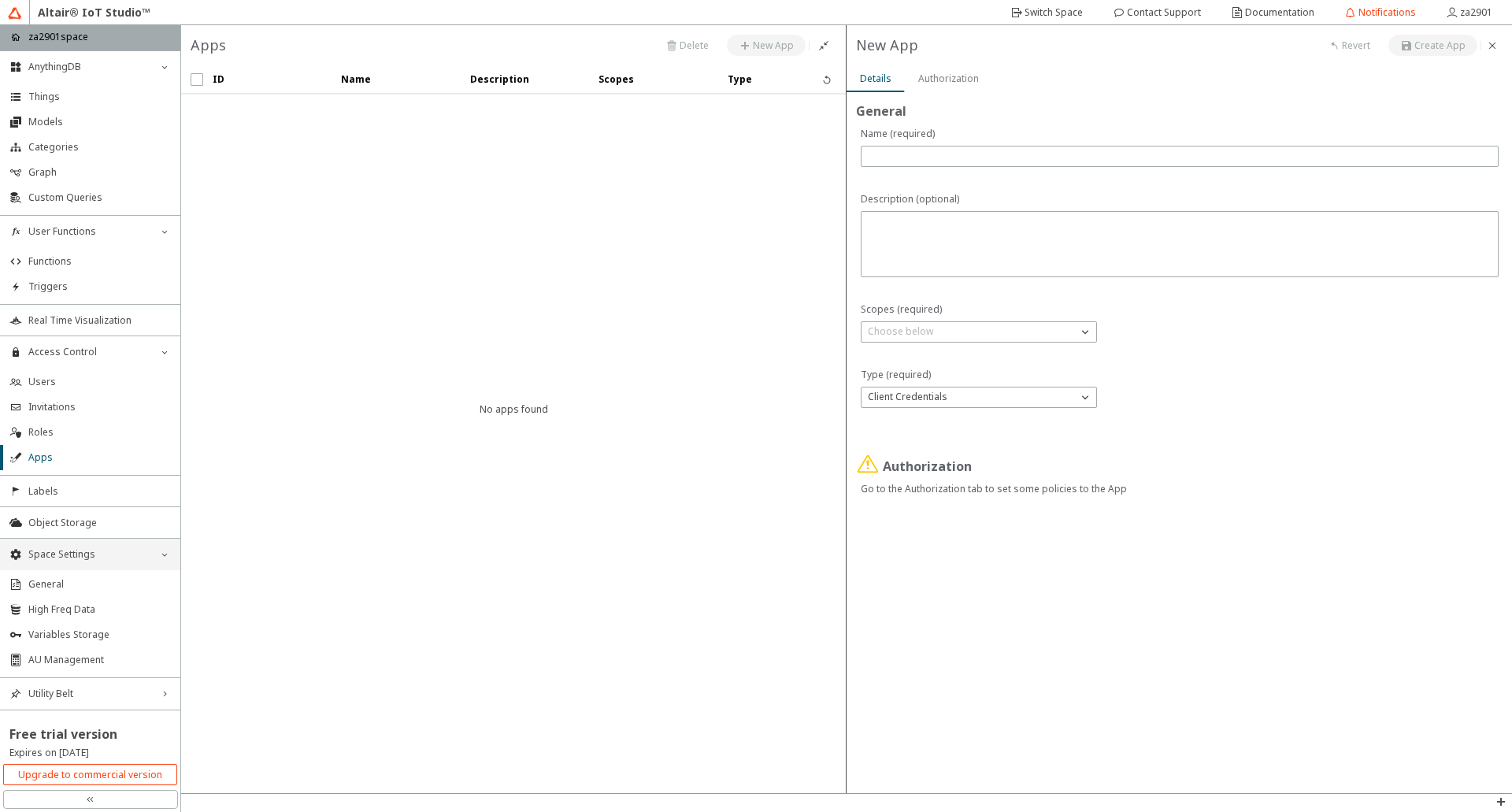
click at [80, 548] on span "Space Settings" at bounding box center [90, 554] width 124 height 13
click at [76, 530] on li "Object Storage" at bounding box center [90, 522] width 180 height 32
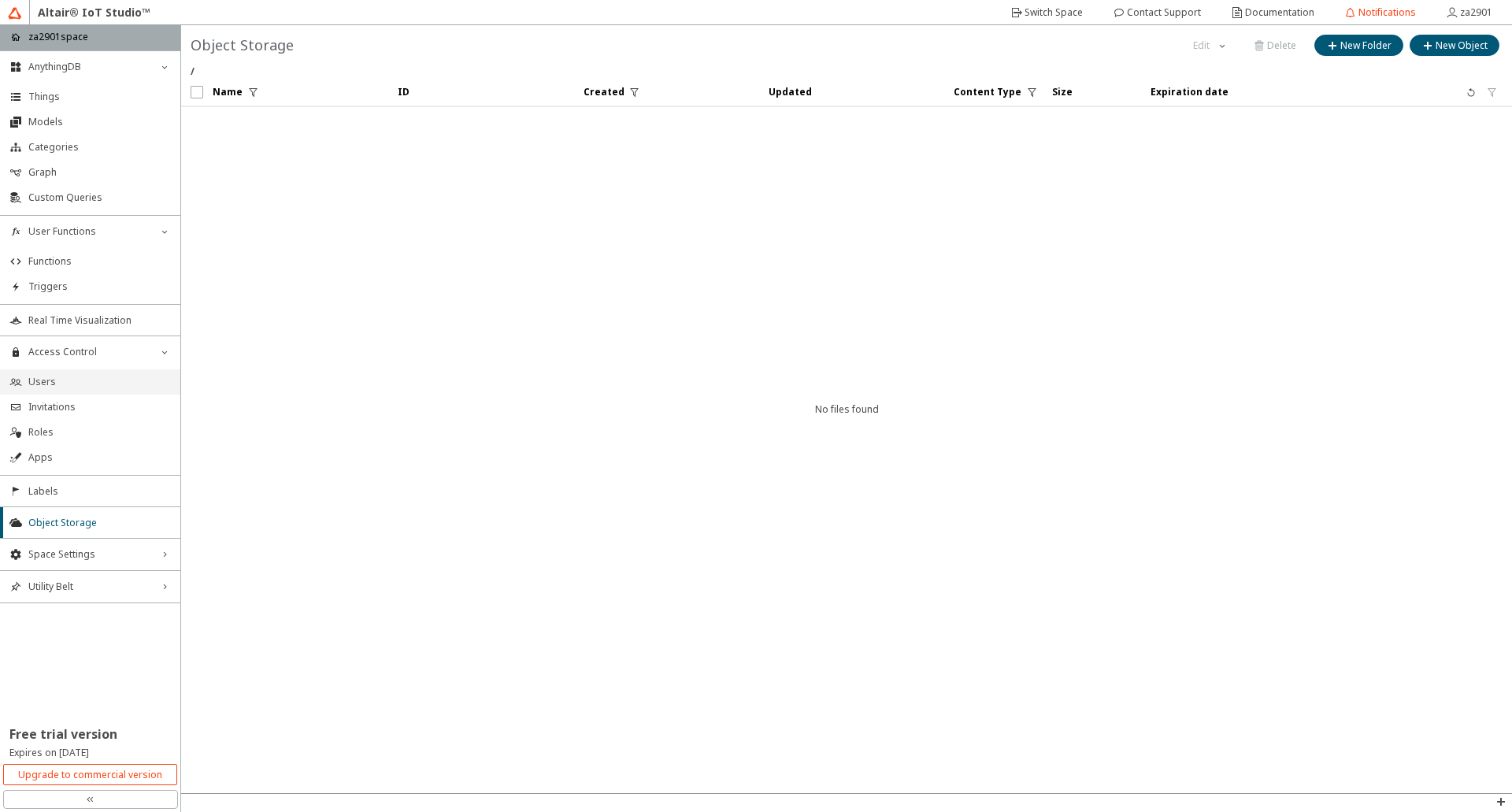
click at [33, 379] on span "Users" at bounding box center [100, 382] width 142 height 13
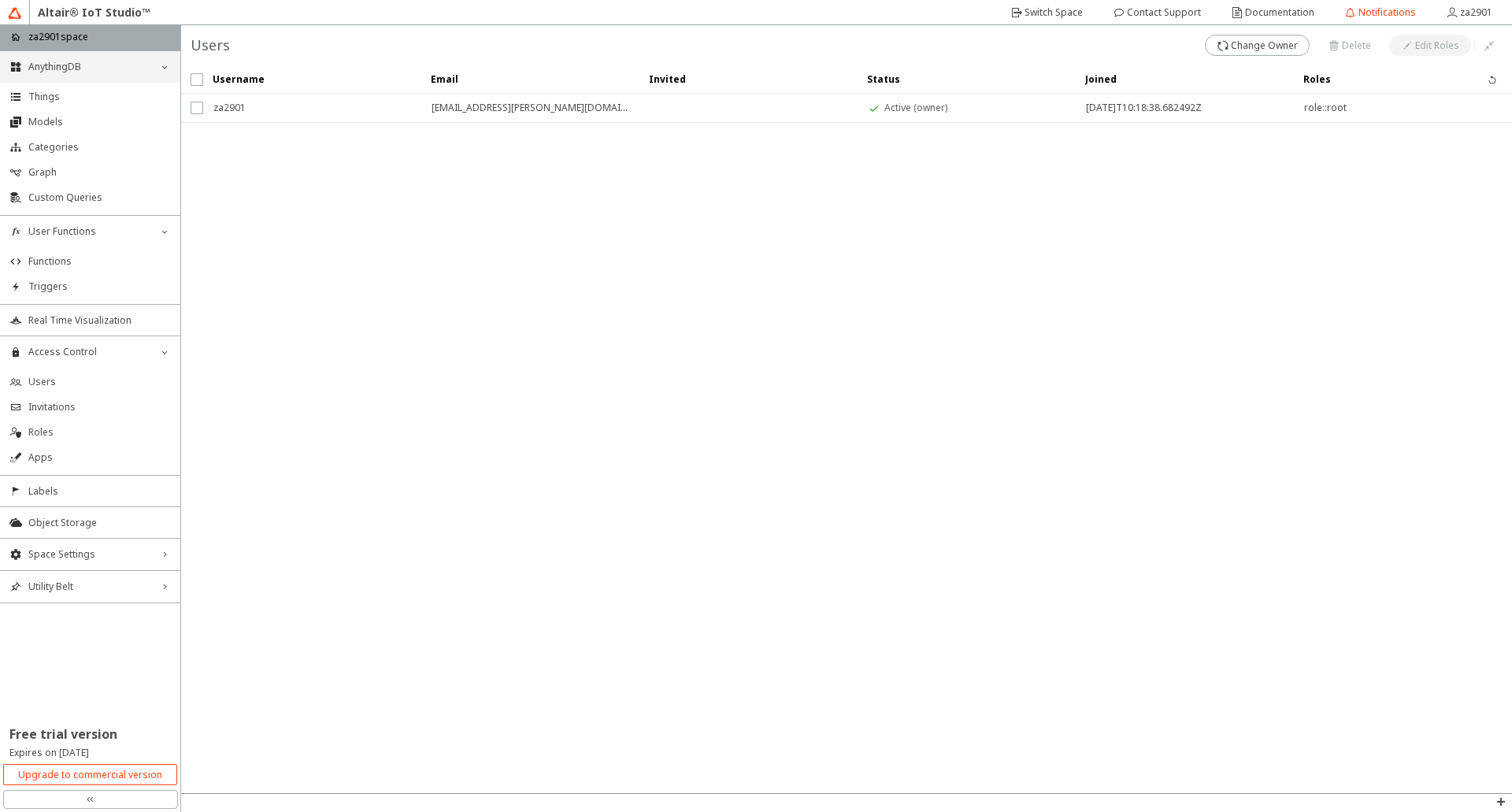
click at [91, 59] on div "AnythingDB down_chevron" at bounding box center [90, 67] width 180 height 32
click at [91, 59] on div "AnythingDB right_chevron" at bounding box center [90, 67] width 180 height 32
click at [71, 100] on span "Things" at bounding box center [100, 97] width 142 height 13
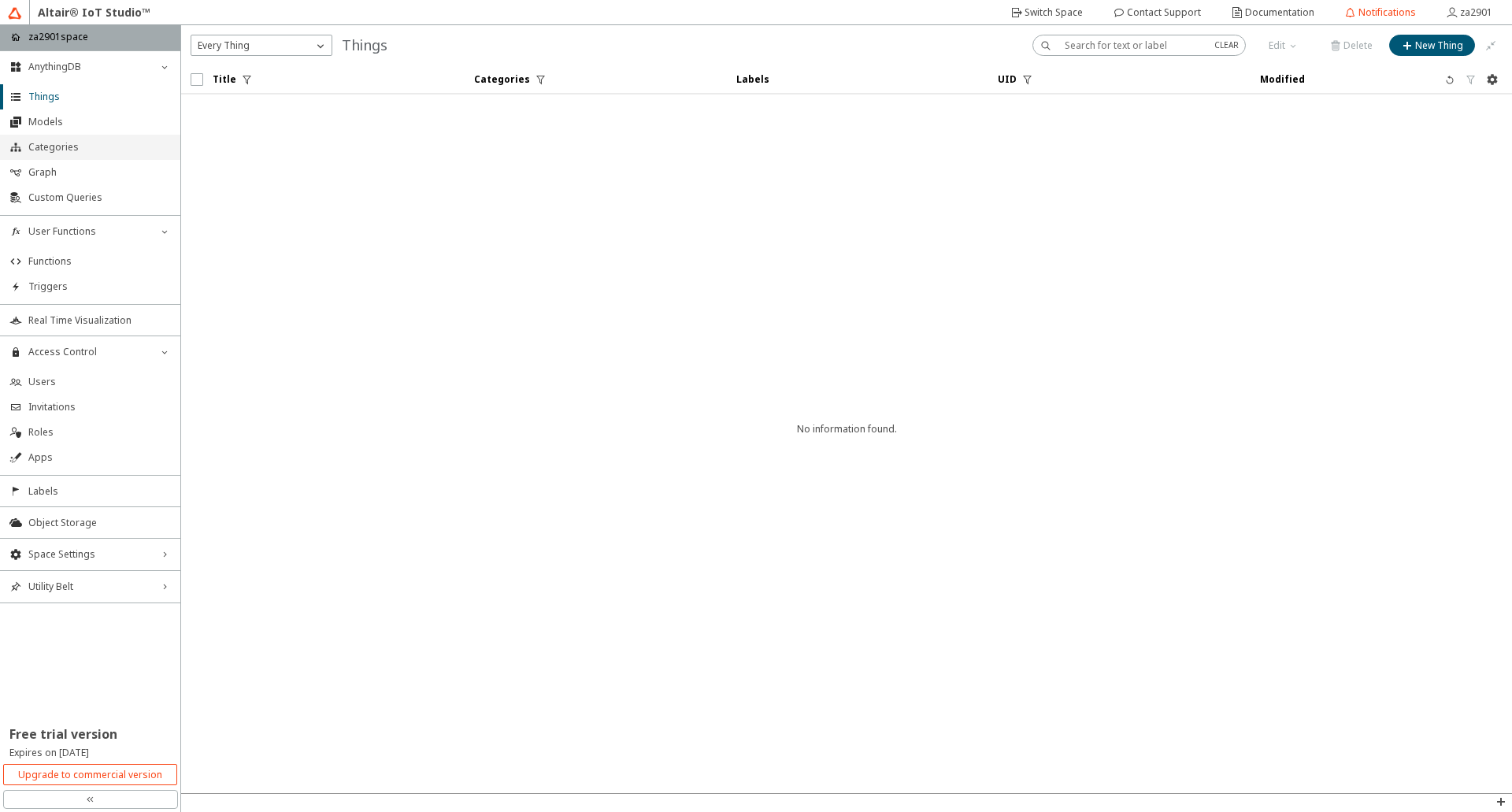
click at [62, 142] on span "Categories" at bounding box center [100, 147] width 142 height 13
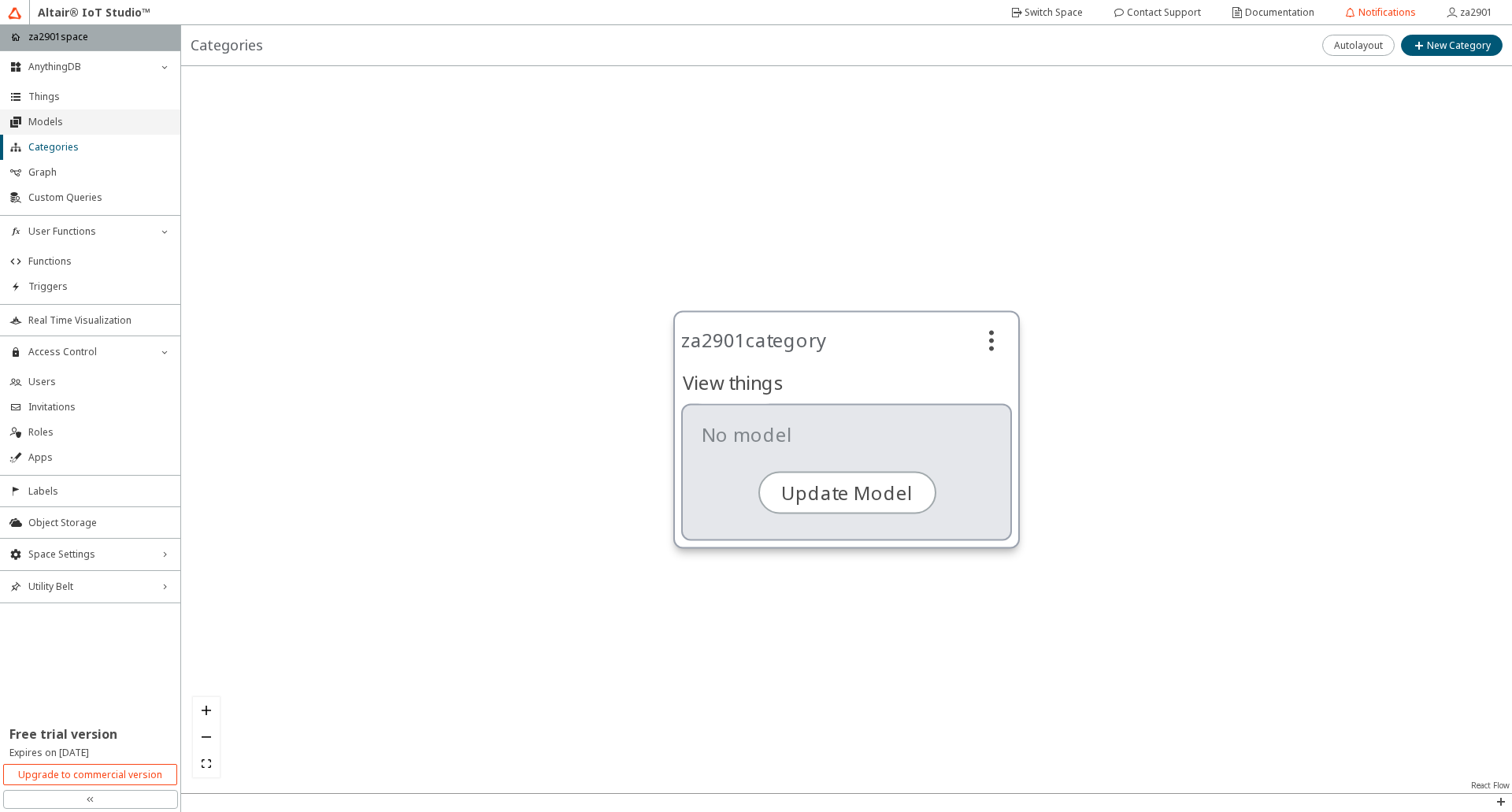
click at [61, 112] on li "Models" at bounding box center [90, 122] width 180 height 25
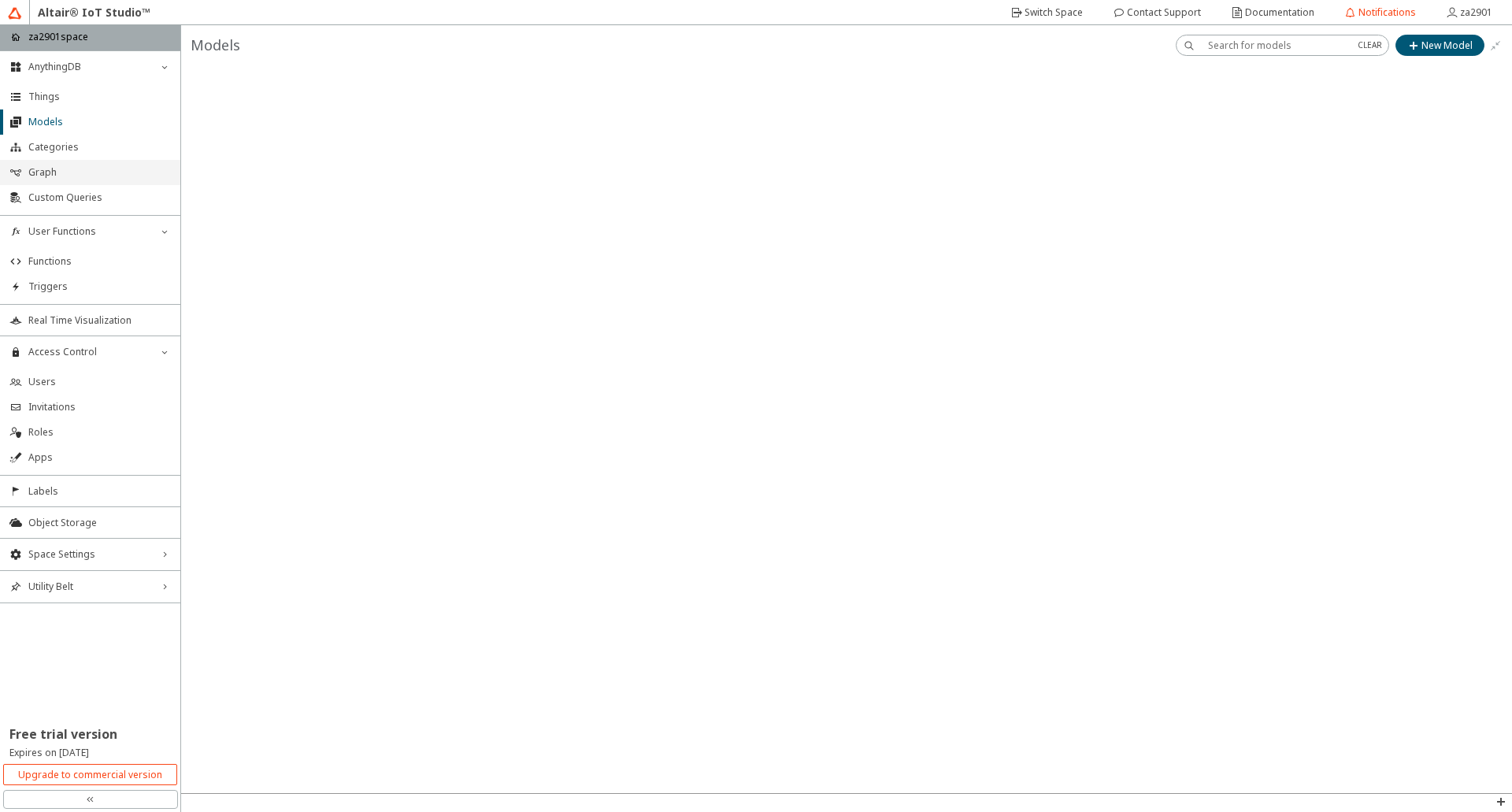
click at [58, 165] on li "Graph" at bounding box center [90, 172] width 180 height 25
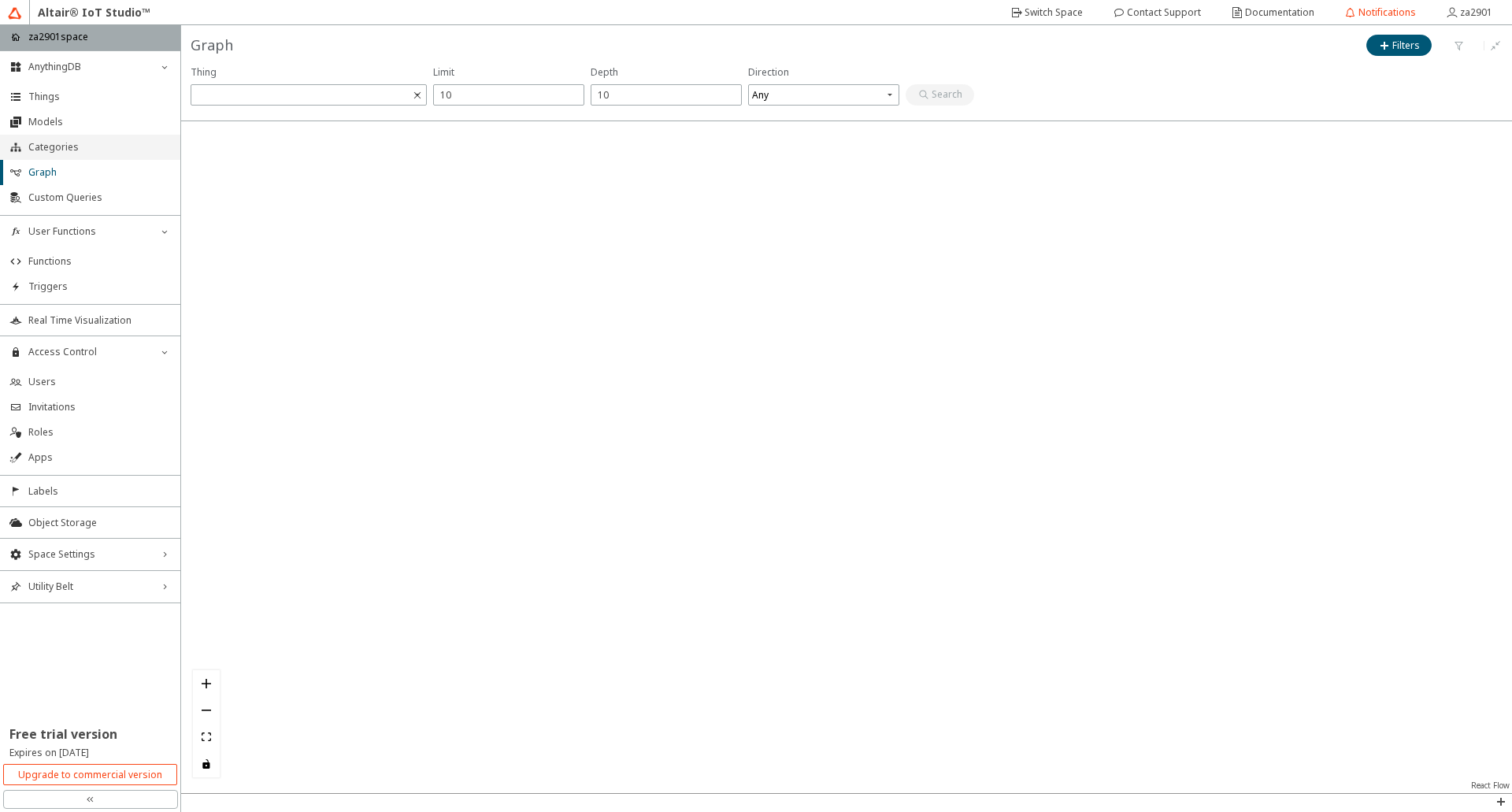
click at [58, 150] on span "Categories" at bounding box center [100, 147] width 142 height 13
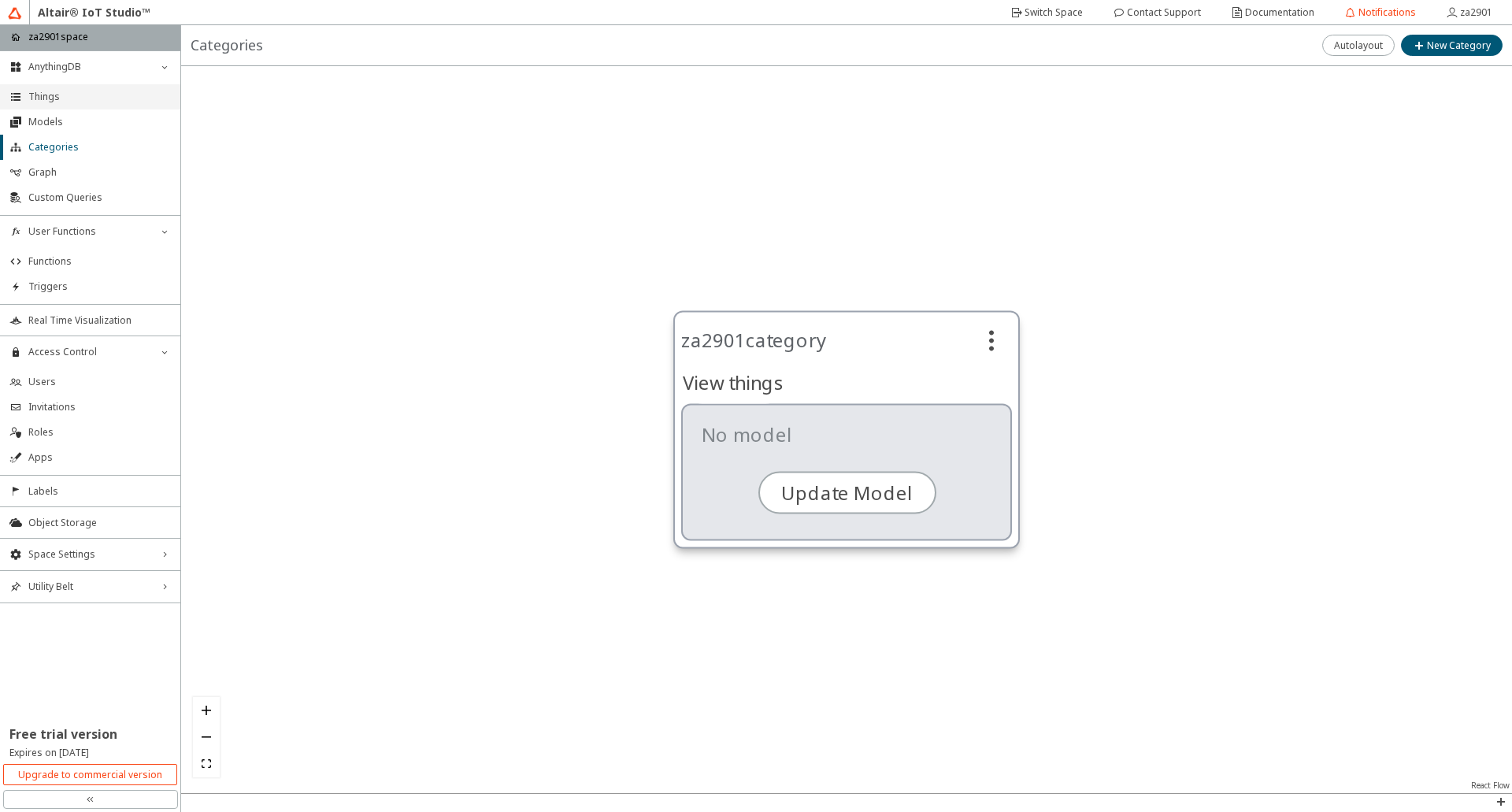
click at [32, 94] on span "Things" at bounding box center [100, 97] width 142 height 13
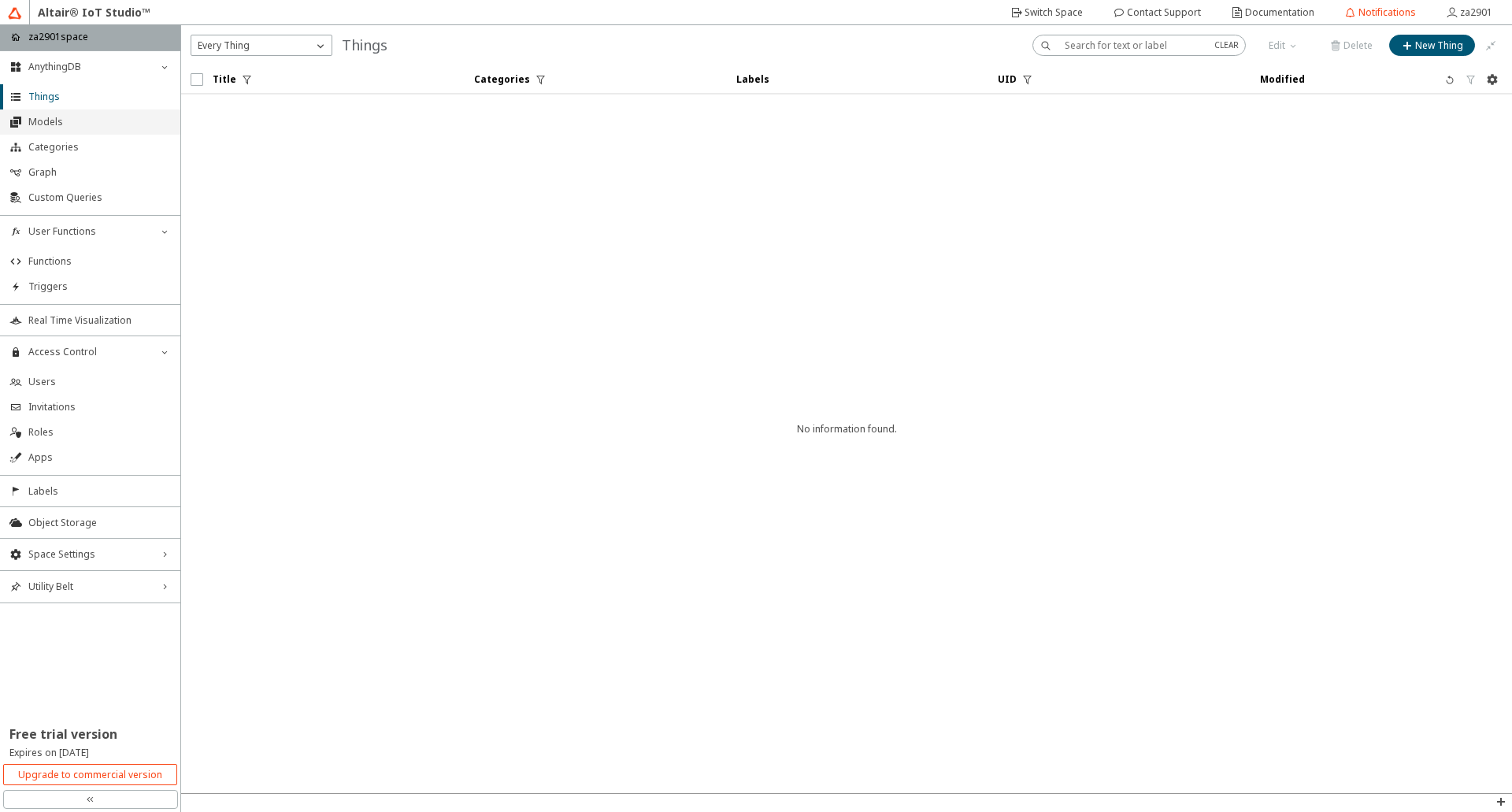
click at [52, 121] on span "Models" at bounding box center [100, 122] width 142 height 13
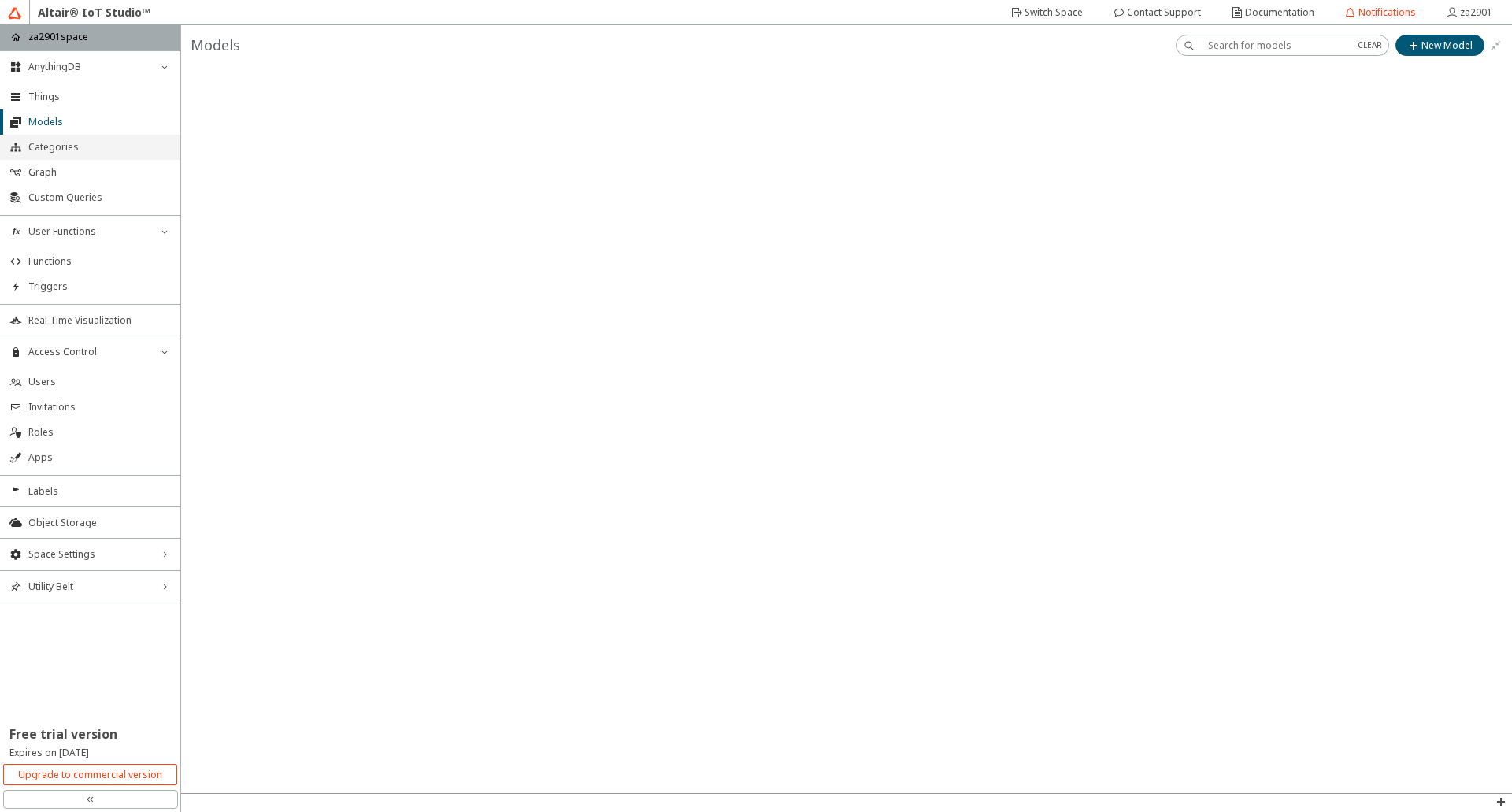
click at [66, 151] on span "Categories" at bounding box center [100, 147] width 142 height 13
click at [63, 171] on span "Graph" at bounding box center [100, 173] width 142 height 13
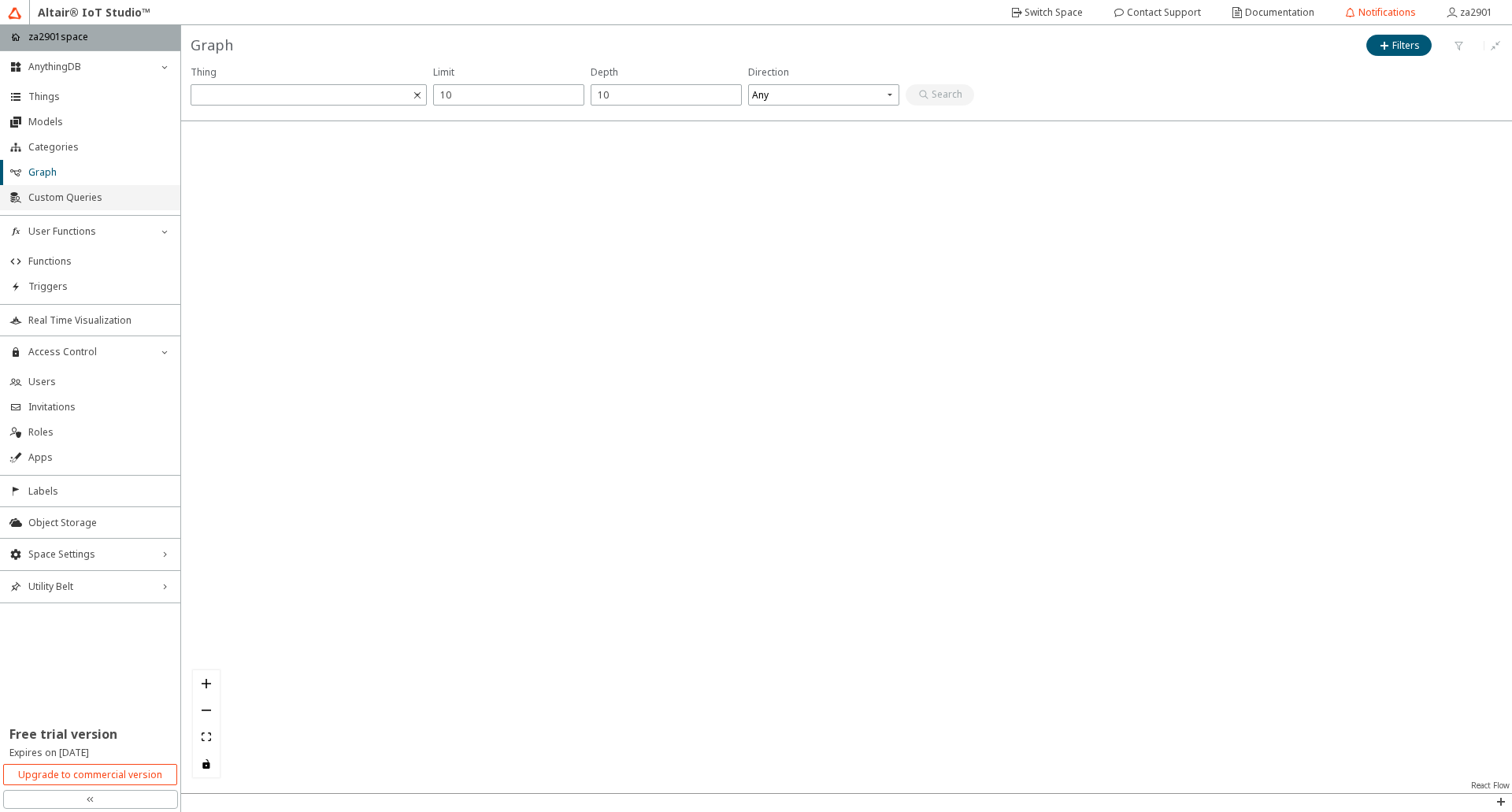
click at [62, 189] on li "Custom Queries" at bounding box center [90, 197] width 180 height 25
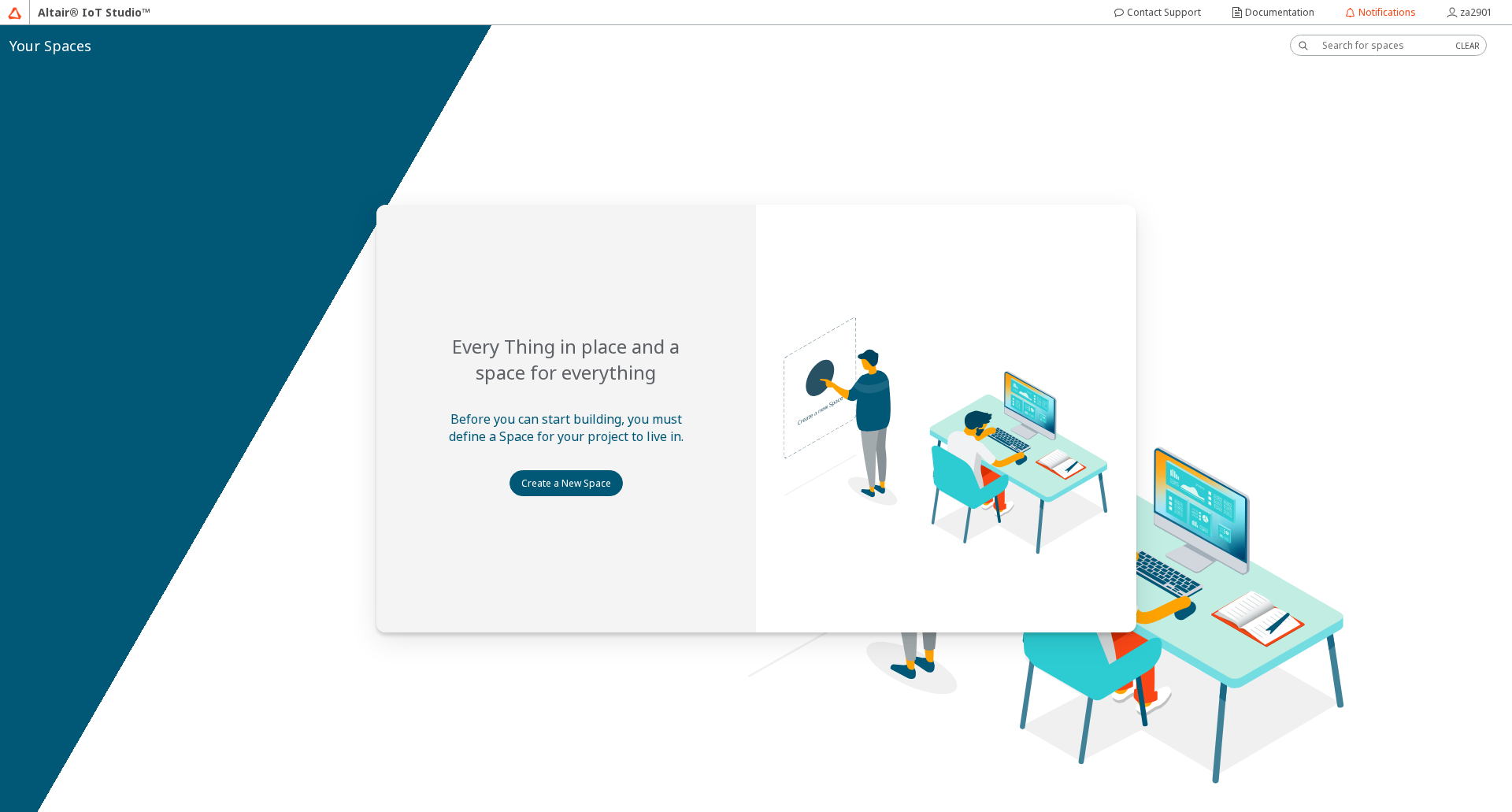
click at [0, 0] on slot "Your Spaces" at bounding box center [0, 0] width 0 height 0
click at [212, 135] on div at bounding box center [756, 418] width 1512 height 787
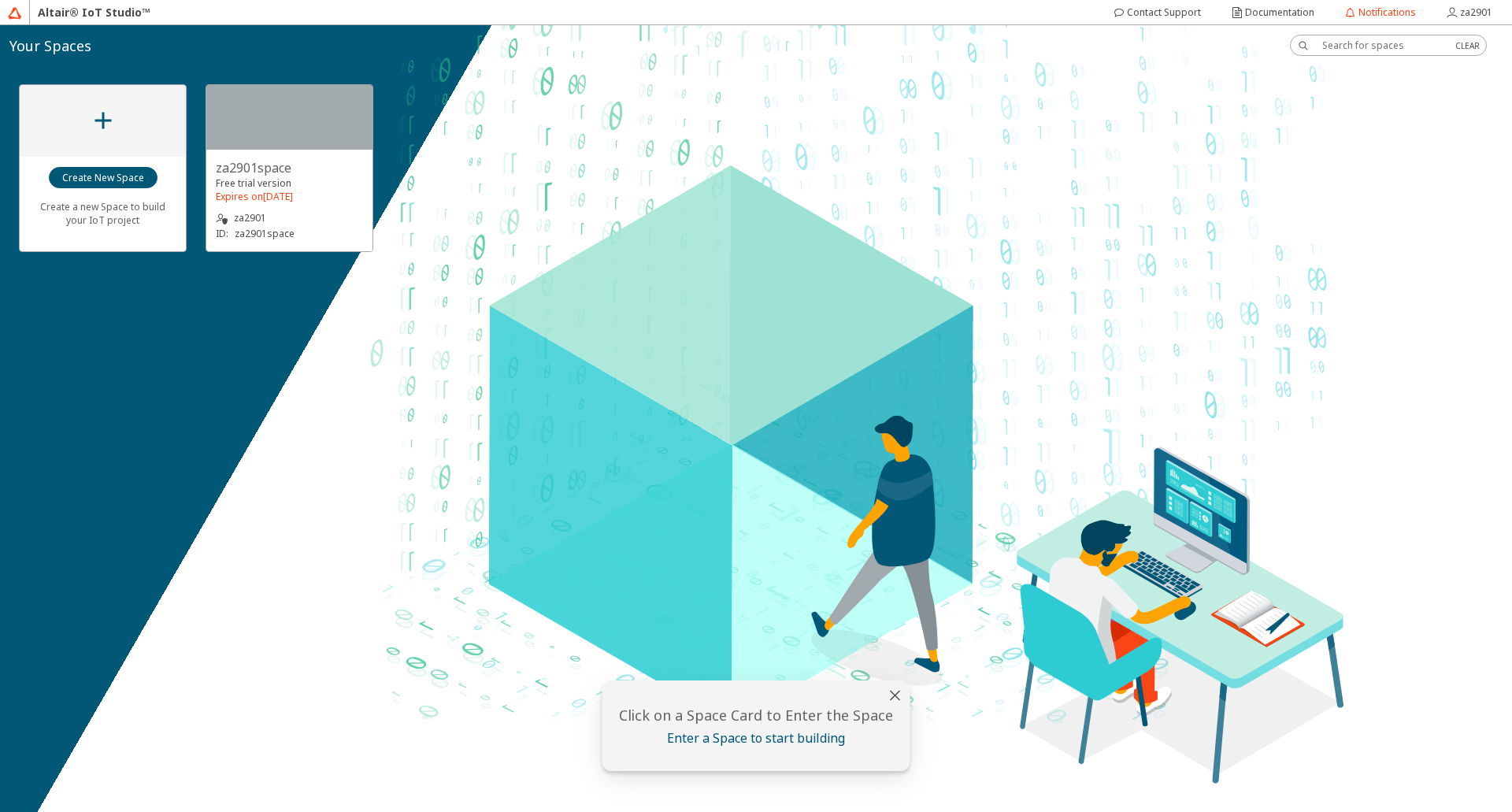
click at [239, 191] on div "za2901 ID: za2901space" at bounding box center [289, 216] width 148 height 52
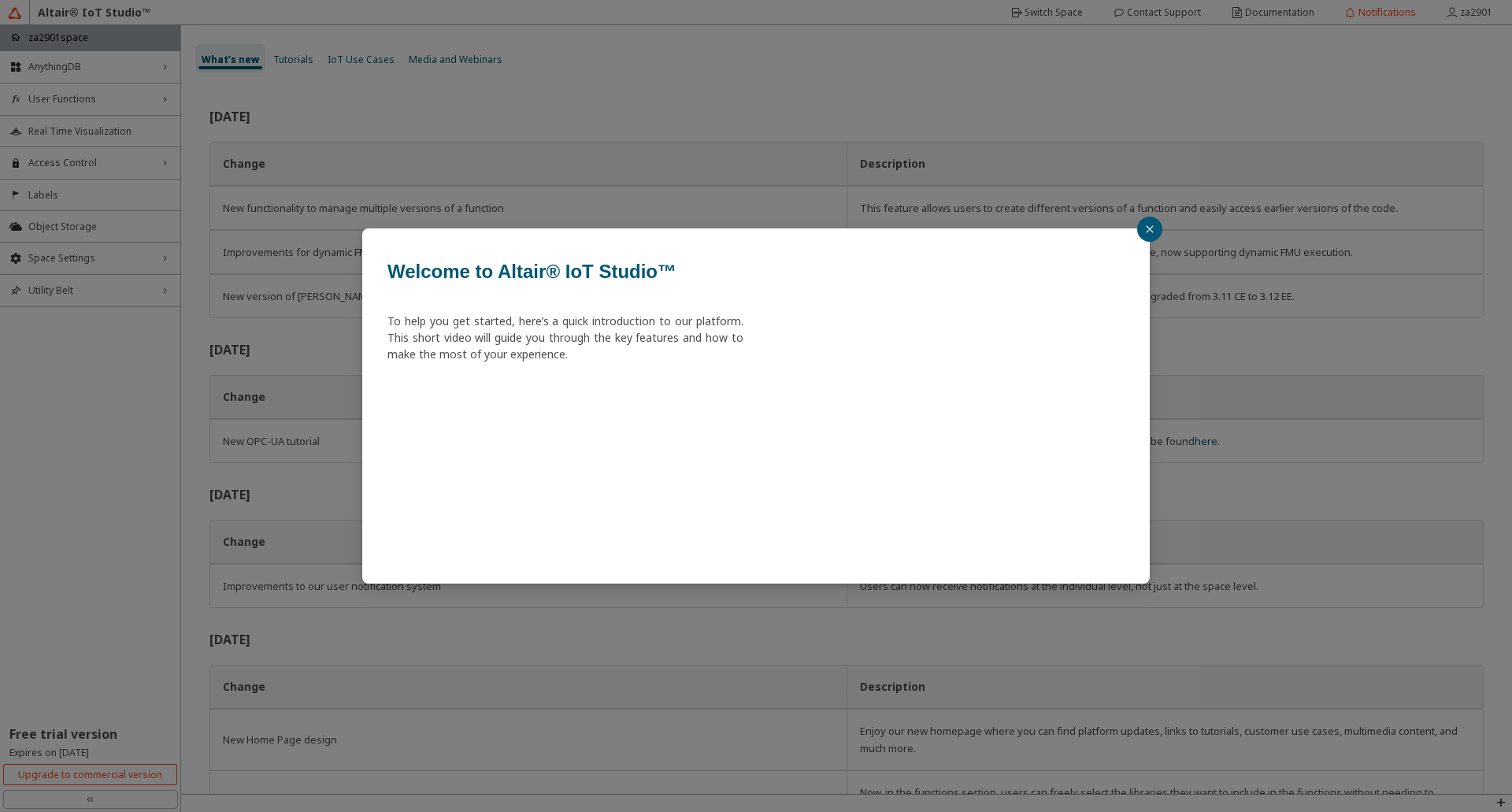
click at [1146, 223] on button "button" at bounding box center [1149, 228] width 25 height 25
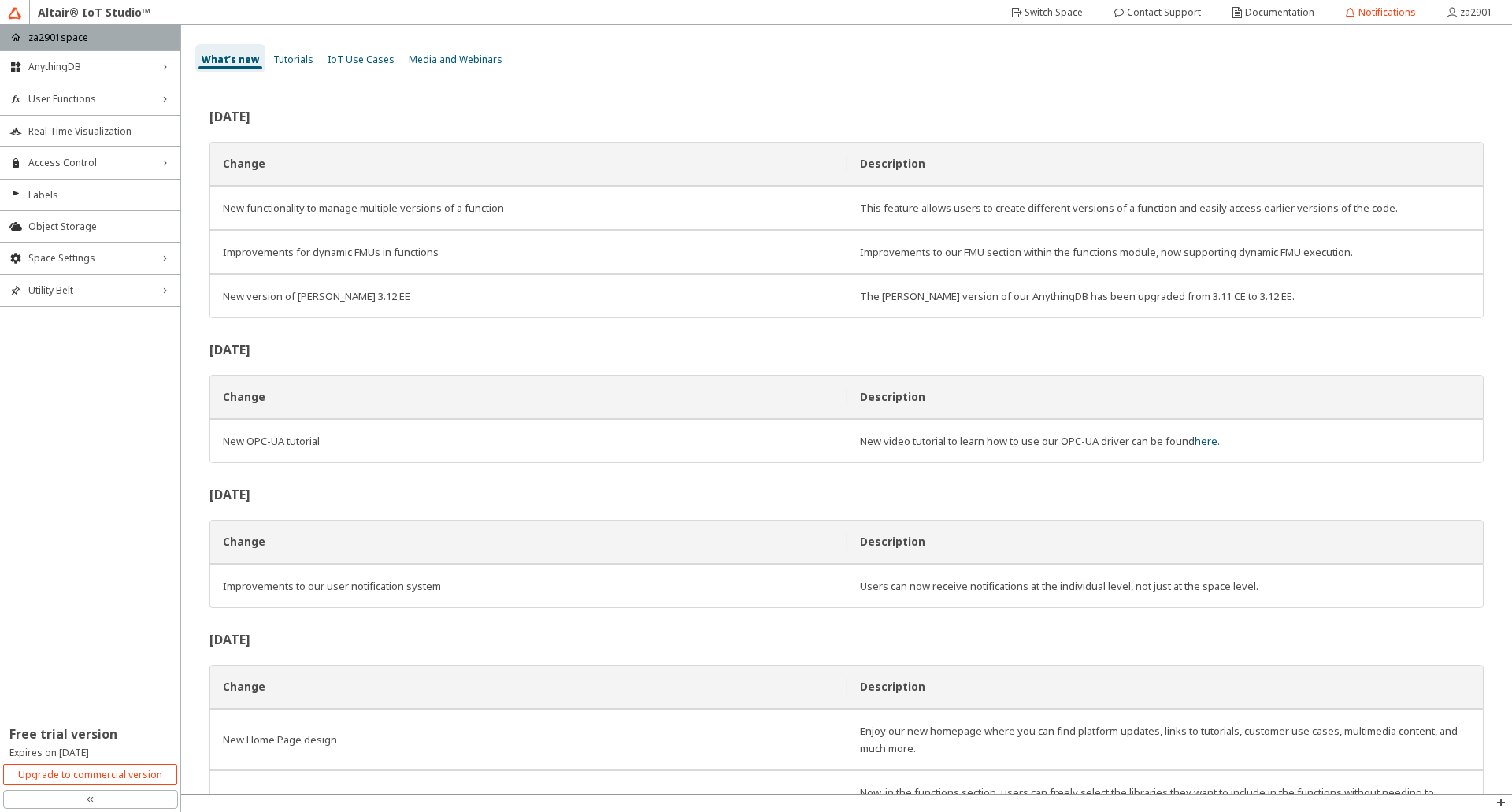
click at [44, 40] on p "za2901space" at bounding box center [58, 38] width 60 height 14
click at [269, 56] on div "Tutorials" at bounding box center [293, 58] width 52 height 28
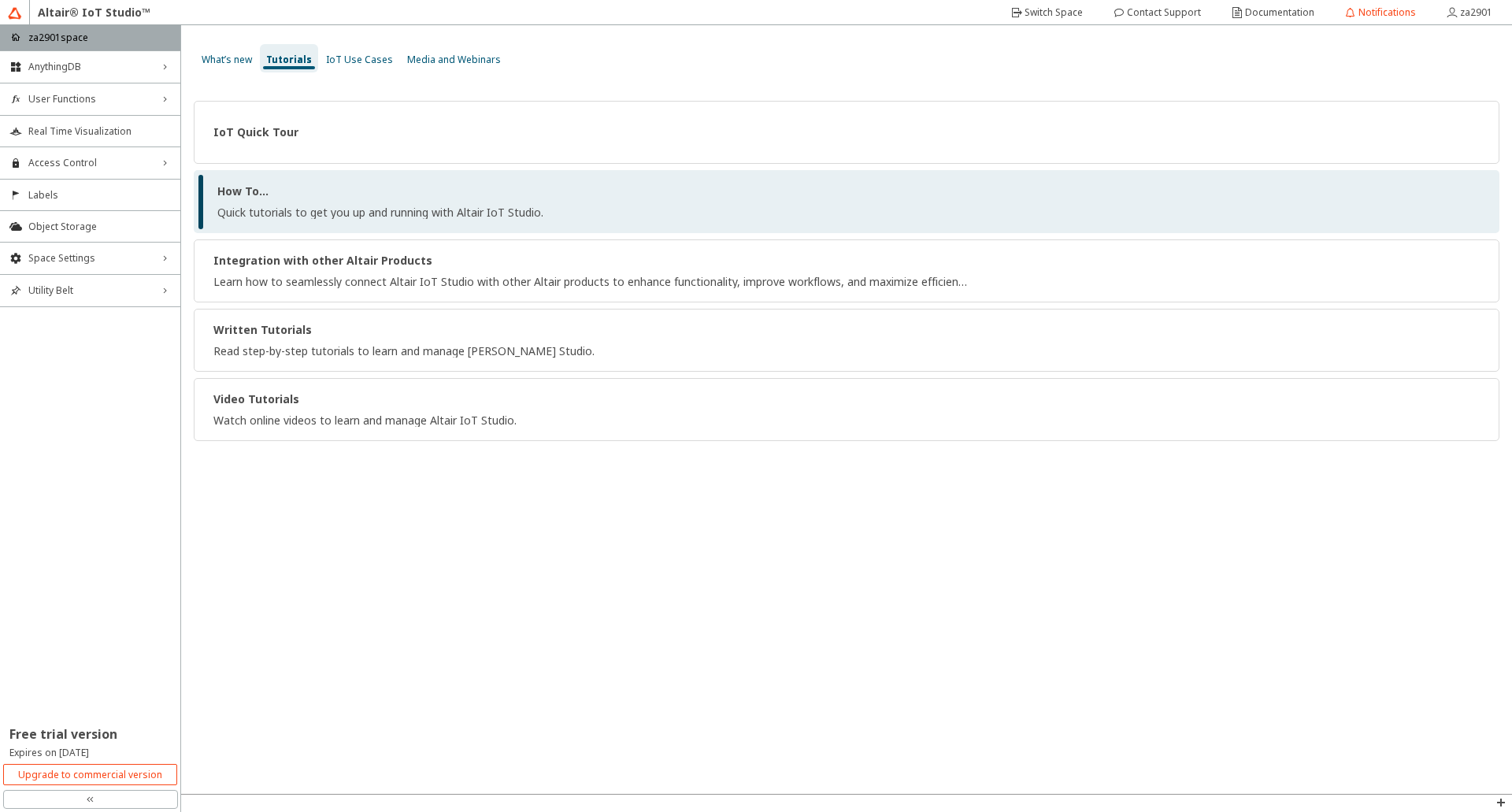
click at [275, 214] on div "Quick tutorials to get you up and running with Altair IoT Studio." at bounding box center [380, 212] width 326 height 13
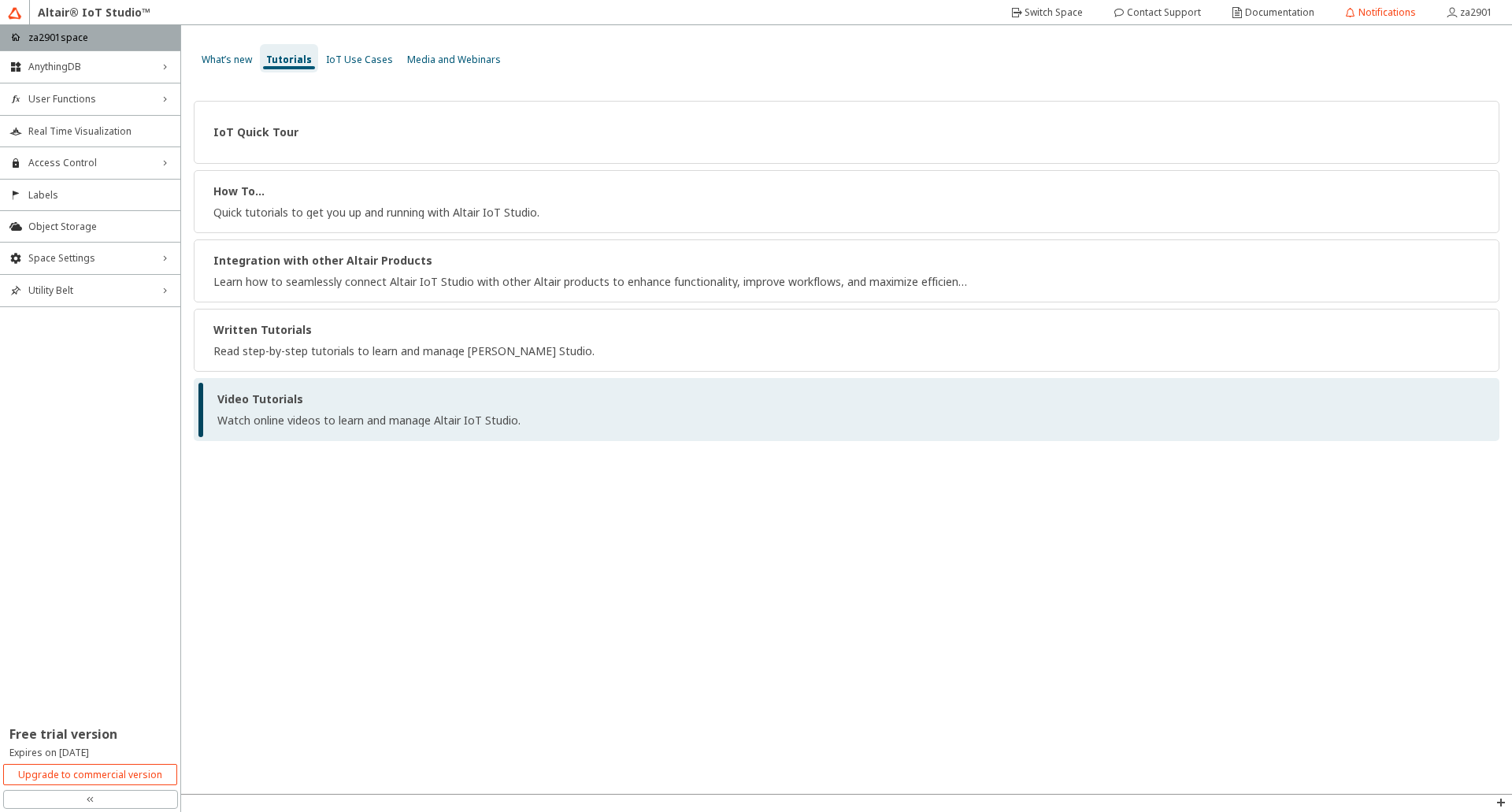
click at [247, 404] on strong "Video Tutorials" at bounding box center [260, 398] width 86 height 15
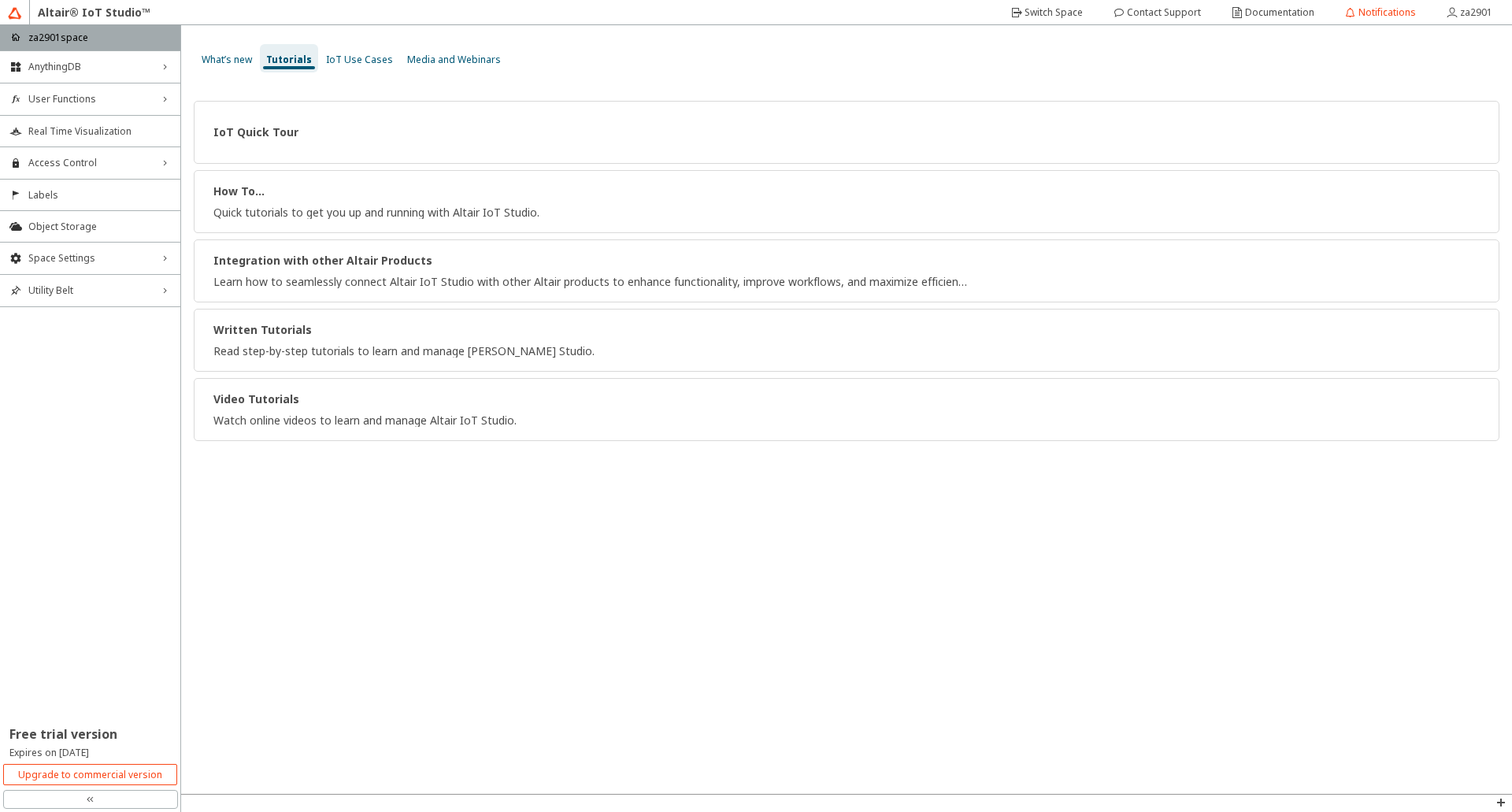
click at [53, 40] on p "za2901space" at bounding box center [58, 38] width 60 height 14
click at [1450, 9] on iron-icon at bounding box center [1452, 12] width 15 height 13
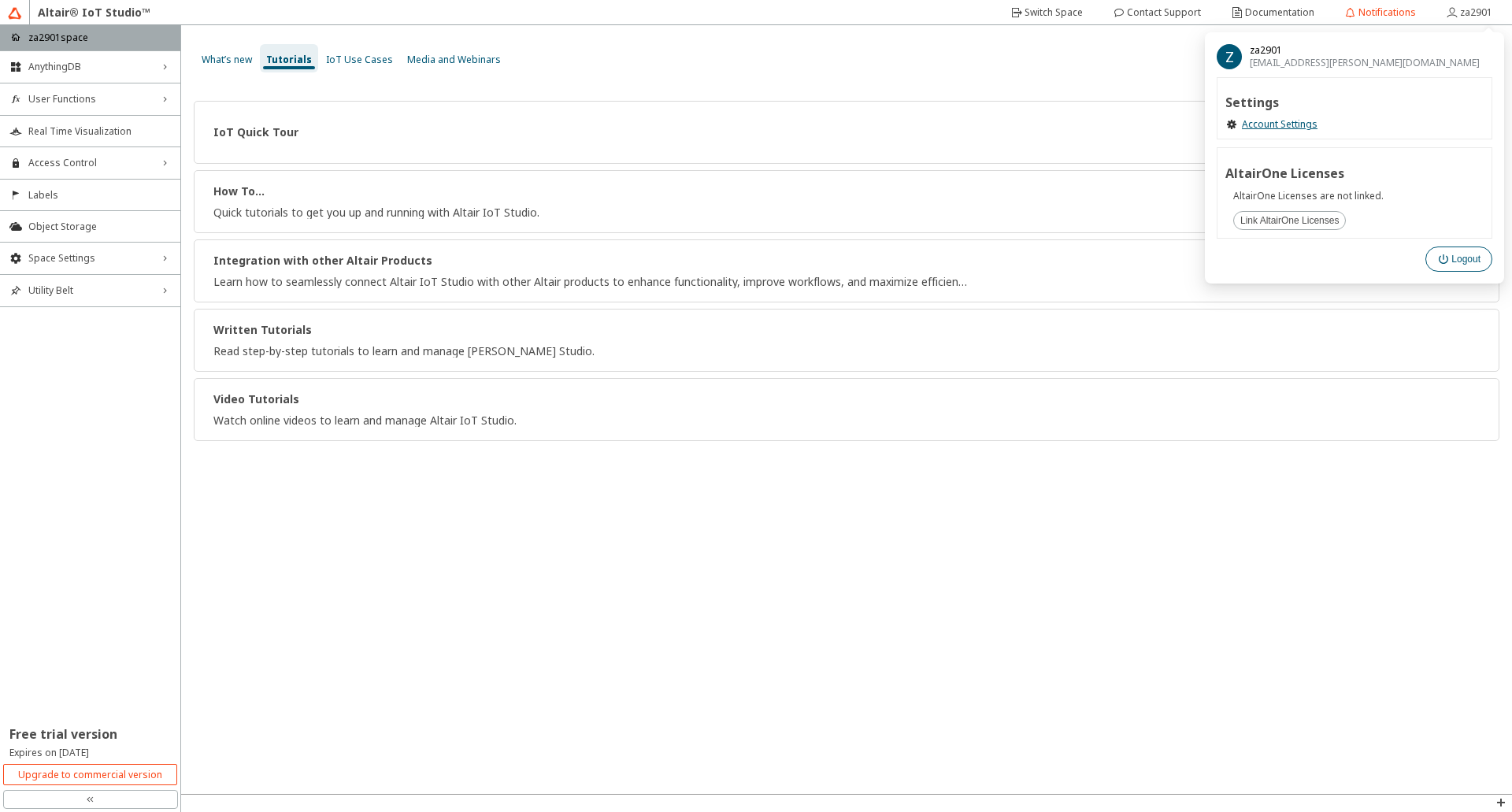
click at [0, 0] on slot "Logout" at bounding box center [0, 0] width 0 height 0
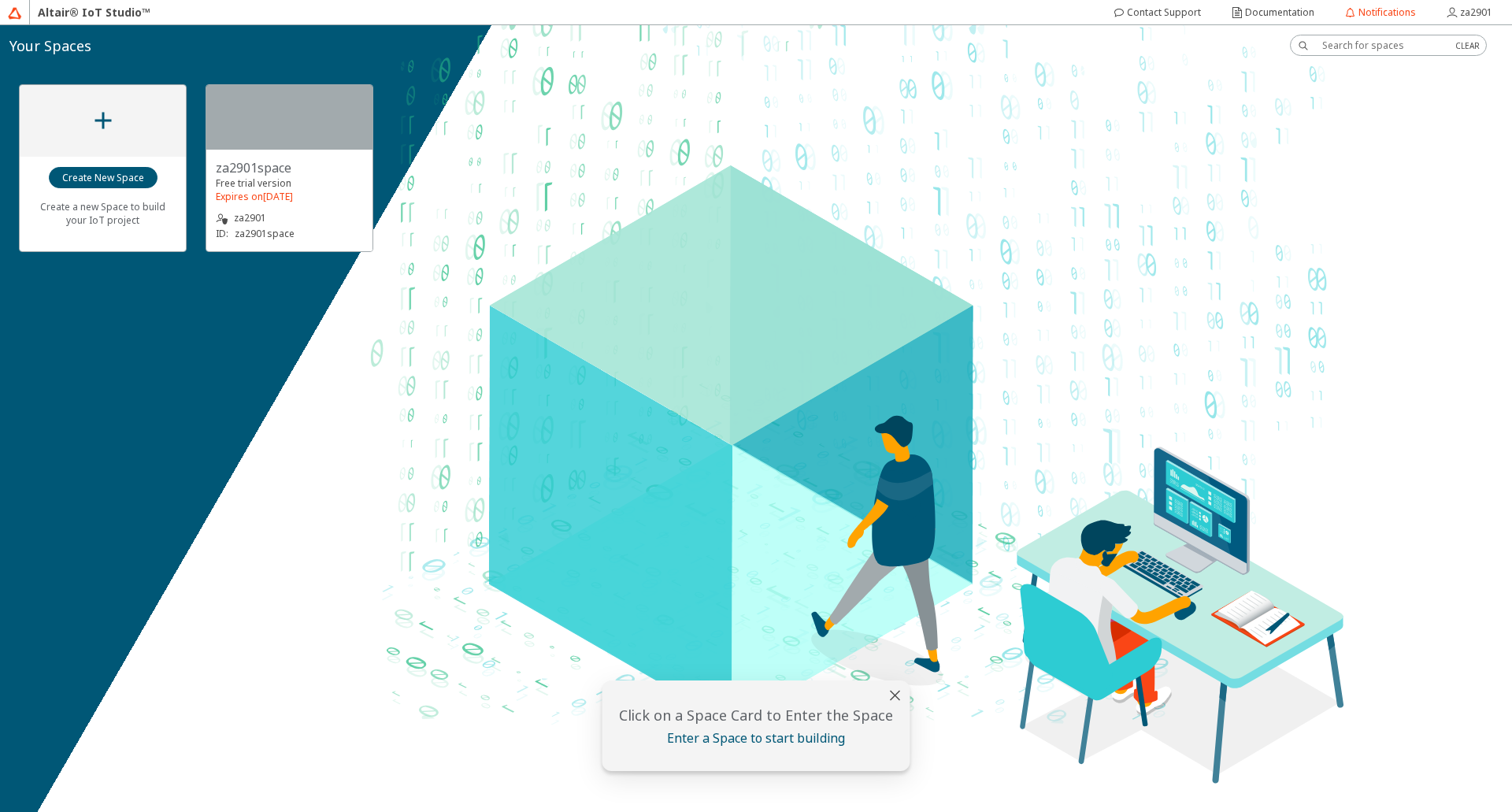
click at [0, 0] on slot "za2901space" at bounding box center [0, 0] width 0 height 0
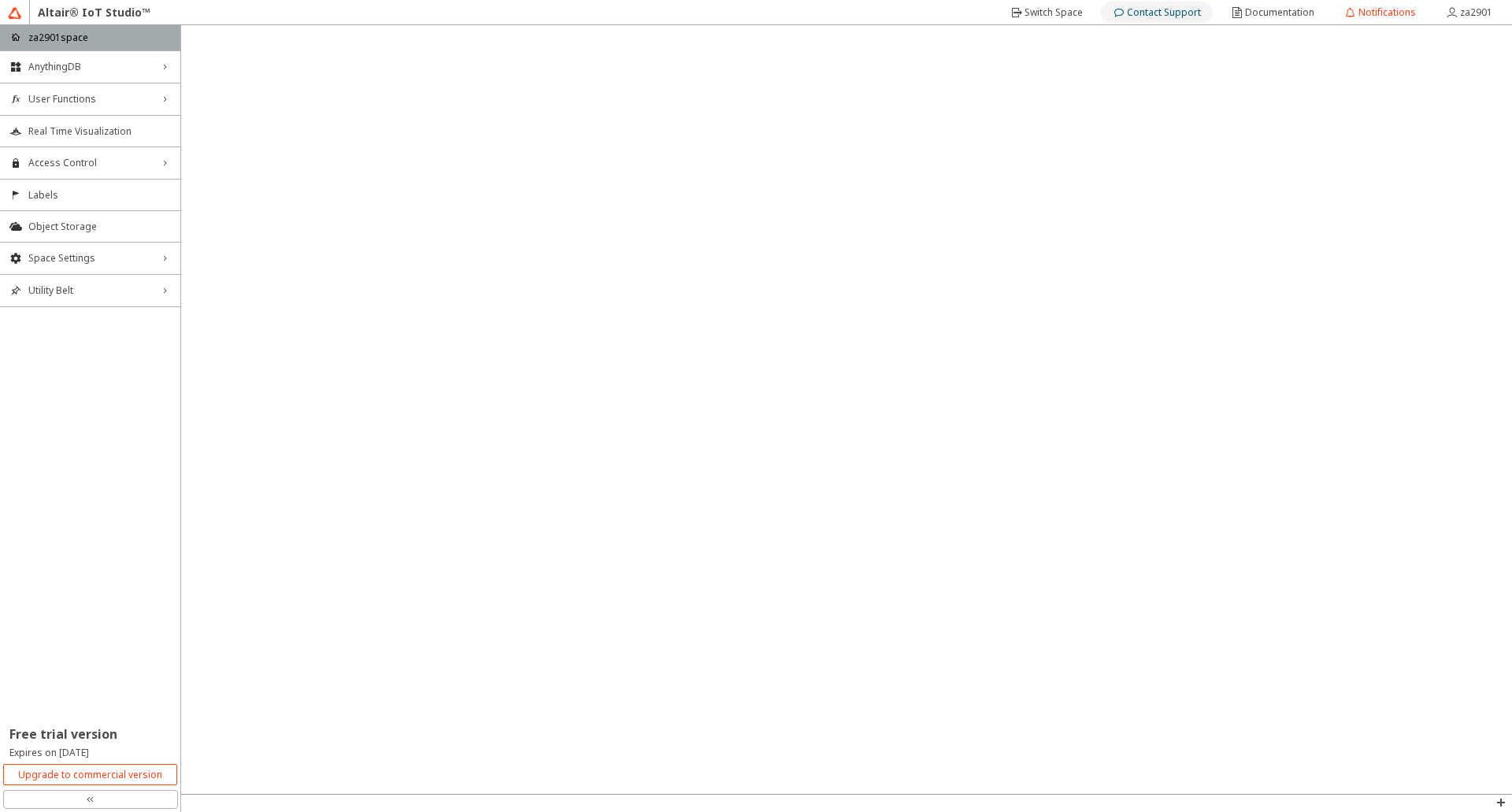
click at [0, 0] on slot "Contact Support" at bounding box center [0, 0] width 0 height 0
